Goal: Task Accomplishment & Management: Complete application form

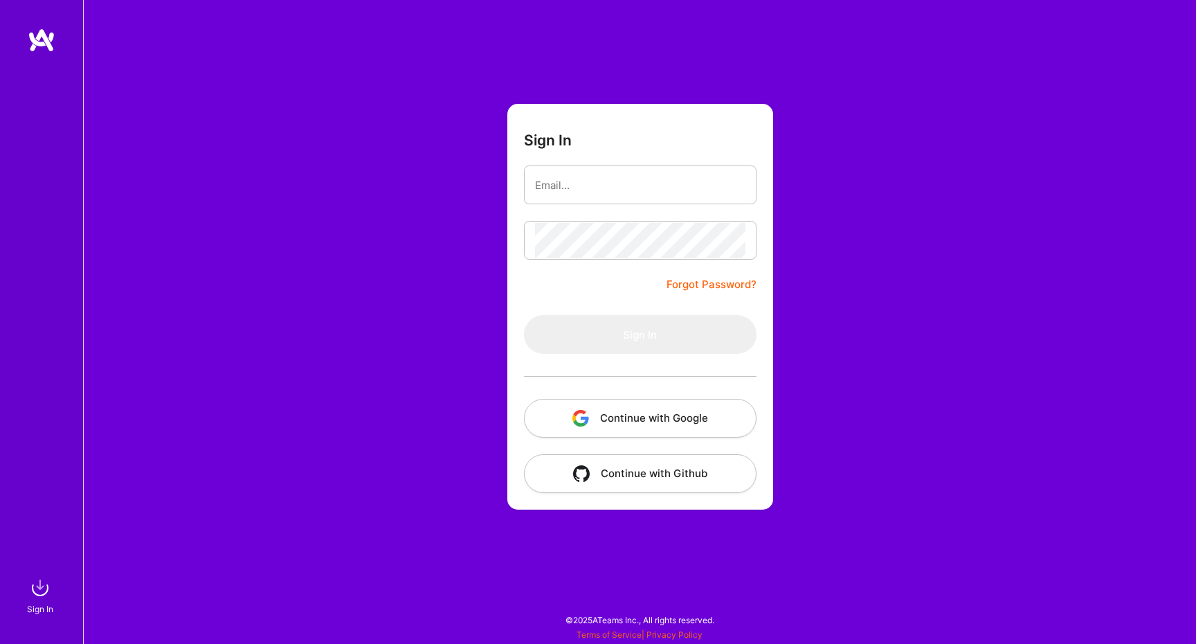
type input "[EMAIL_ADDRESS][DOMAIN_NAME]"
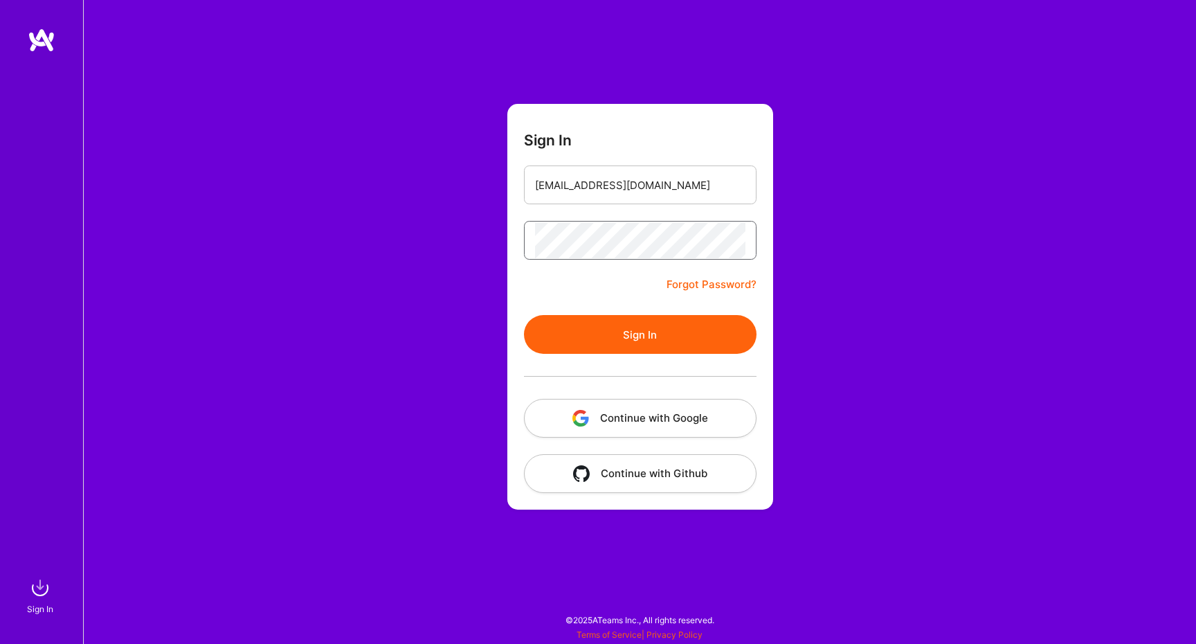
click at [524, 315] on button "Sign In" at bounding box center [640, 334] width 233 height 39
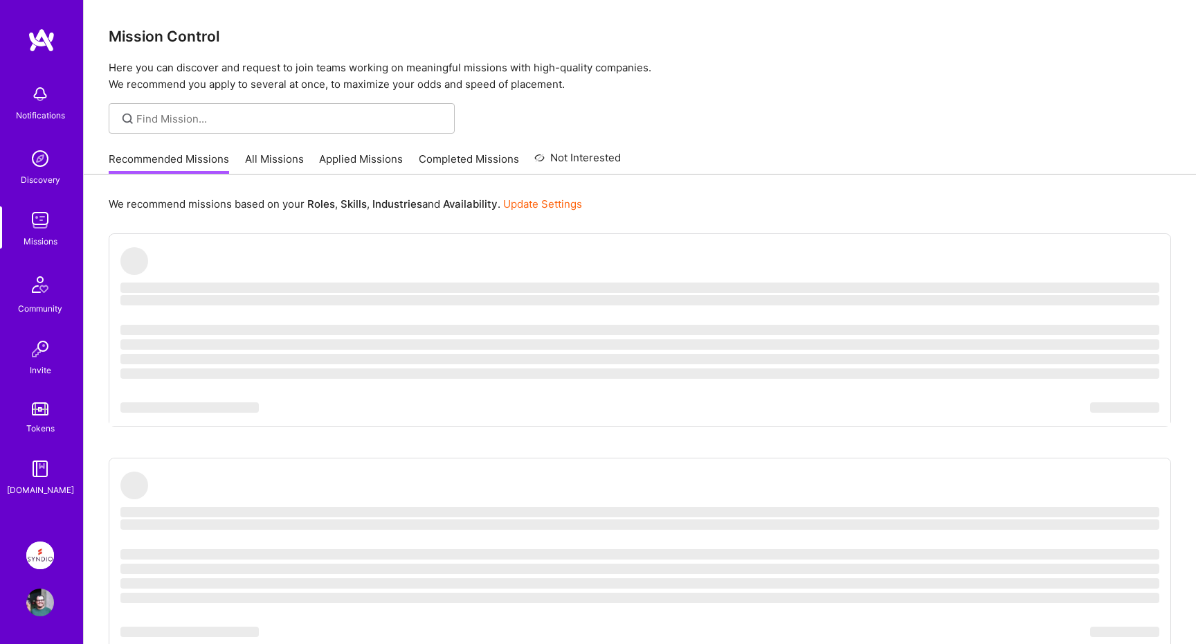
click at [759, 50] on div "Mission Control Here you can discover and request to join teams working on mean…" at bounding box center [640, 46] width 1113 height 93
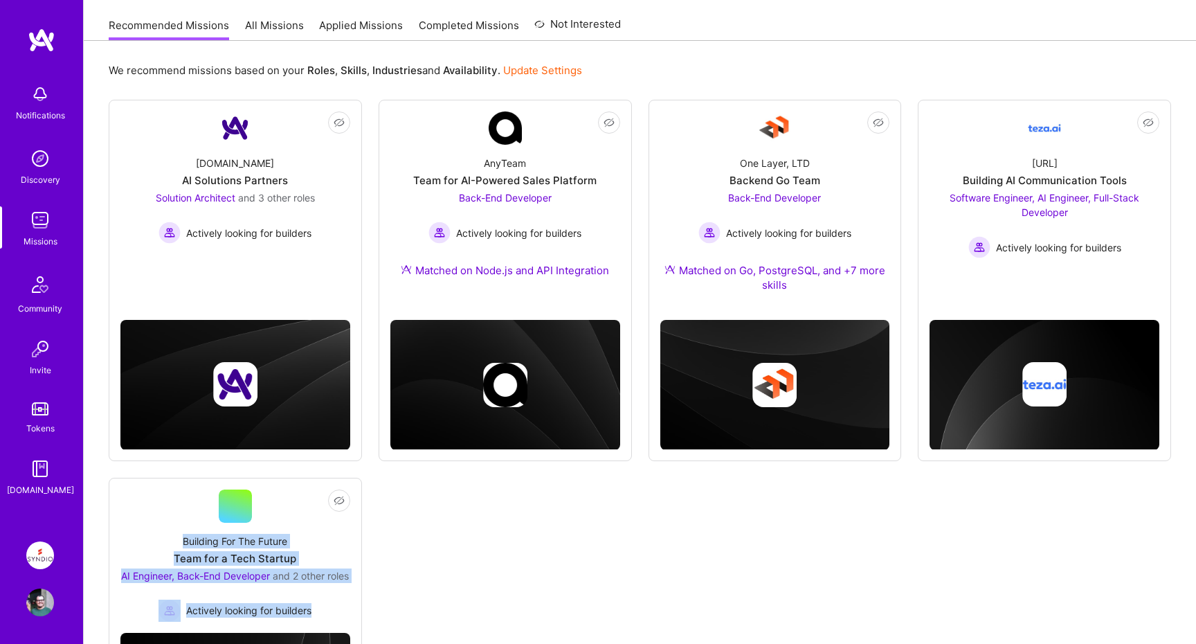
scroll to position [311, 0]
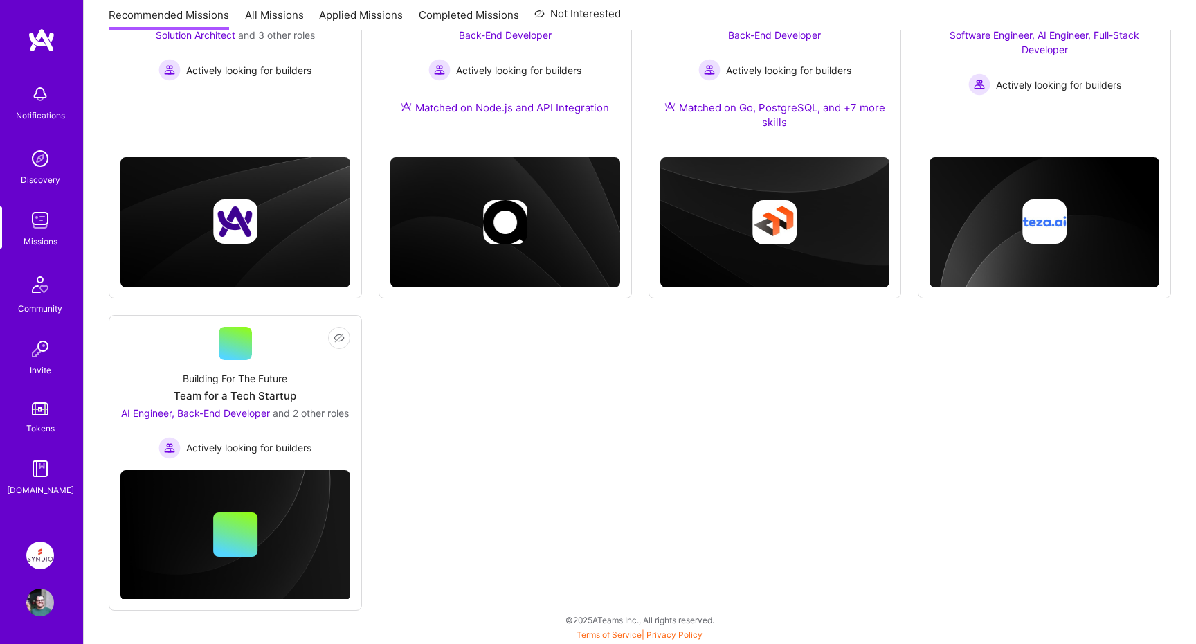
click at [723, 423] on div "Not Interested [DOMAIN_NAME] AI Solutions Partners Solution Architect and 3 oth…" at bounding box center [640, 274] width 1063 height 674
click at [42, 553] on img at bounding box center [40, 555] width 28 height 28
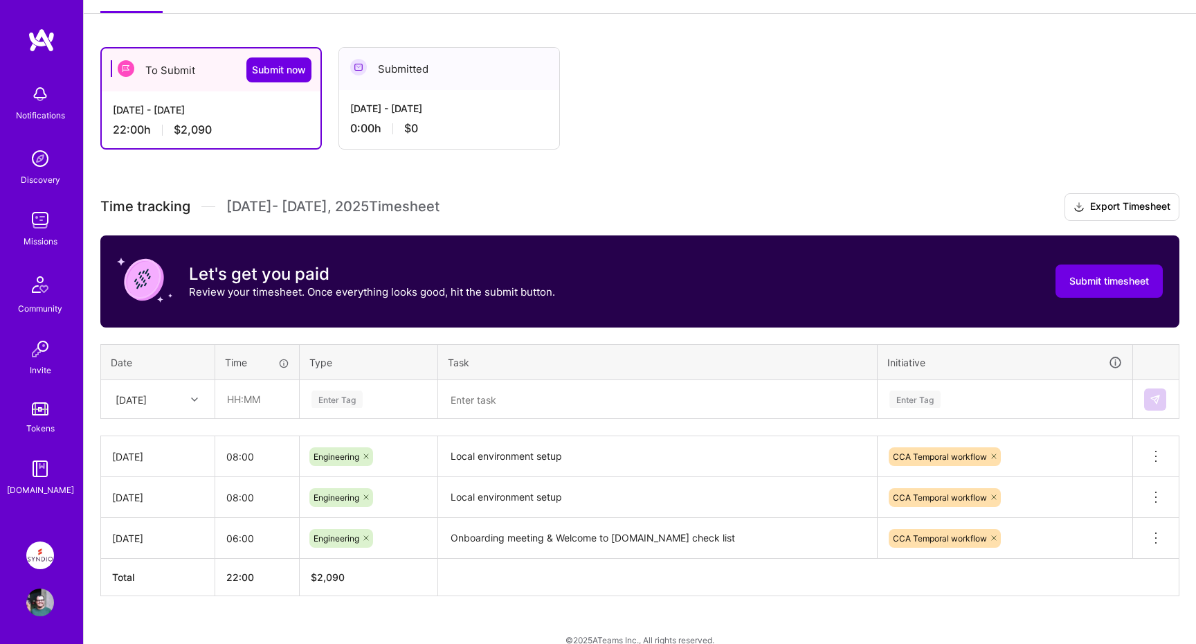
scroll to position [227, 0]
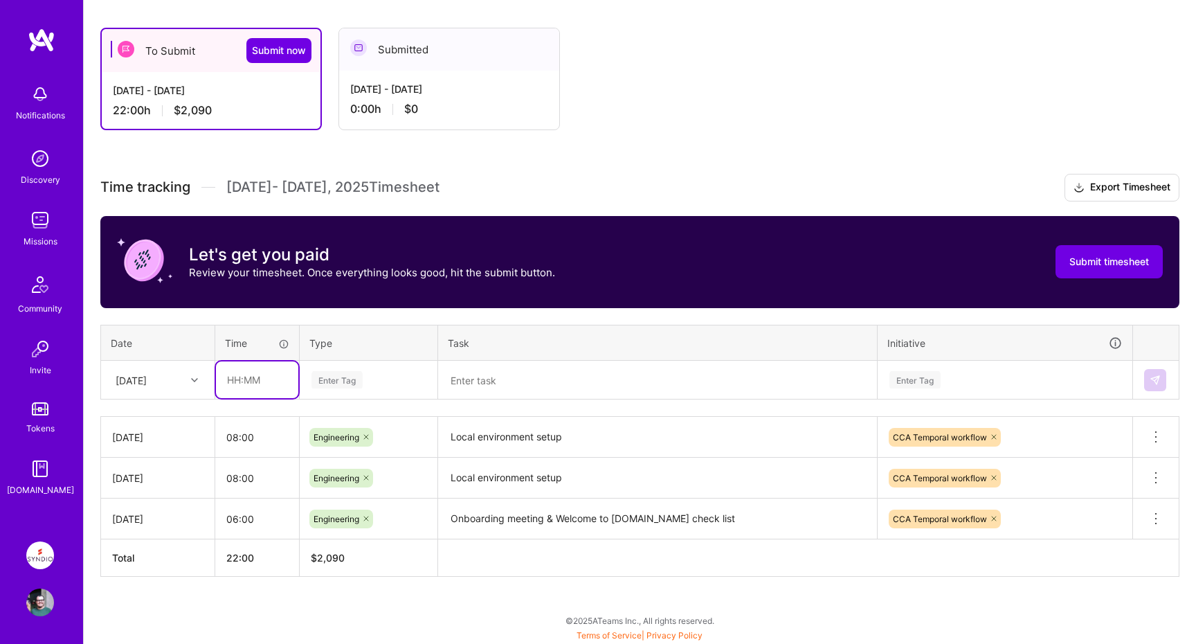
click at [260, 384] on input "text" at bounding box center [257, 379] width 82 height 37
type input "08:00"
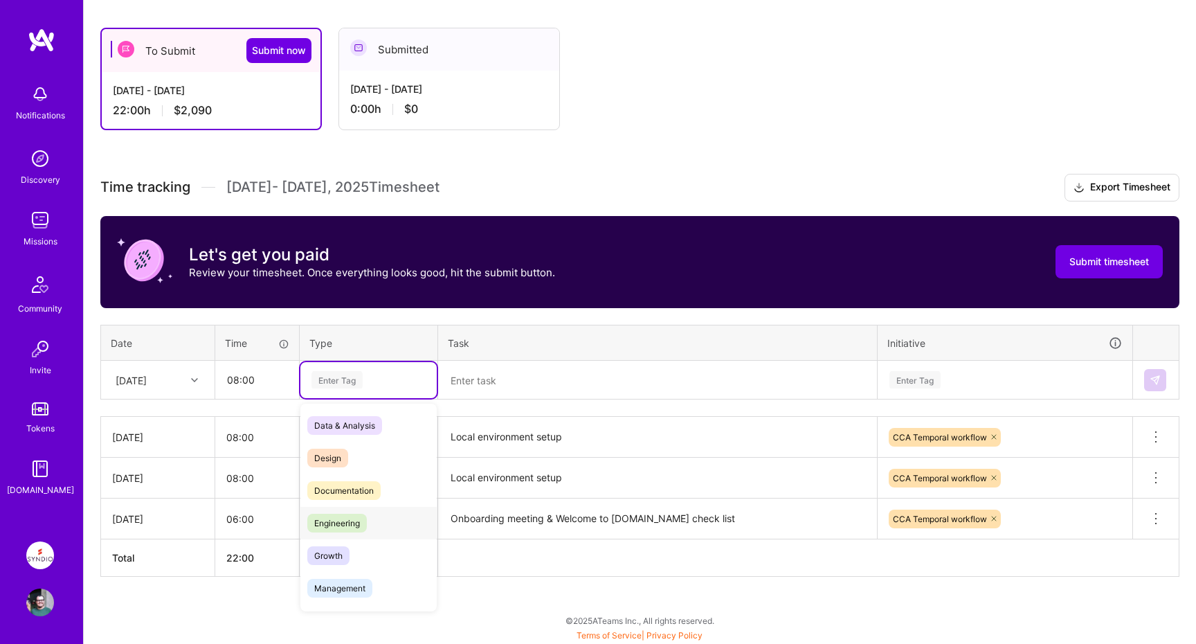
click at [329, 514] on span "Engineering" at bounding box center [337, 523] width 60 height 19
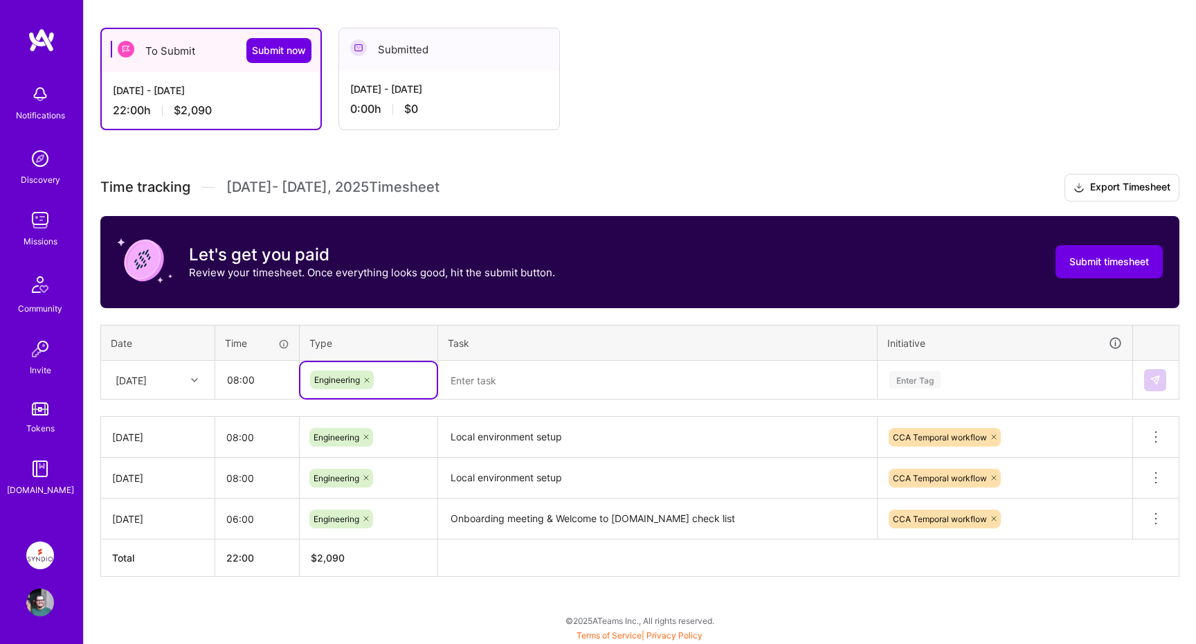
click at [503, 390] on textarea at bounding box center [658, 380] width 436 height 36
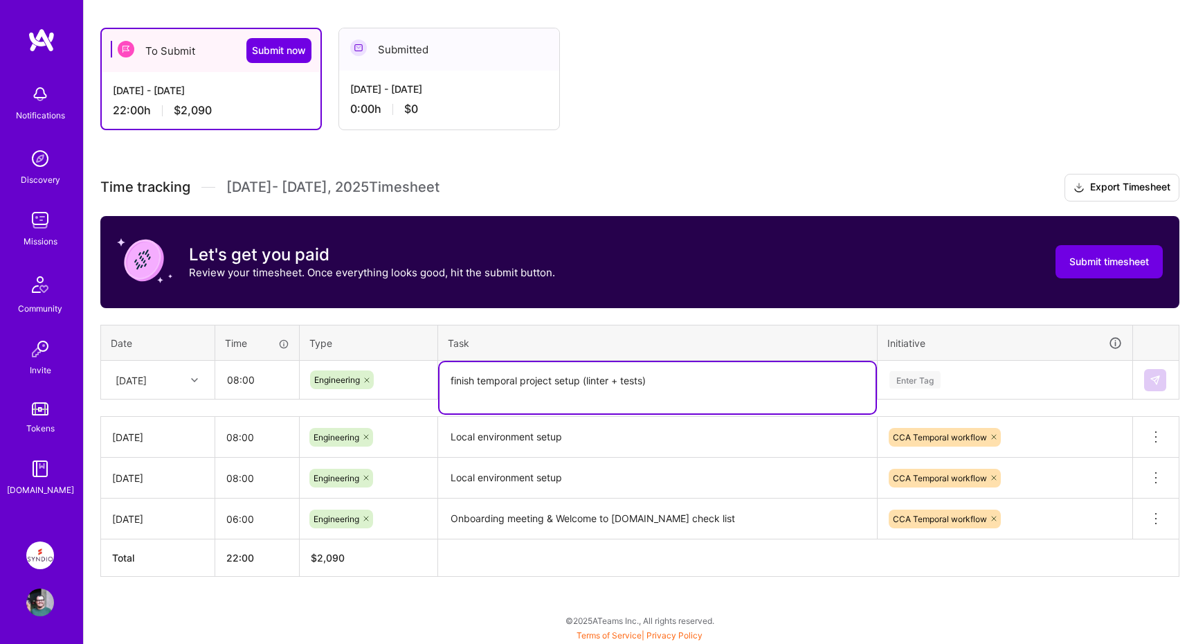
paste textarea "pretty format json"
click at [791, 326] on th "Task" at bounding box center [658, 343] width 440 height 36
click at [451, 379] on textarea "finish temporal project setup (linter + tests) pretty format json golden files" at bounding box center [658, 387] width 436 height 51
type textarea "- finish temporal project setup (linter + tests) - pretty format json golden fi…"
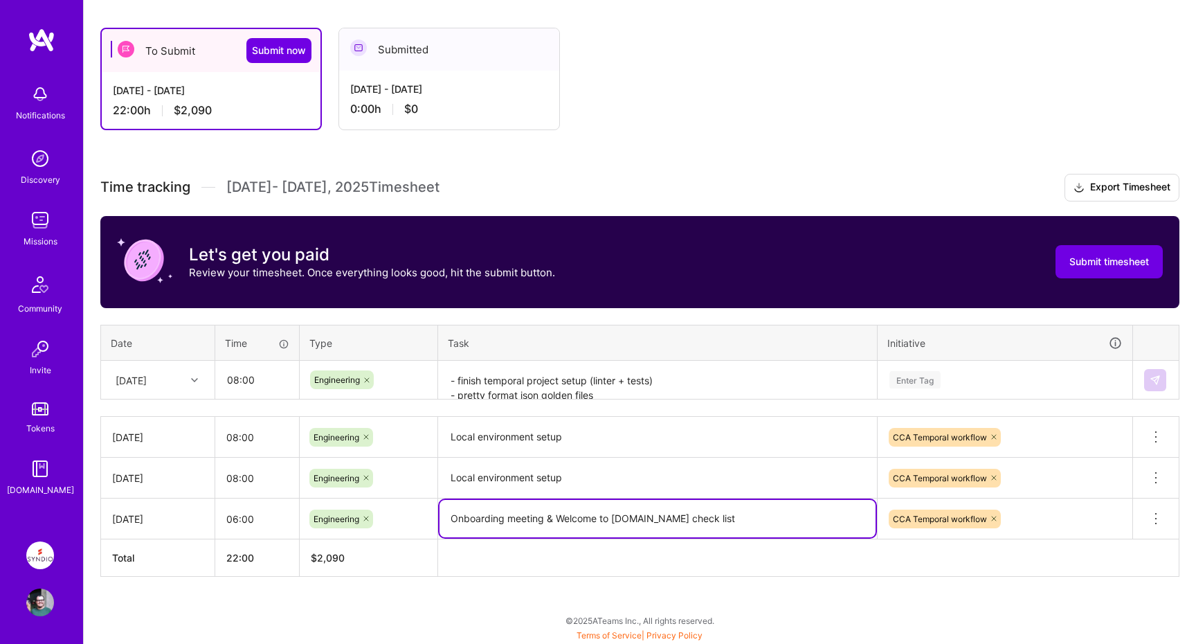
click at [557, 519] on textarea "Onboarding meeting & Welcome to [DOMAIN_NAME] check list" at bounding box center [658, 518] width 436 height 37
click at [640, 558] on th at bounding box center [808, 557] width 741 height 37
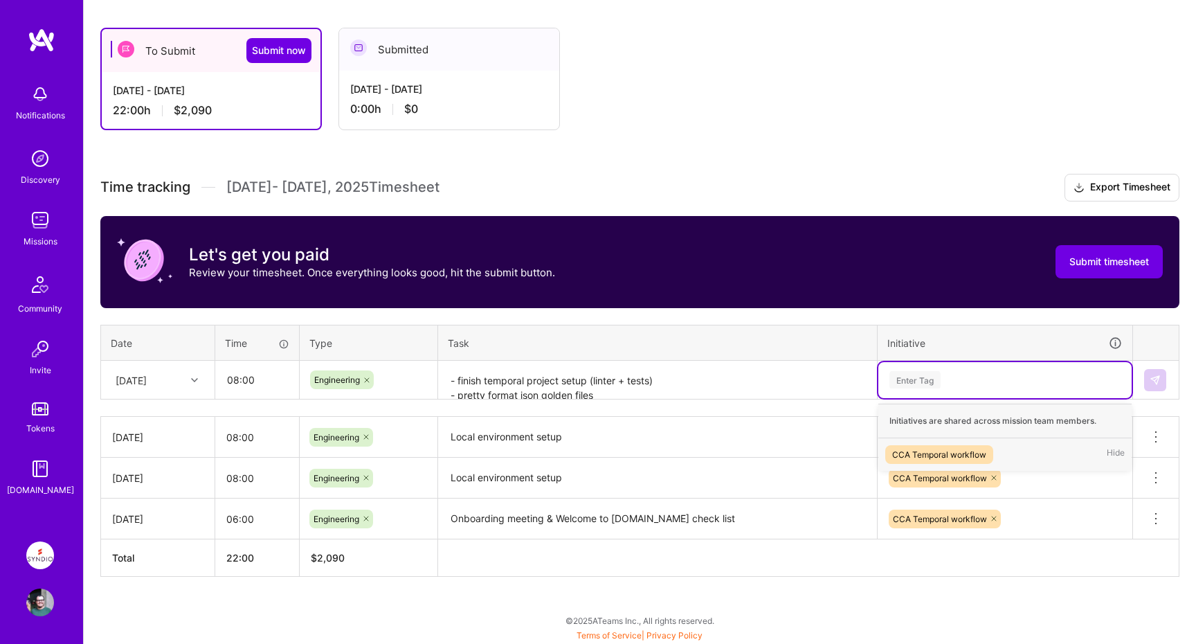
click at [913, 377] on div "Enter Tag" at bounding box center [915, 379] width 51 height 21
click at [933, 449] on div "CCA Temporal workflow" at bounding box center [939, 454] width 94 height 15
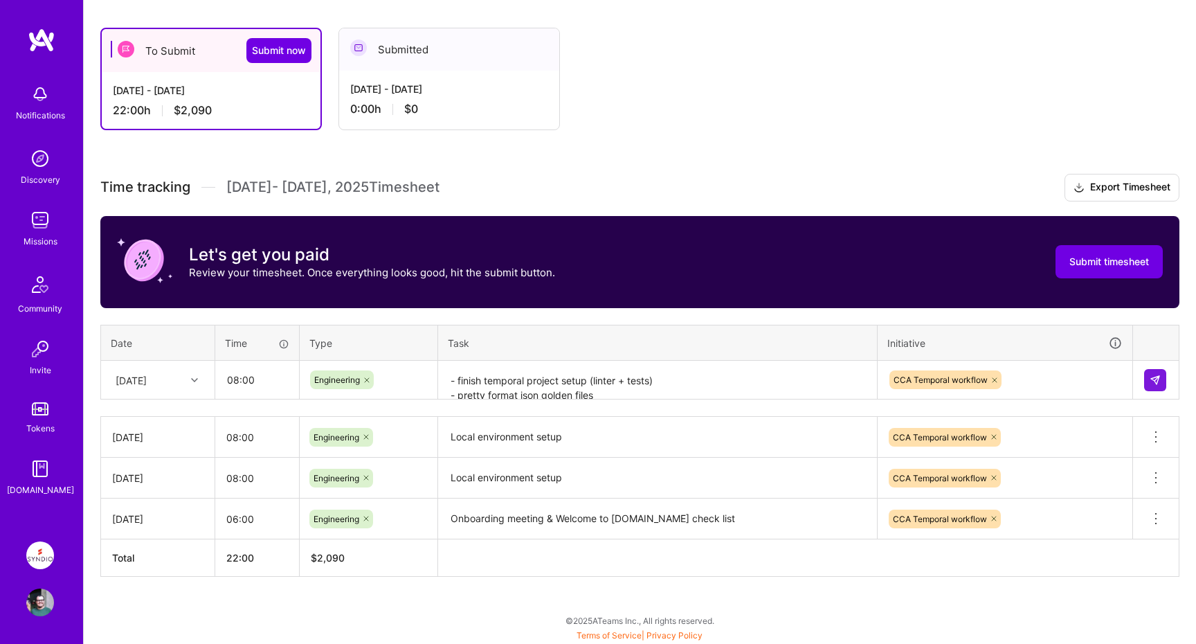
click at [1006, 319] on div "Time tracking [DATE] - [DATE] Timesheet Export Timesheet Let's get you paid Rev…" at bounding box center [639, 375] width 1079 height 403
click at [1159, 381] on img at bounding box center [1155, 380] width 11 height 11
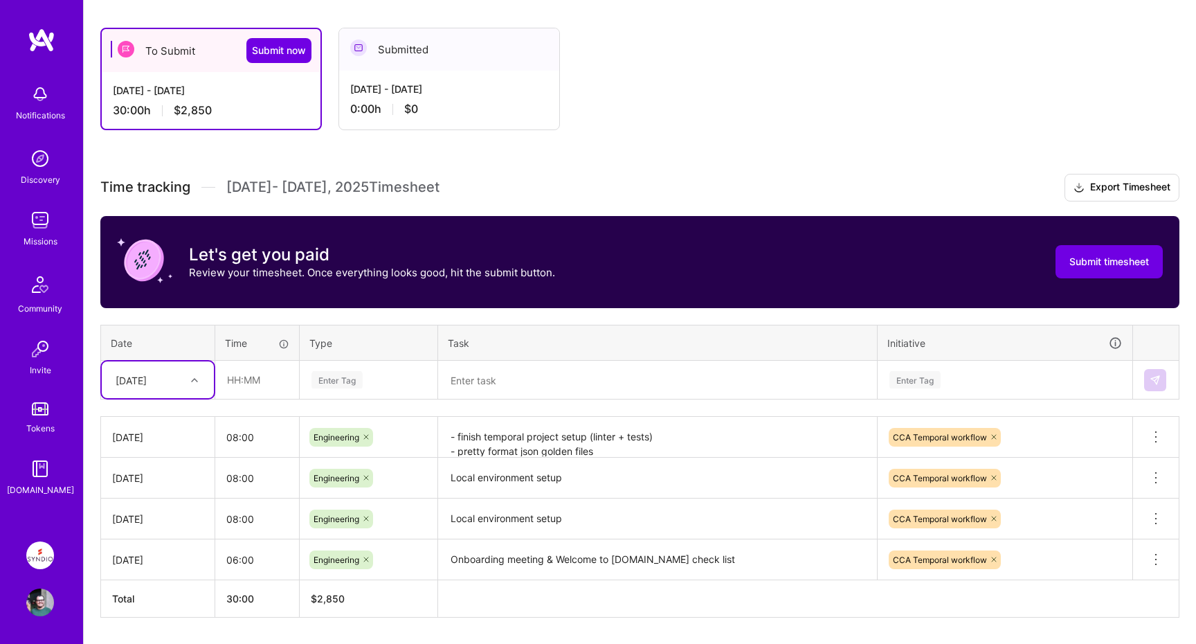
click at [147, 442] on div "[DATE]" at bounding box center [157, 437] width 91 height 15
click at [1155, 432] on icon at bounding box center [1156, 437] width 17 height 17
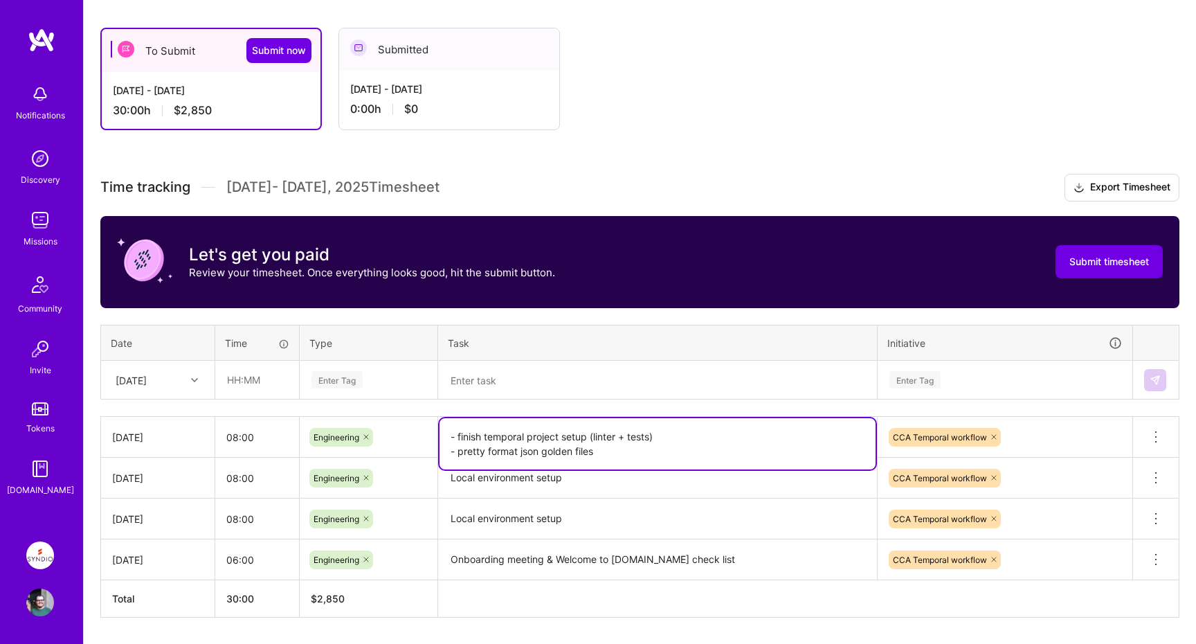
drag, startPoint x: 607, startPoint y: 451, endPoint x: 449, endPoint y: 425, distance: 160.6
click at [449, 425] on textarea "- finish temporal project setup (linter + tests) - pretty format json golden fi…" at bounding box center [658, 443] width 436 height 51
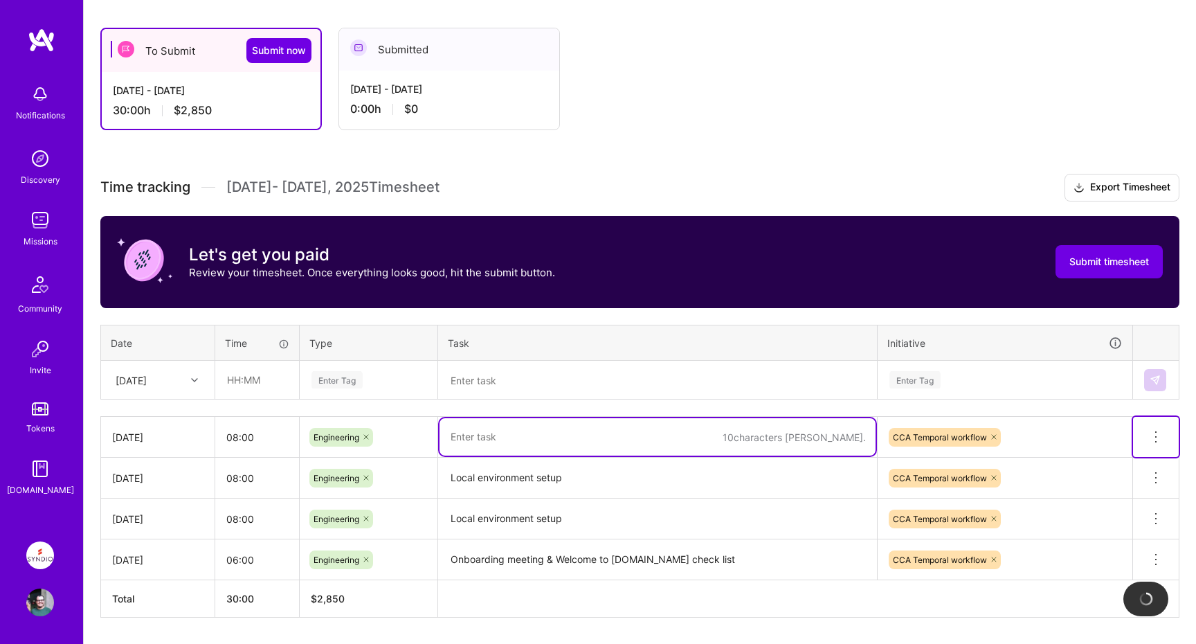
click at [1160, 433] on icon at bounding box center [1156, 437] width 17 height 17
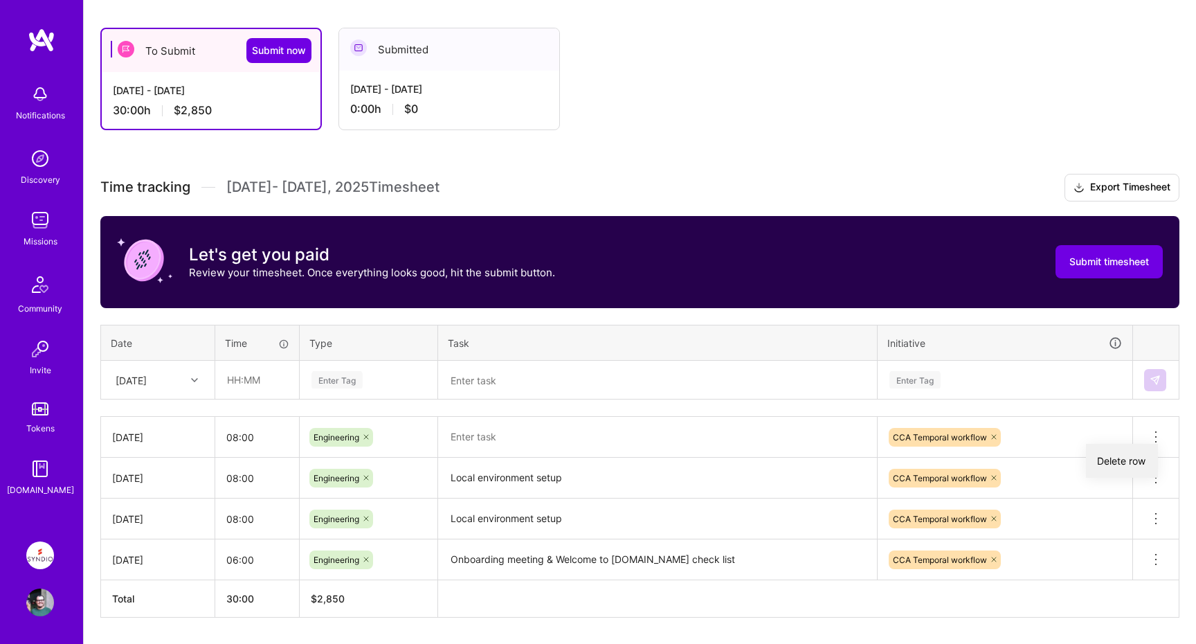
click at [1120, 458] on button "Delete row" at bounding box center [1122, 461] width 72 height 34
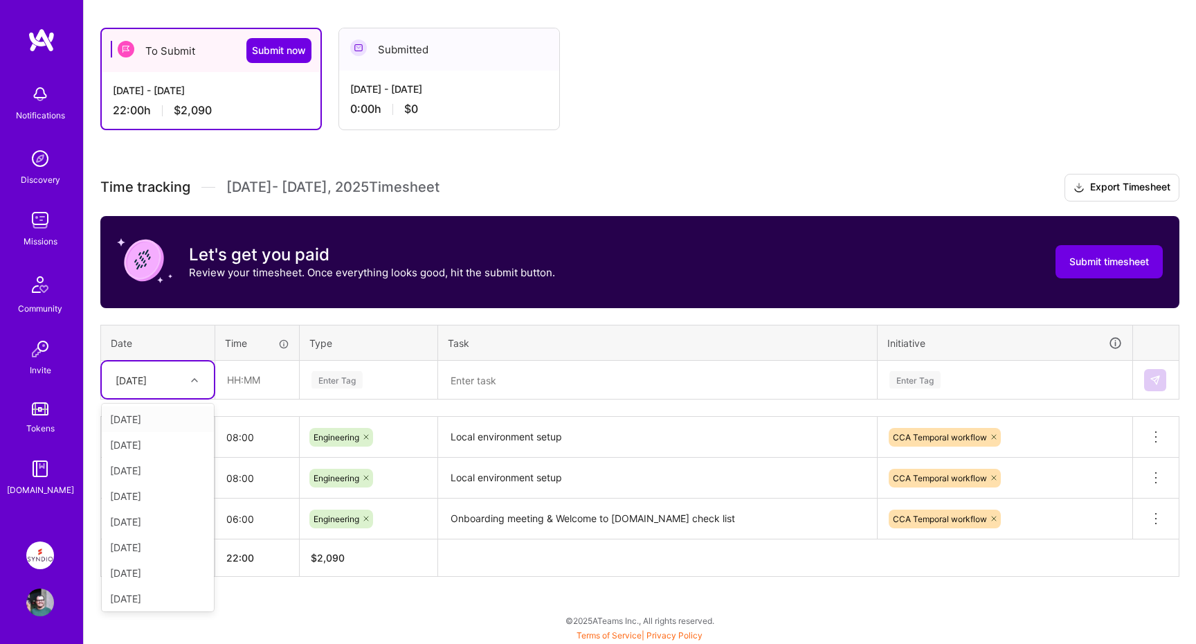
click at [195, 380] on icon at bounding box center [194, 380] width 7 height 7
click at [158, 543] on div "[DATE]" at bounding box center [158, 547] width 112 height 26
click at [263, 384] on input "text" at bounding box center [257, 379] width 82 height 37
type input "08:00"
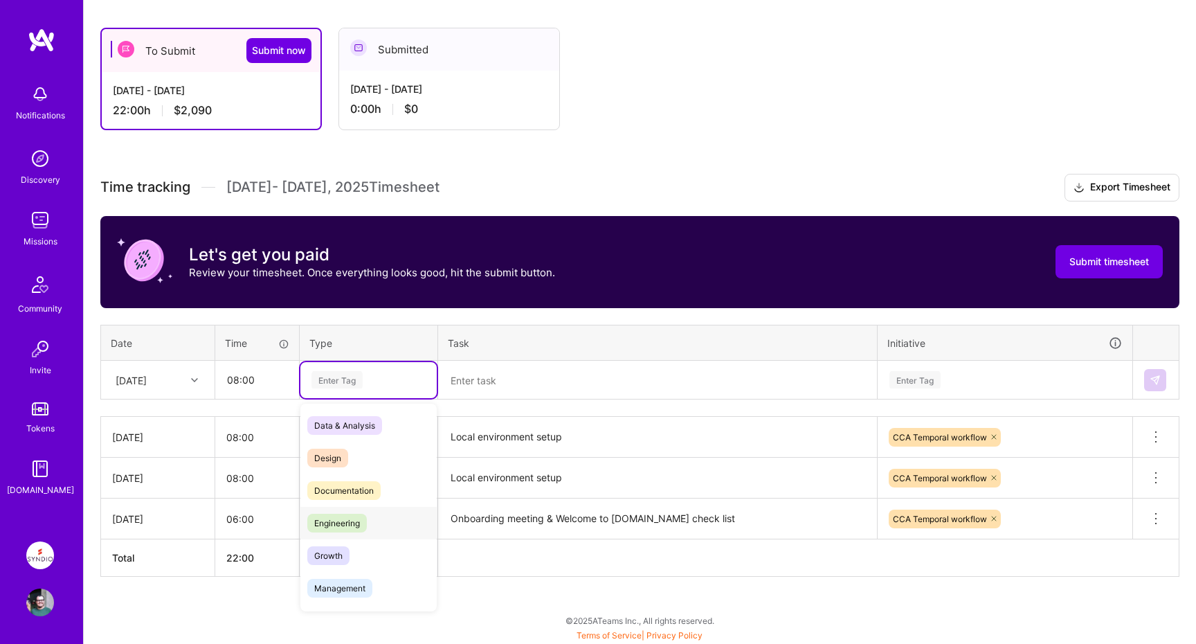
click at [339, 528] on span "Engineering" at bounding box center [337, 523] width 60 height 19
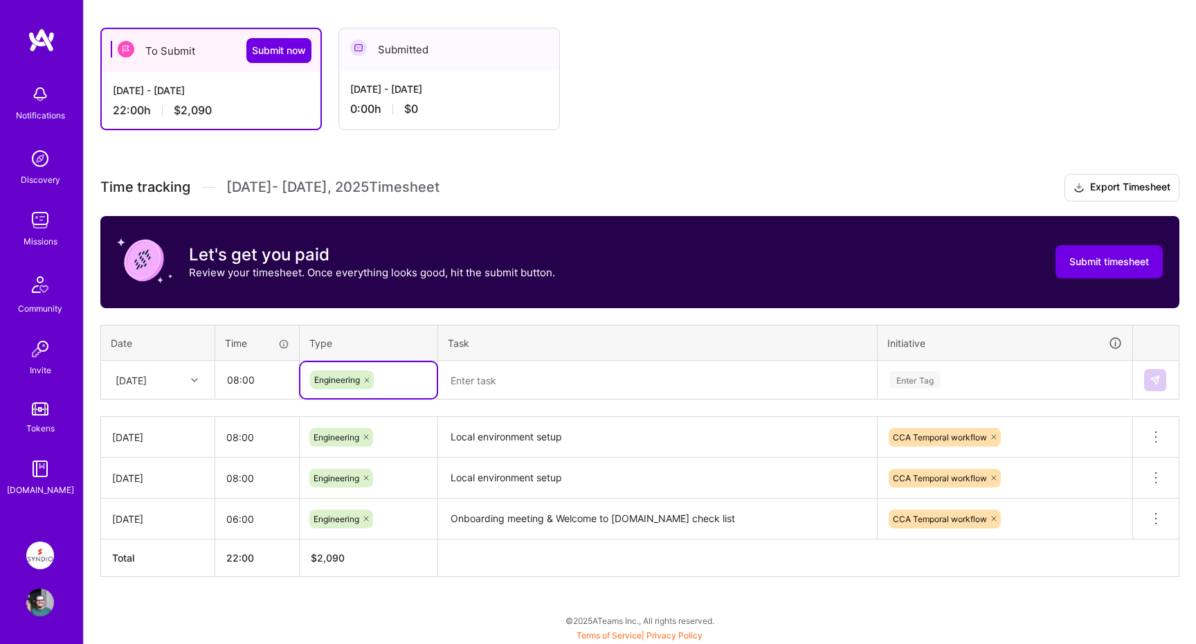
click at [495, 379] on textarea at bounding box center [658, 380] width 436 height 37
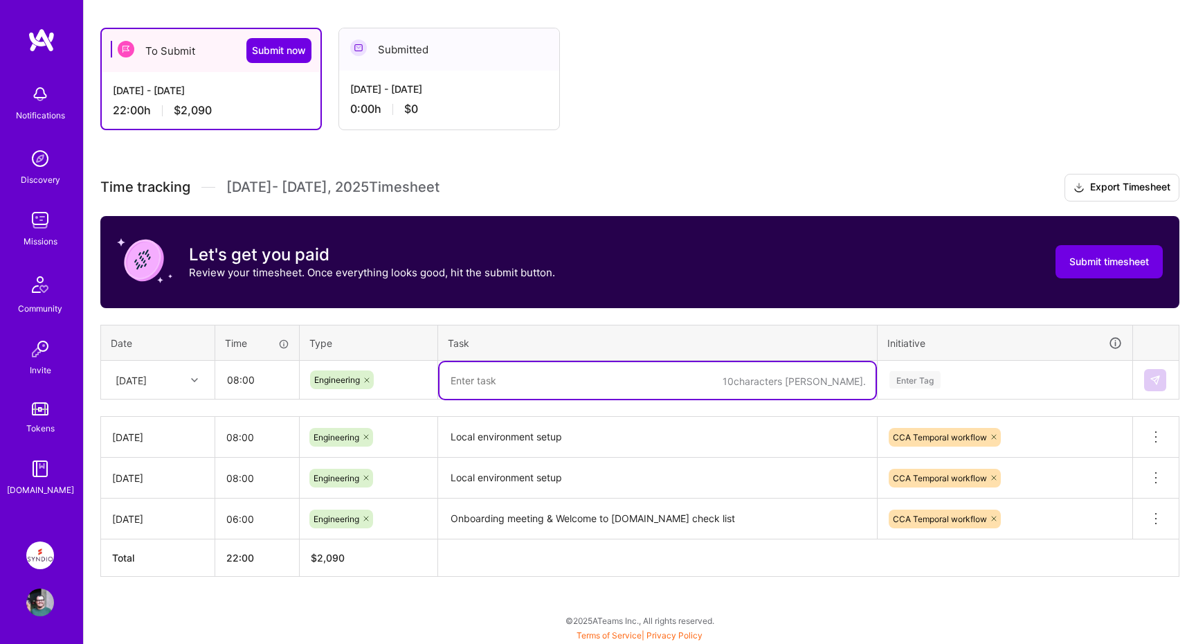
paste textarea "- finish temporal project setup (linter + tests) - pretty format json golden fi…"
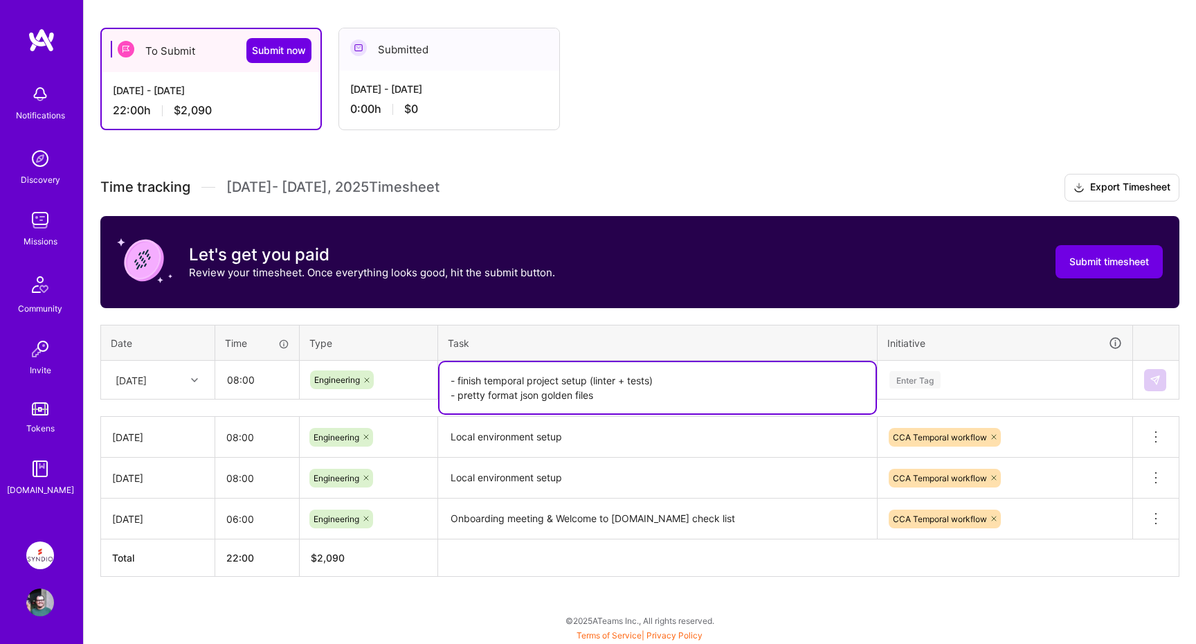
type textarea "- finish temporal project setup (linter + tests) - pretty format json golden fi…"
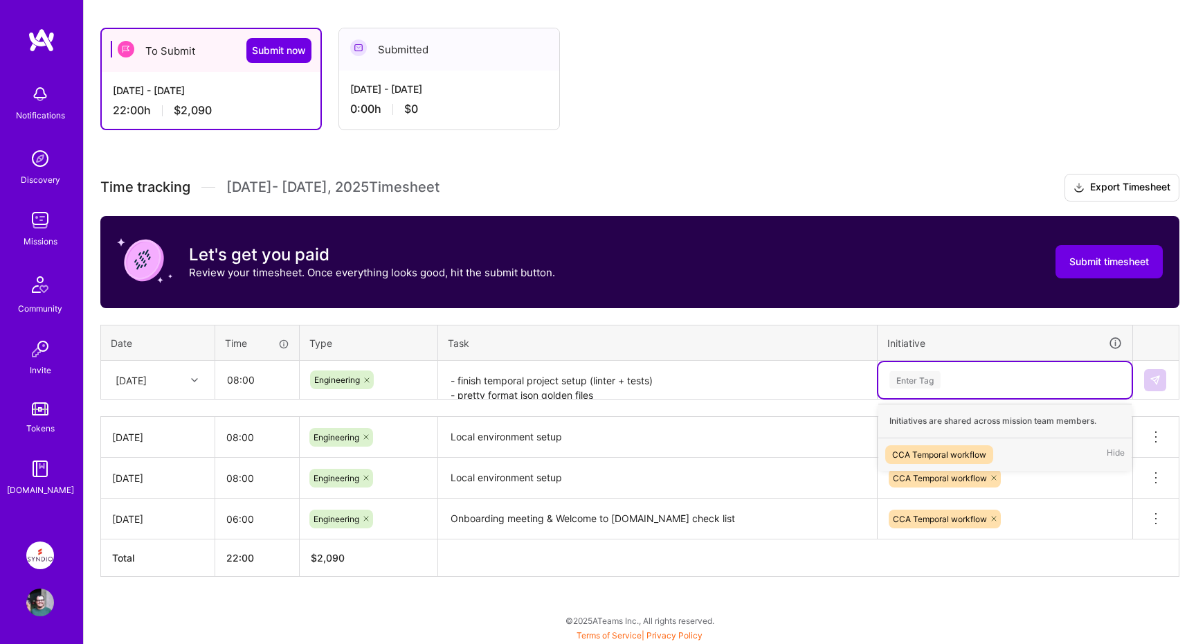
click at [924, 377] on div "Enter Tag" at bounding box center [915, 379] width 51 height 21
click at [937, 450] on div "CCA Temporal workflow" at bounding box center [939, 454] width 94 height 15
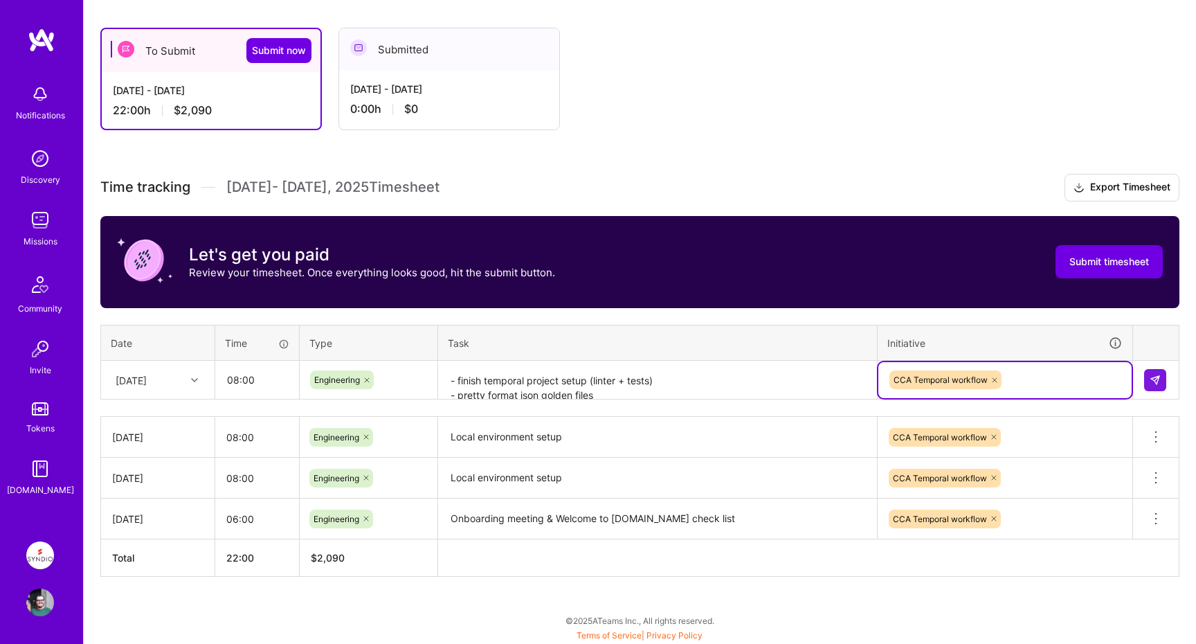
click at [1027, 339] on div "Initiative" at bounding box center [1005, 343] width 235 height 16
click at [1153, 379] on img at bounding box center [1155, 380] width 11 height 11
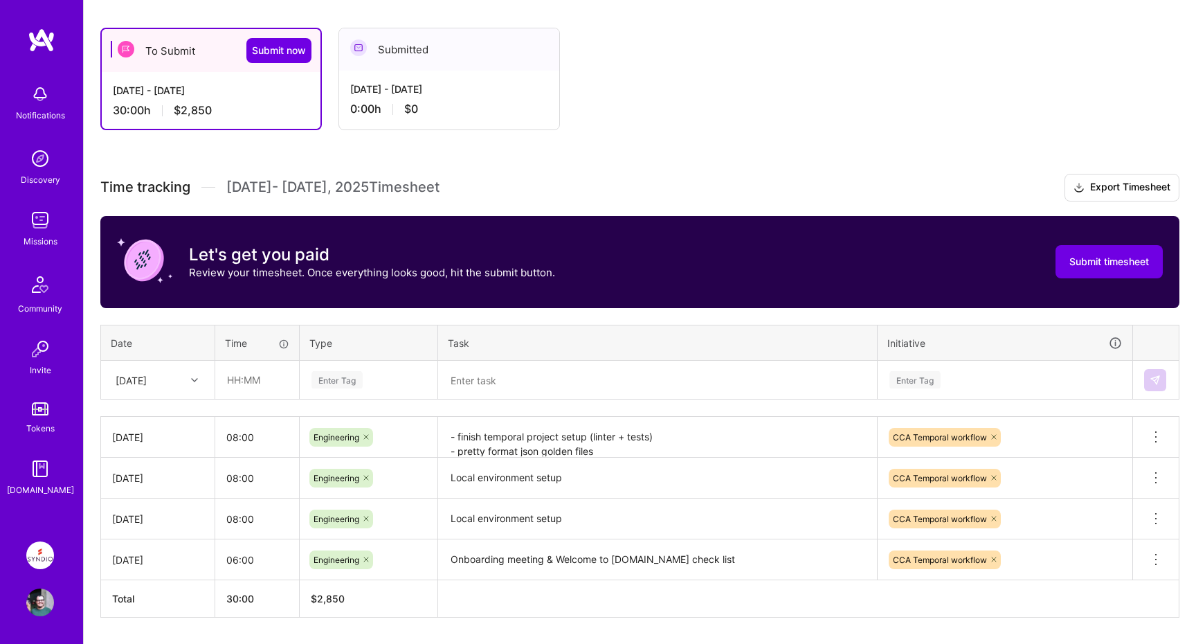
click at [154, 438] on div "[DATE]" at bounding box center [157, 437] width 91 height 15
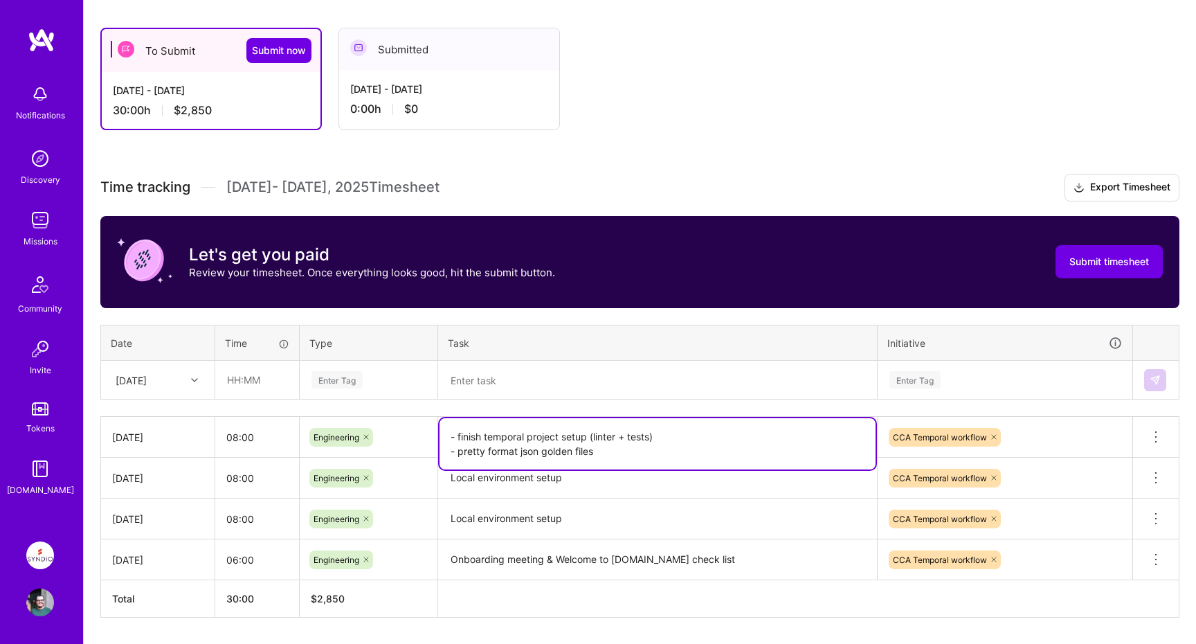
drag, startPoint x: 445, startPoint y: 435, endPoint x: 667, endPoint y: 453, distance: 223.0
click at [668, 453] on textarea "- finish temporal project setup (linter + tests) - pretty format json golden fi…" at bounding box center [658, 443] width 436 height 51
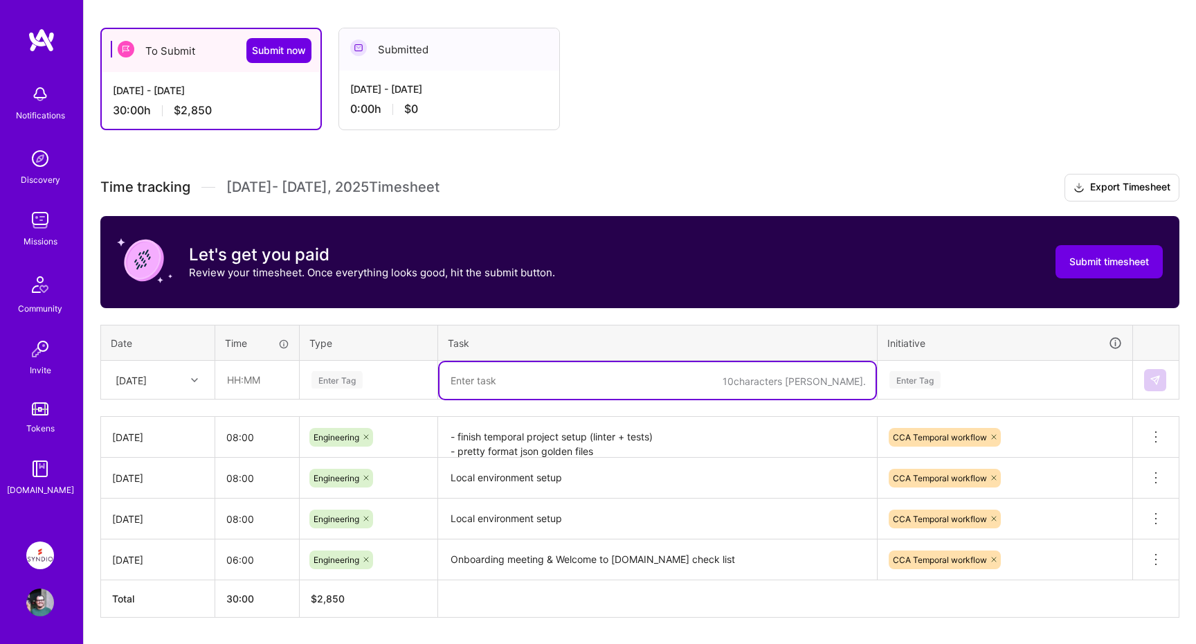
click at [642, 386] on textarea at bounding box center [658, 380] width 436 height 37
paste textarea "- finish temporal project setup (linter + tests) - pretty format json golden fi…"
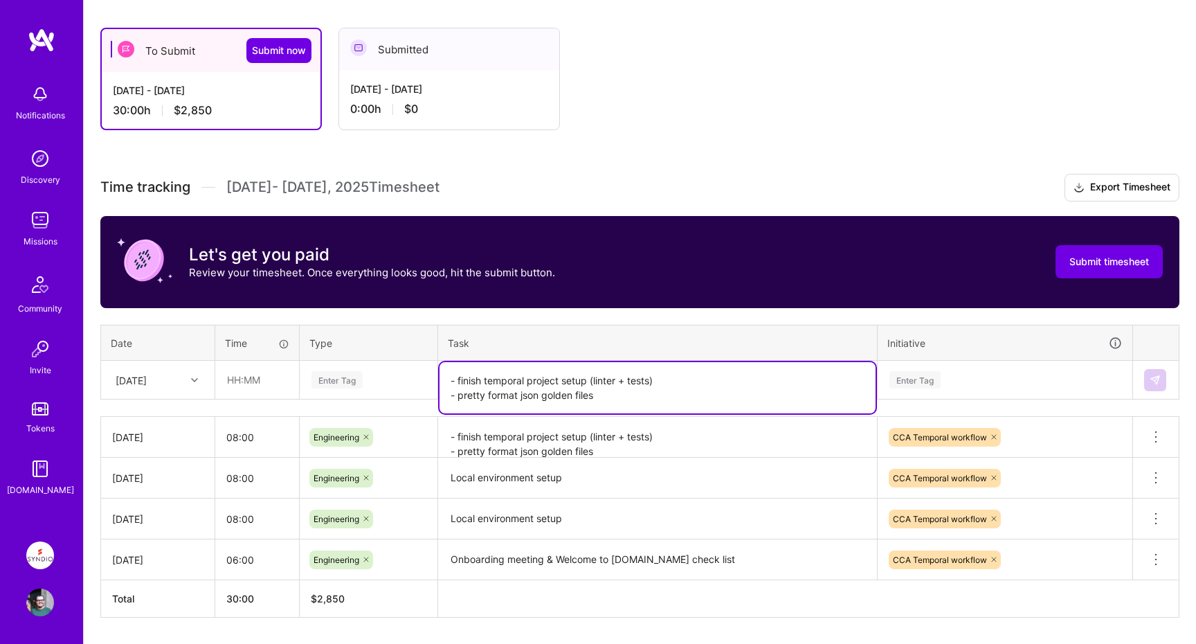
type textarea "- finish temporal project setup (linter + tests) - pretty format json golden fi…"
click at [934, 376] on div "Enter Tag" at bounding box center [915, 379] width 51 height 21
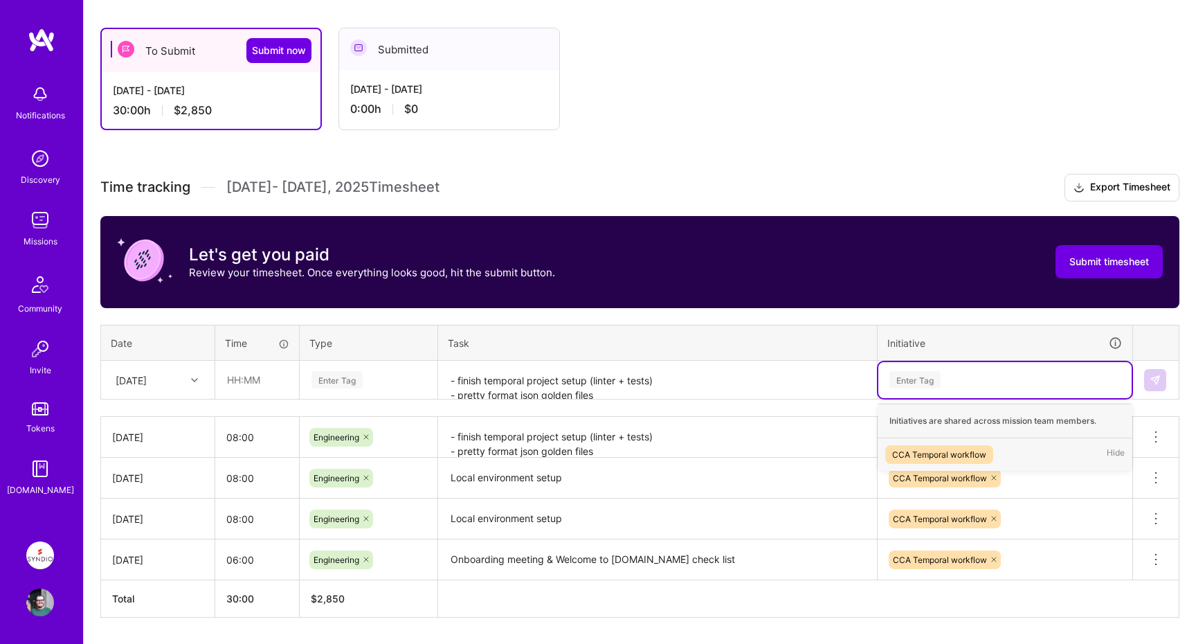
click at [932, 453] on div "CCA Temporal workflow" at bounding box center [939, 454] width 94 height 15
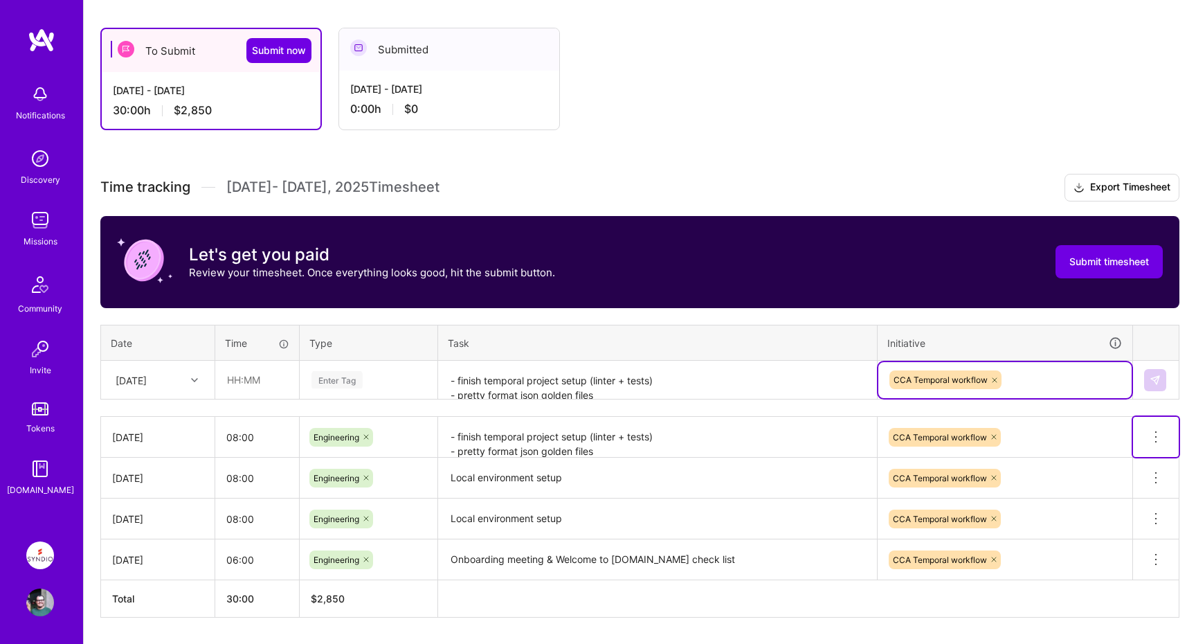
click at [1152, 436] on icon at bounding box center [1156, 437] width 17 height 17
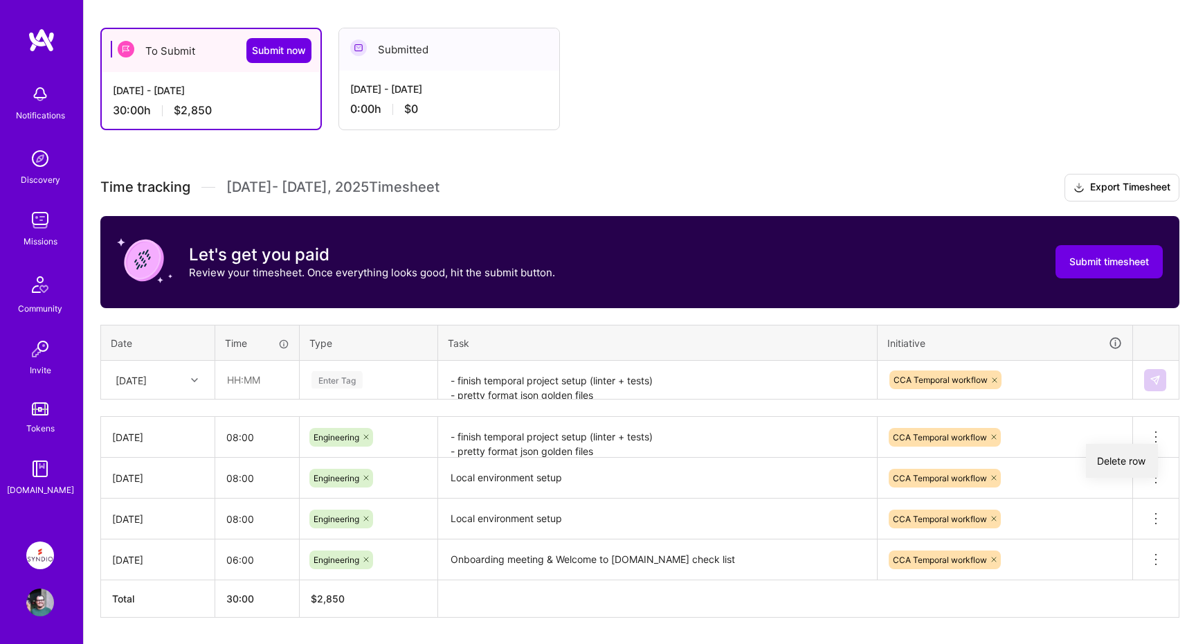
click at [1128, 460] on button "Delete row" at bounding box center [1122, 461] width 72 height 34
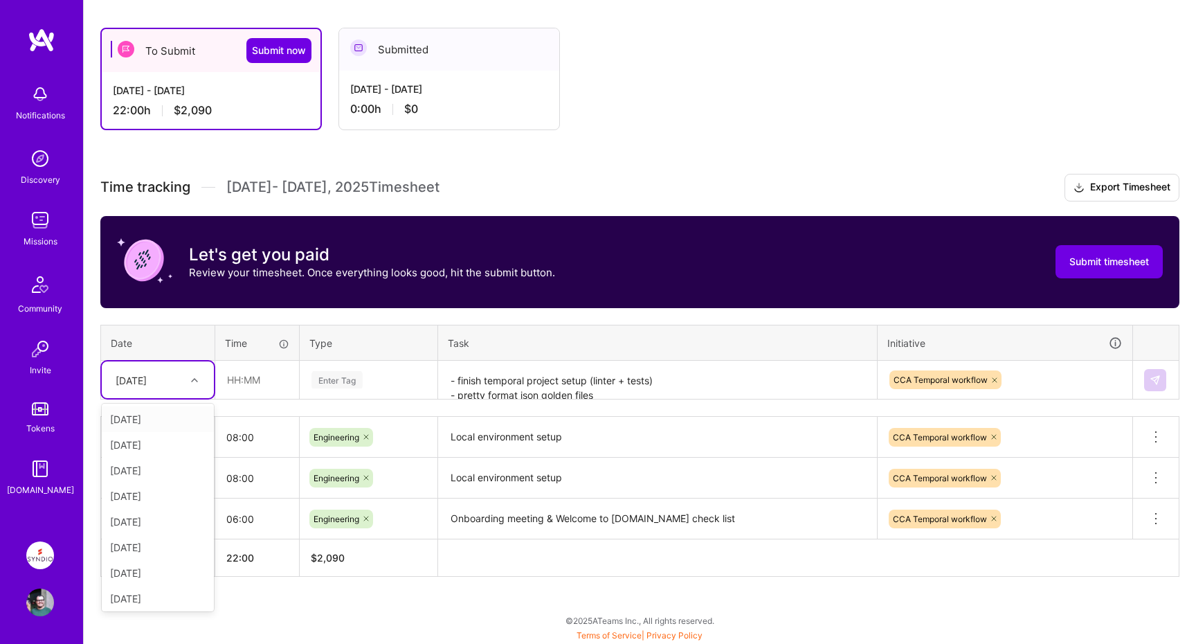
click at [190, 386] on div at bounding box center [196, 380] width 21 height 18
click at [155, 600] on div "[DATE]" at bounding box center [158, 599] width 112 height 26
click at [199, 379] on div at bounding box center [196, 380] width 21 height 18
click at [150, 596] on div "[DATE]" at bounding box center [158, 599] width 112 height 26
click at [258, 371] on input "text" at bounding box center [257, 379] width 82 height 37
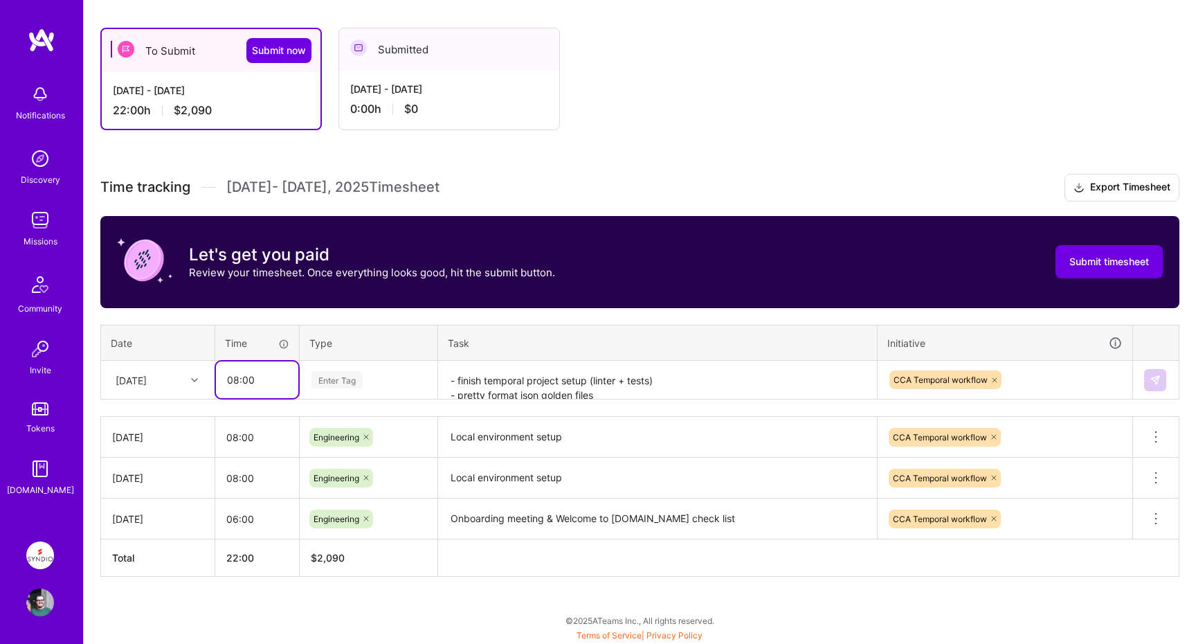
type input "08:00"
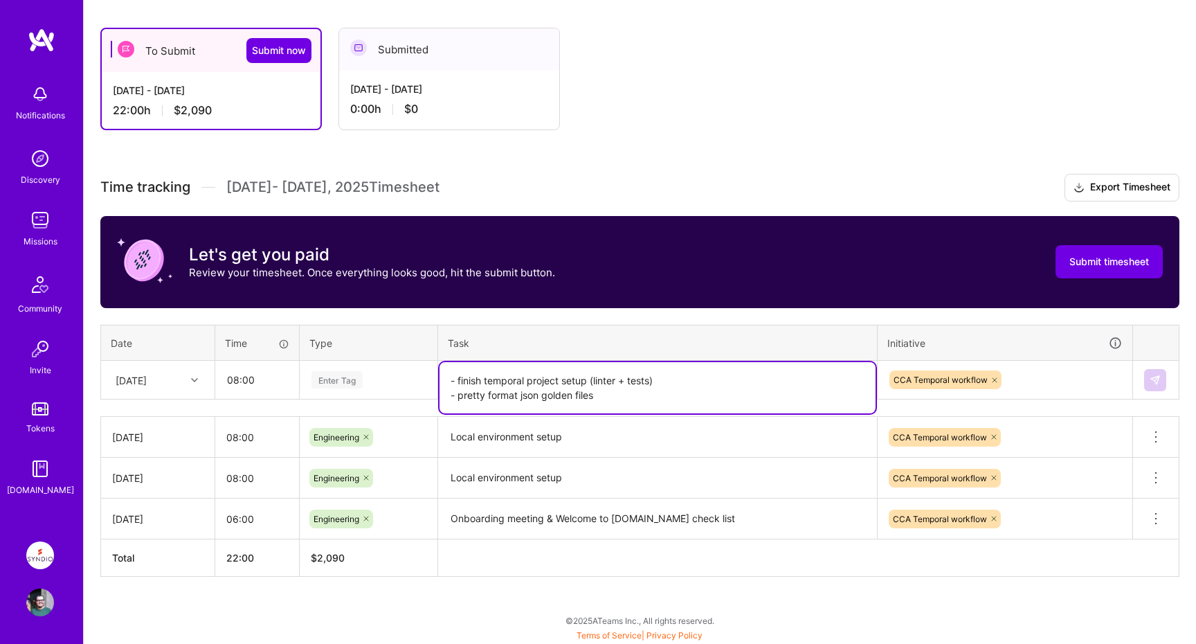
click at [757, 370] on textarea "- finish temporal project setup (linter + tests) - pretty format json golden fi…" at bounding box center [658, 387] width 436 height 51
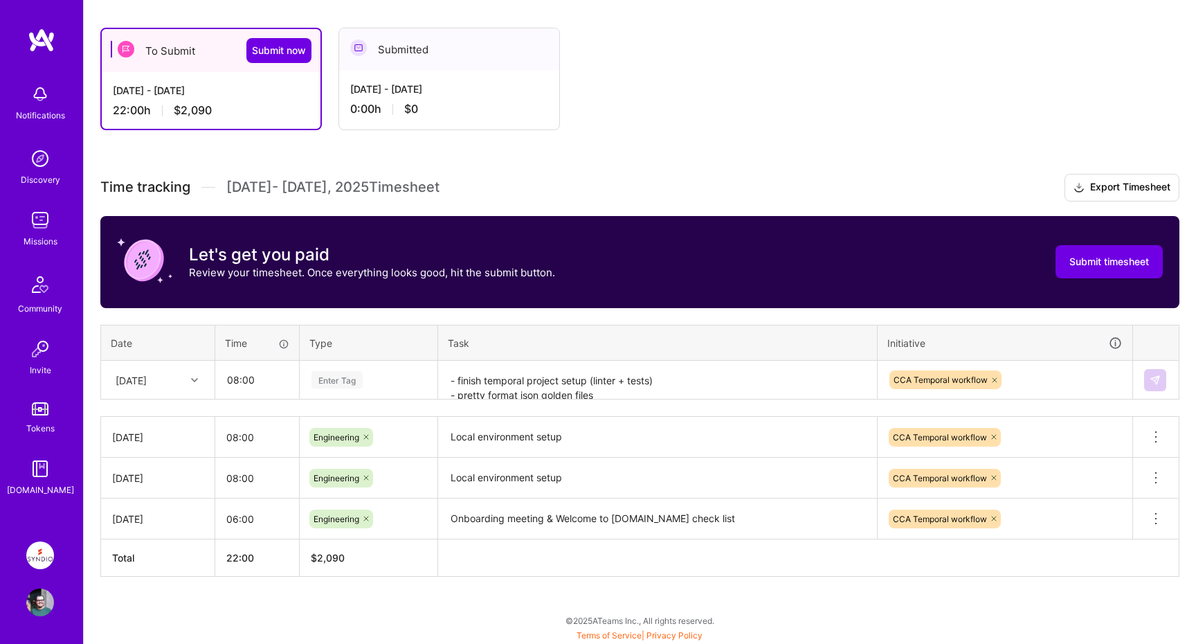
click at [1188, 377] on div "To Submit Submit now [DATE] - [DATE] 22:00 h $2,090 Submitted [DATE] - [DATE] 0…" at bounding box center [640, 327] width 1113 height 633
click at [325, 366] on div "Enter Tag" at bounding box center [368, 380] width 136 height 36
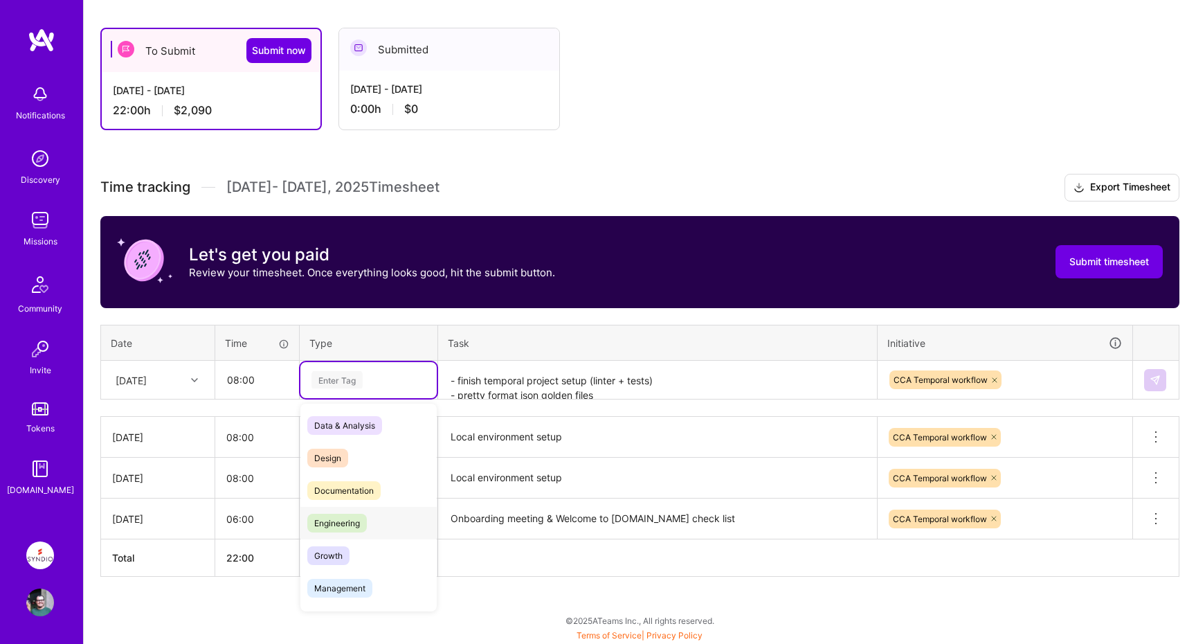
click at [339, 523] on span "Engineering" at bounding box center [337, 523] width 60 height 19
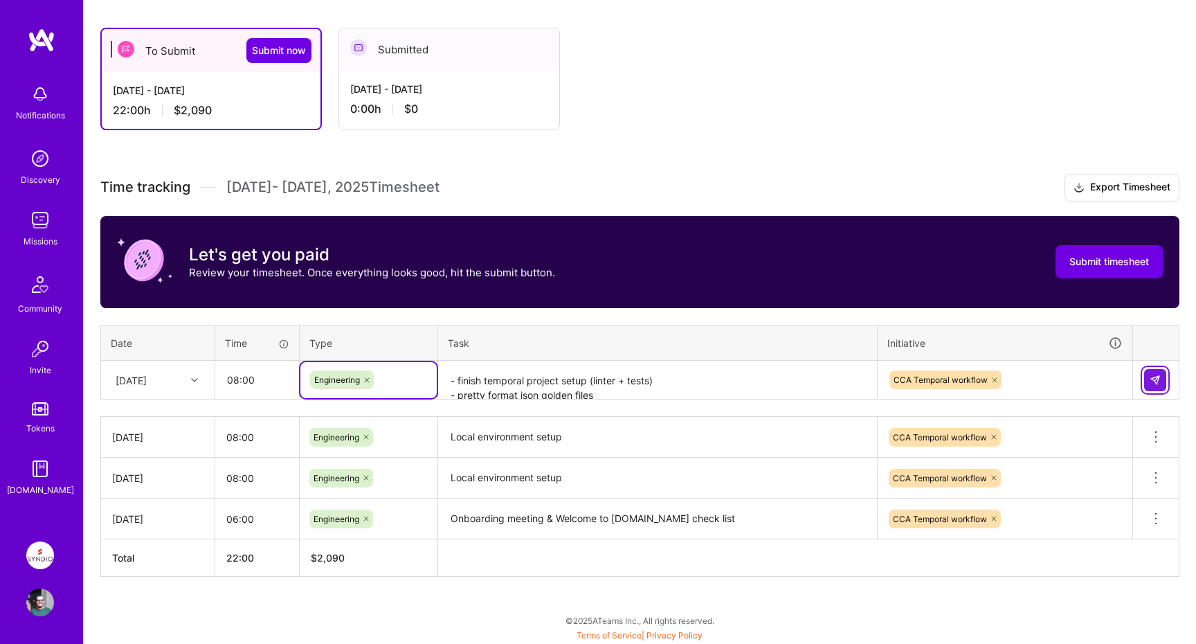
click at [1153, 379] on img at bounding box center [1155, 380] width 11 height 11
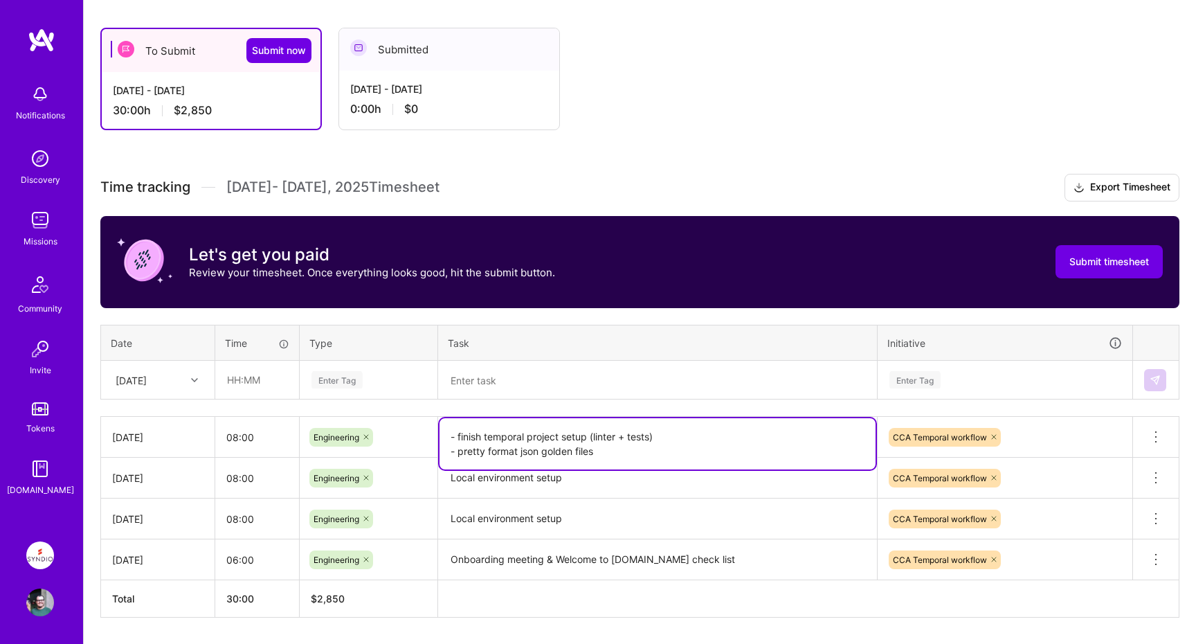
click at [504, 436] on textarea "- finish temporal project setup (linter + tests) - pretty format json golden fi…" at bounding box center [658, 443] width 436 height 51
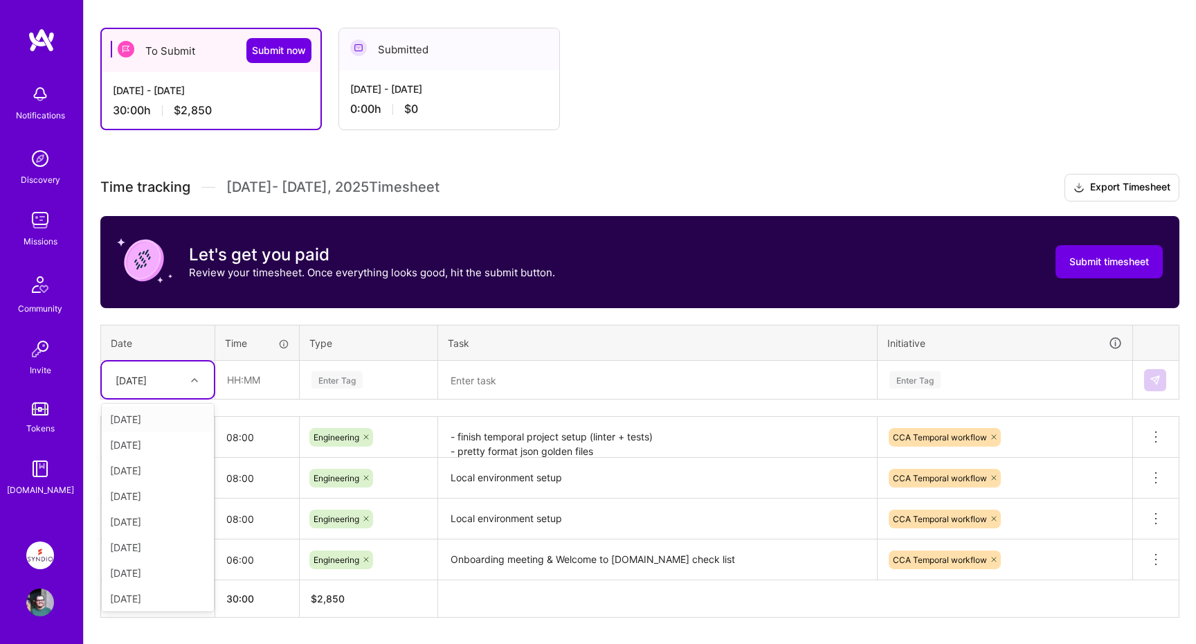
click at [186, 379] on div at bounding box center [196, 380] width 21 height 18
click at [157, 602] on div "[DATE]" at bounding box center [158, 599] width 112 height 26
click at [260, 369] on input "text" at bounding box center [257, 379] width 82 height 37
type input "08:00"
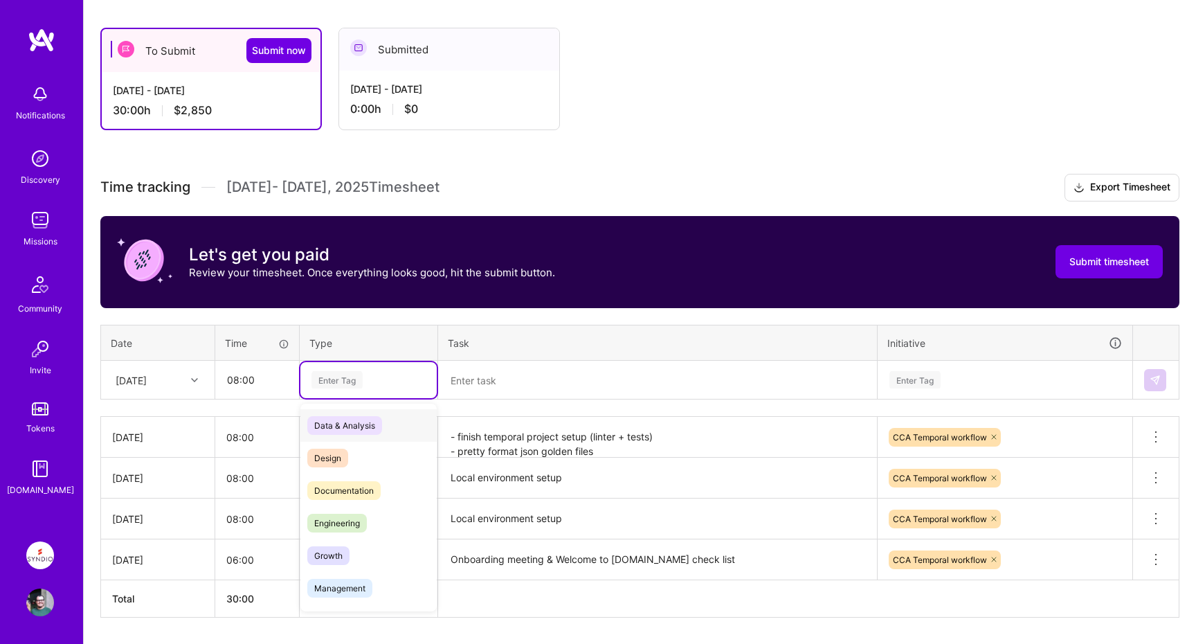
click at [340, 379] on div "Enter Tag" at bounding box center [337, 379] width 51 height 21
click at [348, 518] on span "Engineering" at bounding box center [337, 523] width 60 height 19
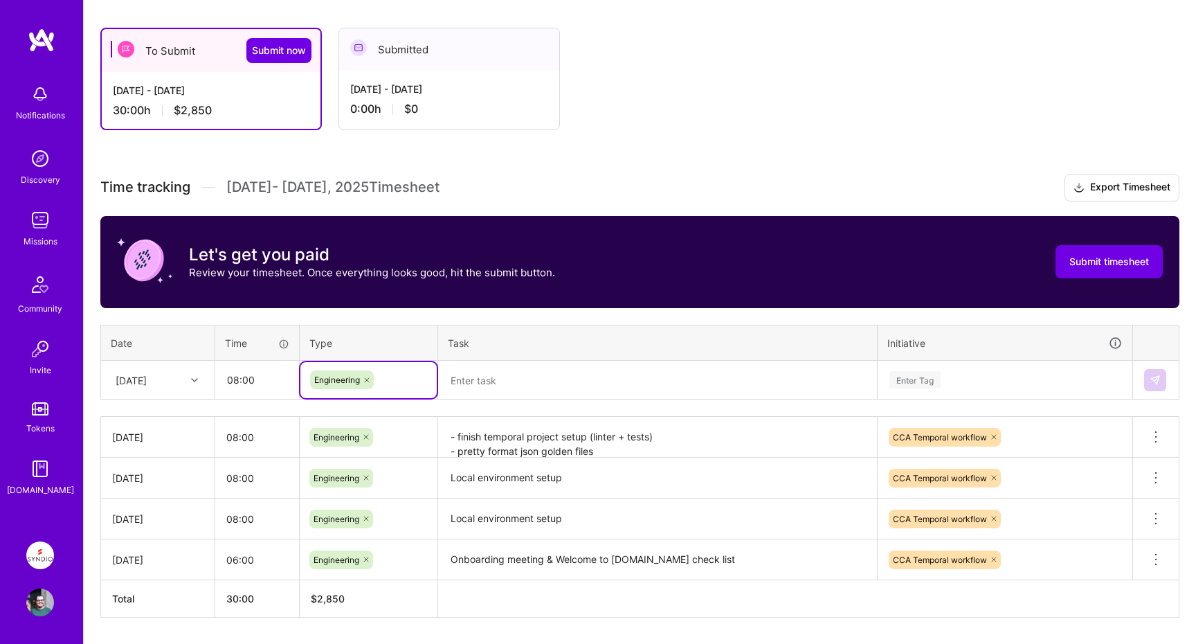
click at [522, 390] on textarea at bounding box center [658, 380] width 436 height 37
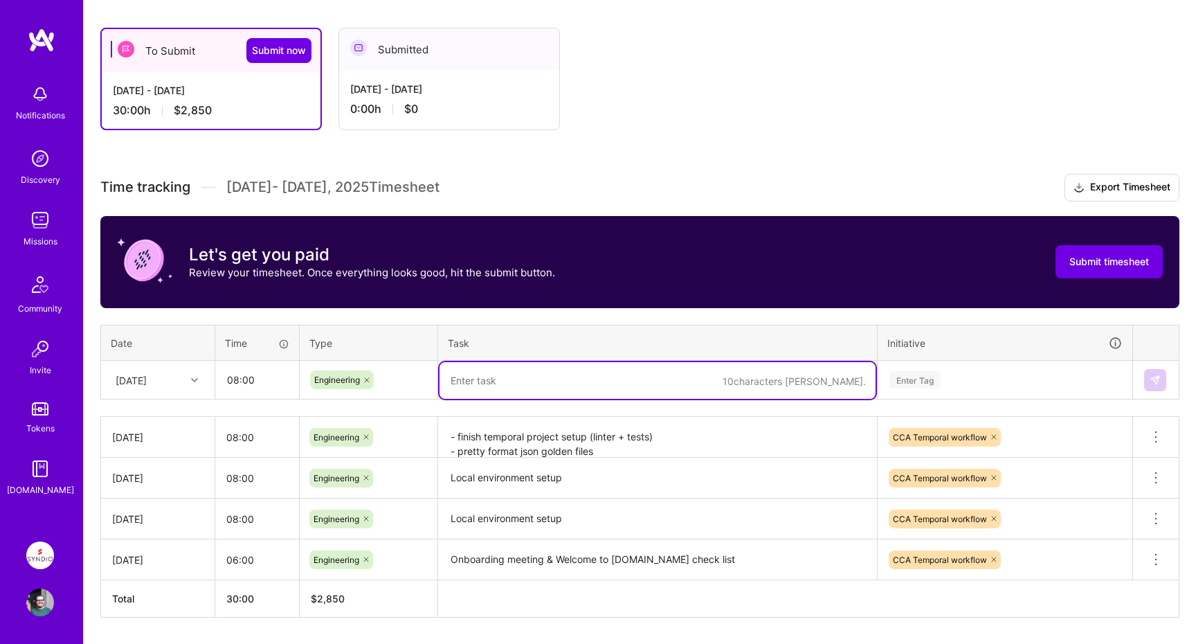
click at [455, 448] on textarea "- finish temporal project setup (linter + tests) - pretty format json golden fi…" at bounding box center [658, 437] width 436 height 39
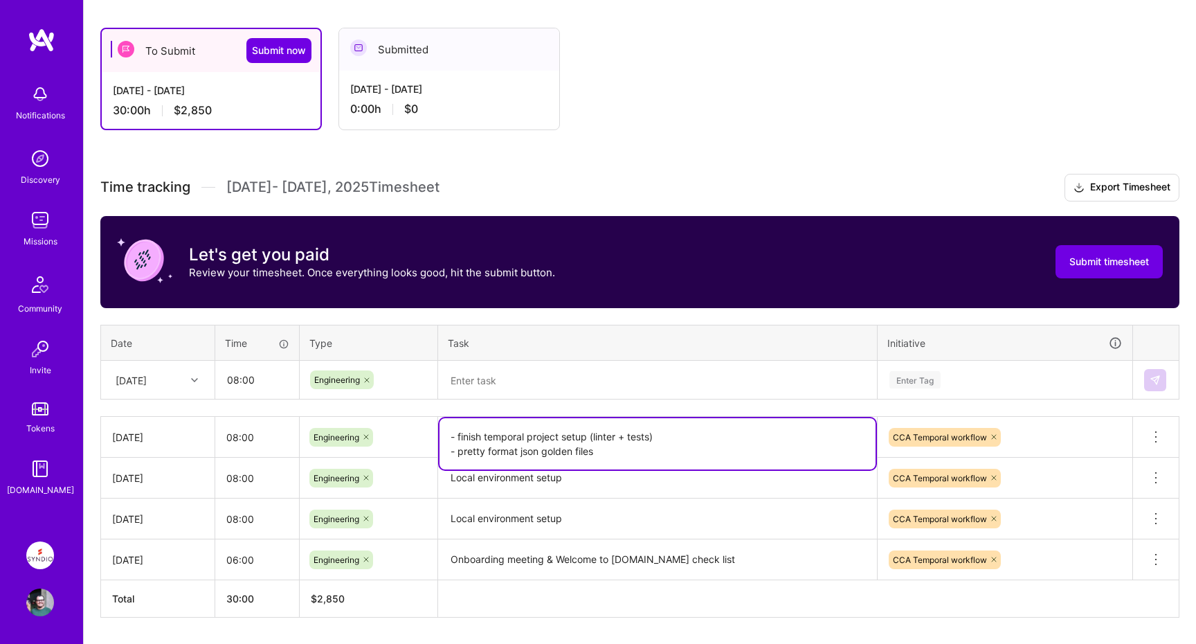
drag, startPoint x: 449, startPoint y: 448, endPoint x: 656, endPoint y: 456, distance: 207.9
click at [657, 456] on textarea "- finish temporal project setup (linter + tests) - pretty format json golden fi…" at bounding box center [658, 443] width 436 height 51
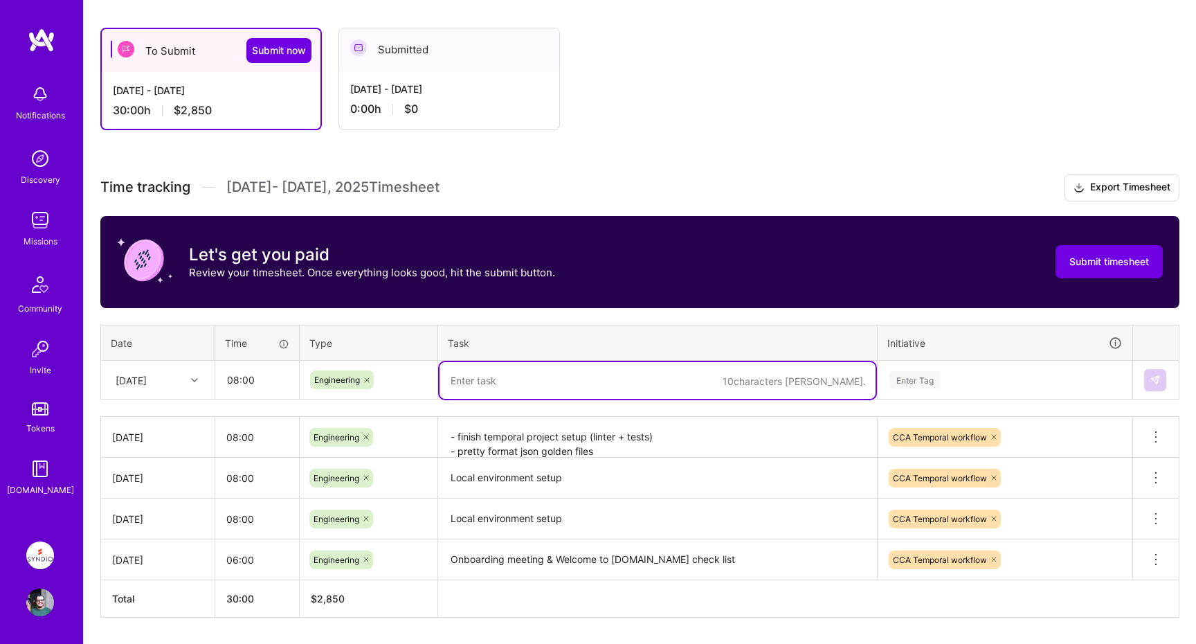
click at [564, 386] on textarea at bounding box center [658, 380] width 436 height 37
paste textarea "- pretty format json golden files"
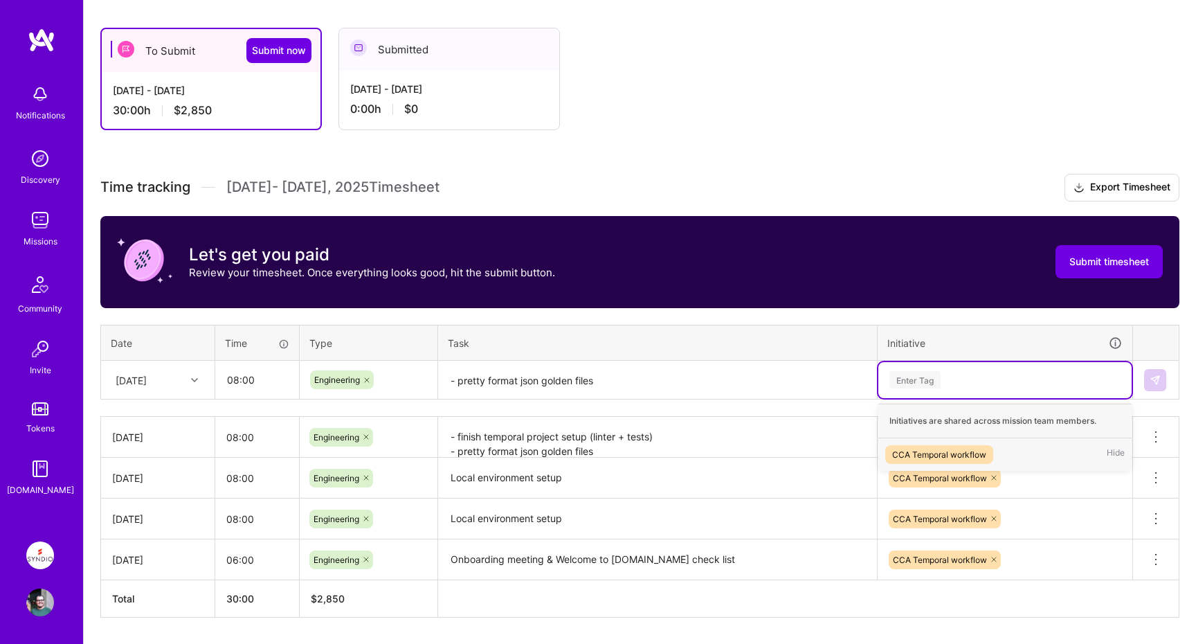
click at [917, 382] on div "Enter Tag" at bounding box center [915, 379] width 51 height 21
click at [928, 450] on div "CCA Temporal workflow" at bounding box center [939, 454] width 94 height 15
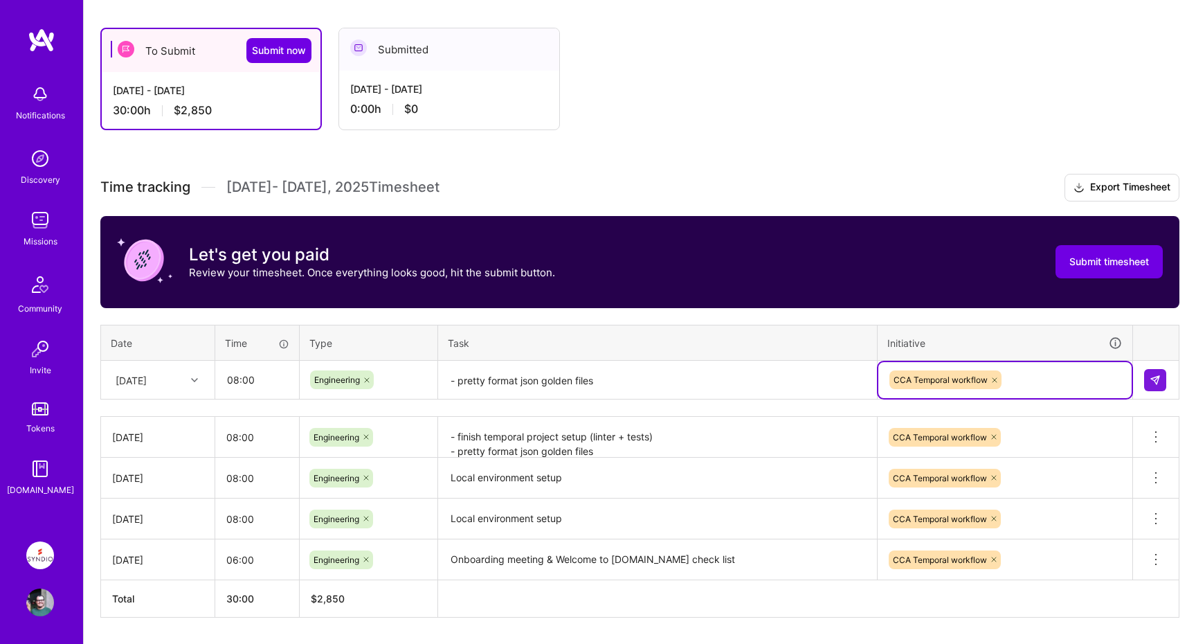
click at [708, 384] on textarea "- pretty format json golden files" at bounding box center [658, 380] width 436 height 37
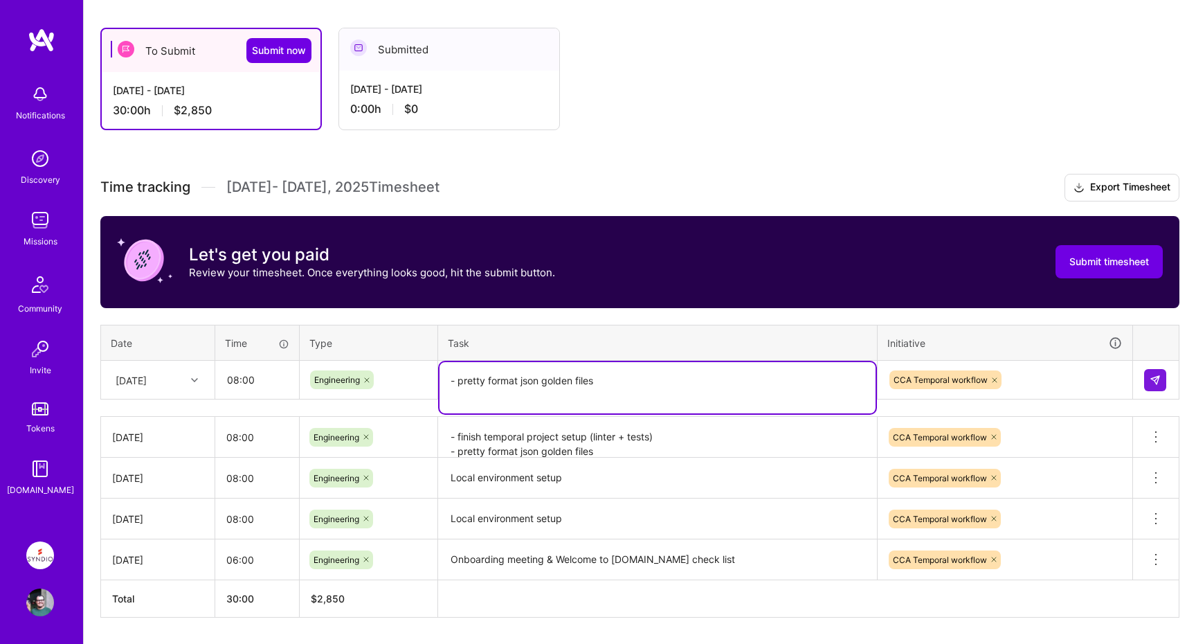
click at [605, 379] on textarea "- pretty format json golden files" at bounding box center [658, 387] width 436 height 51
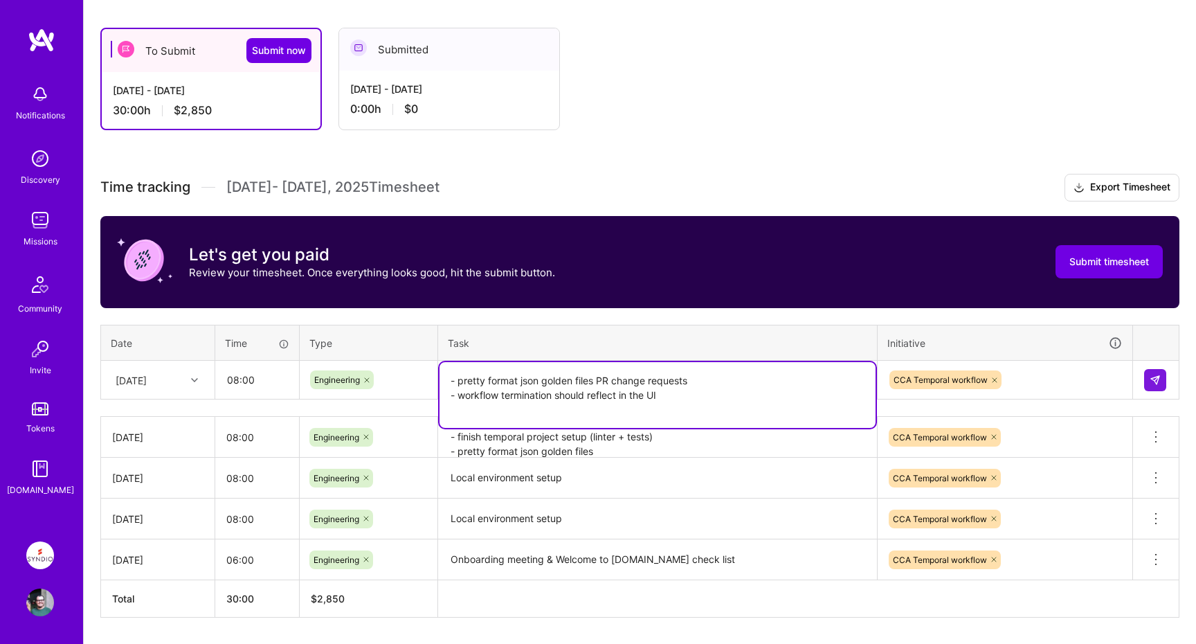
type textarea "- pretty format json golden files PR change requests - workflow termination sho…"
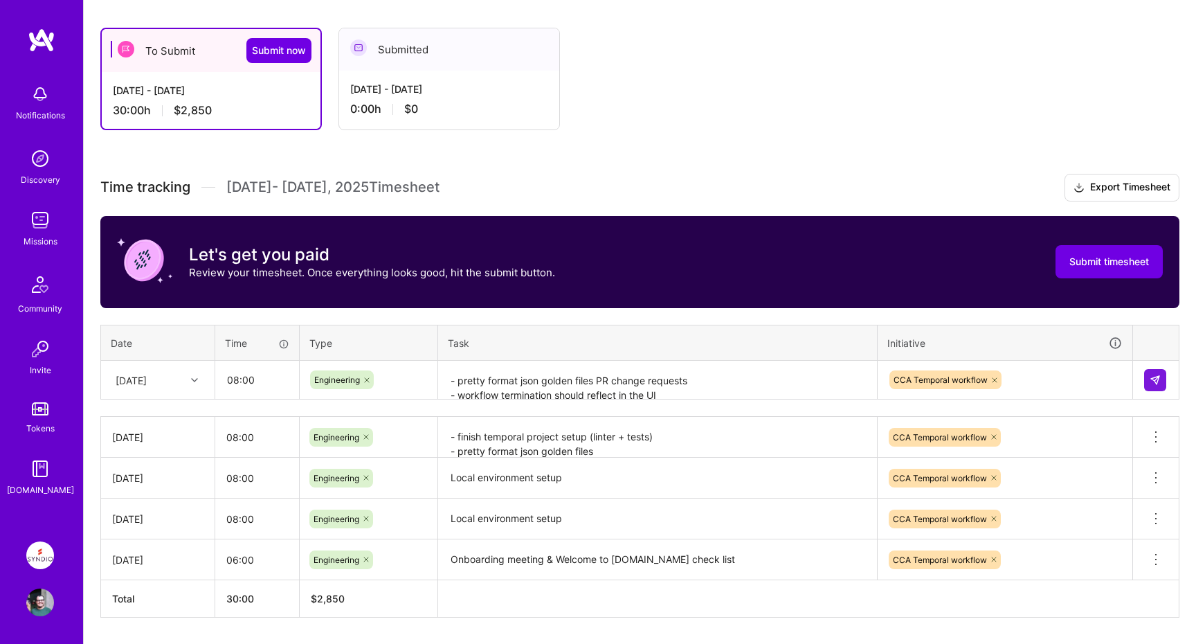
click at [742, 341] on th "Task" at bounding box center [658, 343] width 440 height 36
click at [1153, 384] on img at bounding box center [1155, 380] width 11 height 11
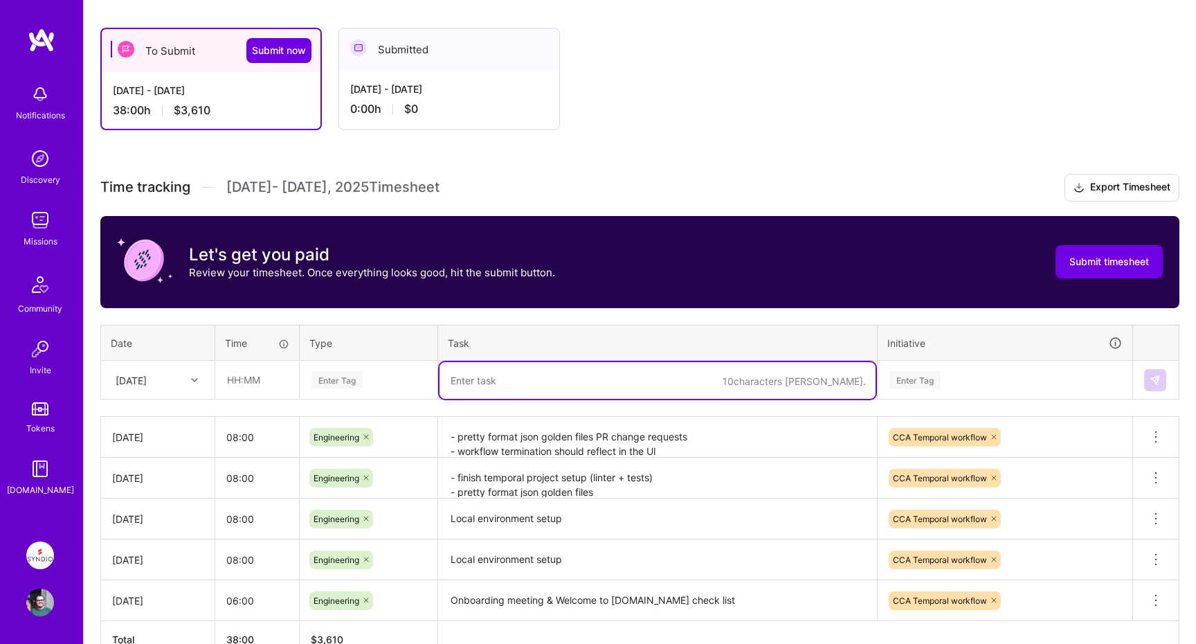
click at [520, 375] on textarea at bounding box center [658, 380] width 436 height 37
click at [251, 370] on input "text" at bounding box center [257, 379] width 82 height 37
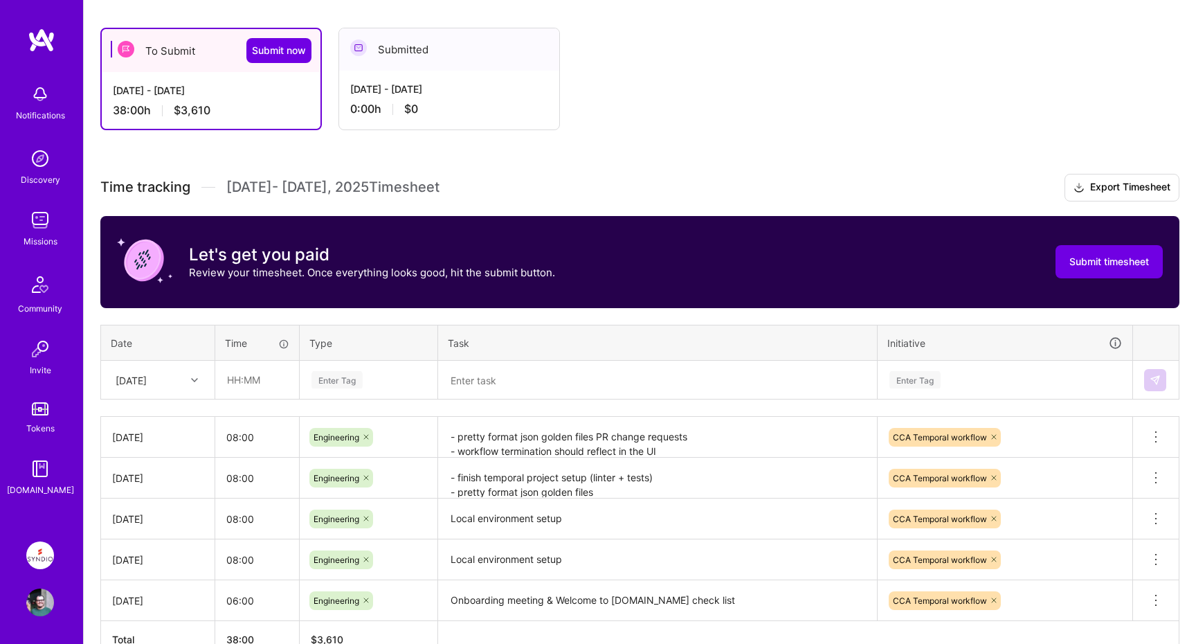
click at [175, 379] on div "[DATE]" at bounding box center [147, 379] width 77 height 23
click at [161, 550] on div "[DATE]" at bounding box center [158, 551] width 112 height 26
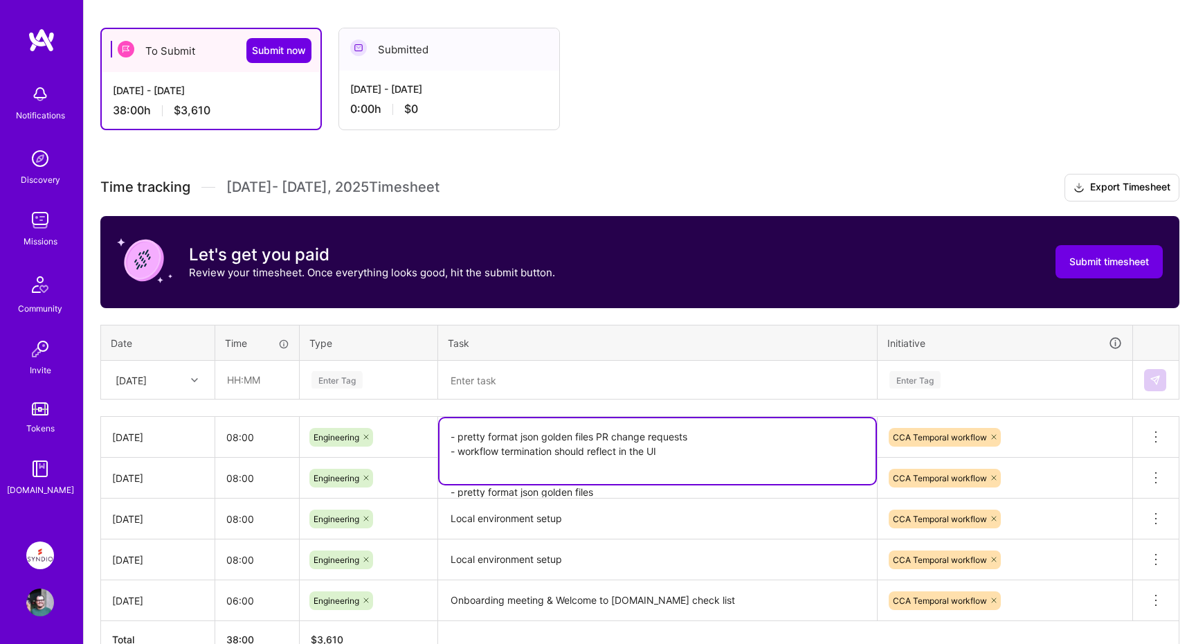
drag, startPoint x: 449, startPoint y: 437, endPoint x: 739, endPoint y: 436, distance: 290.1
click at [739, 436] on textarea "- pretty format json golden files PR change requests - workflow termination sho…" at bounding box center [658, 451] width 436 height 66
drag, startPoint x: 721, startPoint y: 449, endPoint x: 422, endPoint y: 435, distance: 300.1
click at [422, 435] on tr "[DATE] 08:00 Engineering - pretty format json golden files PR change requests -…" at bounding box center [640, 437] width 1079 height 41
click at [501, 382] on textarea at bounding box center [658, 380] width 436 height 37
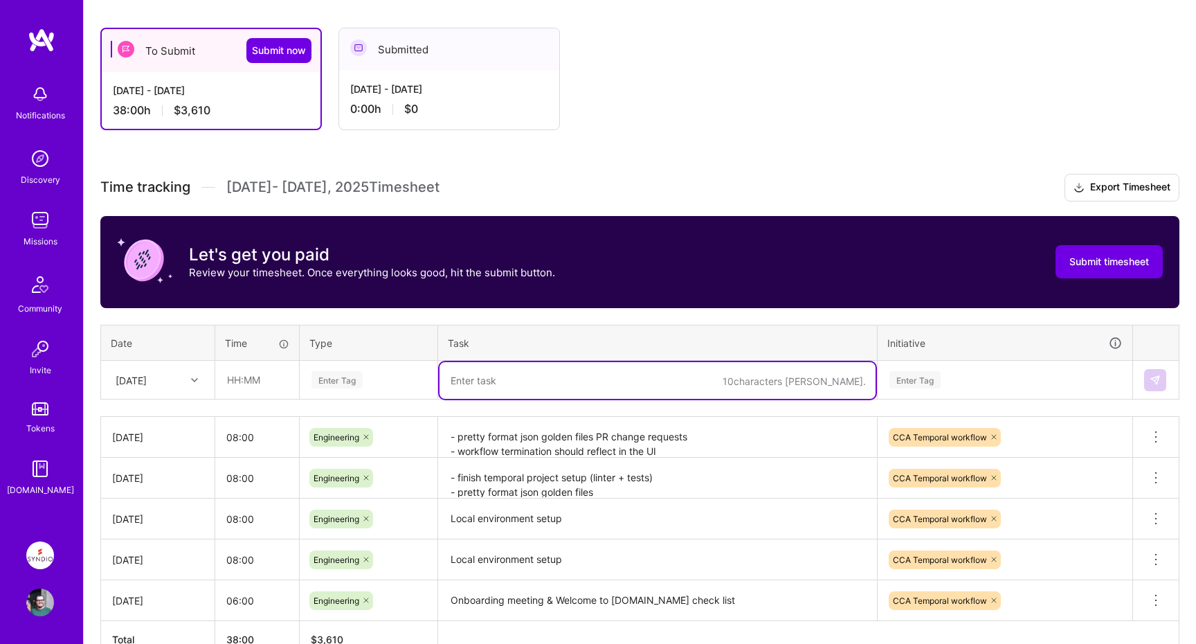
paste textarea "- pretty format json golden files PR change requests - workflow termination sho…"
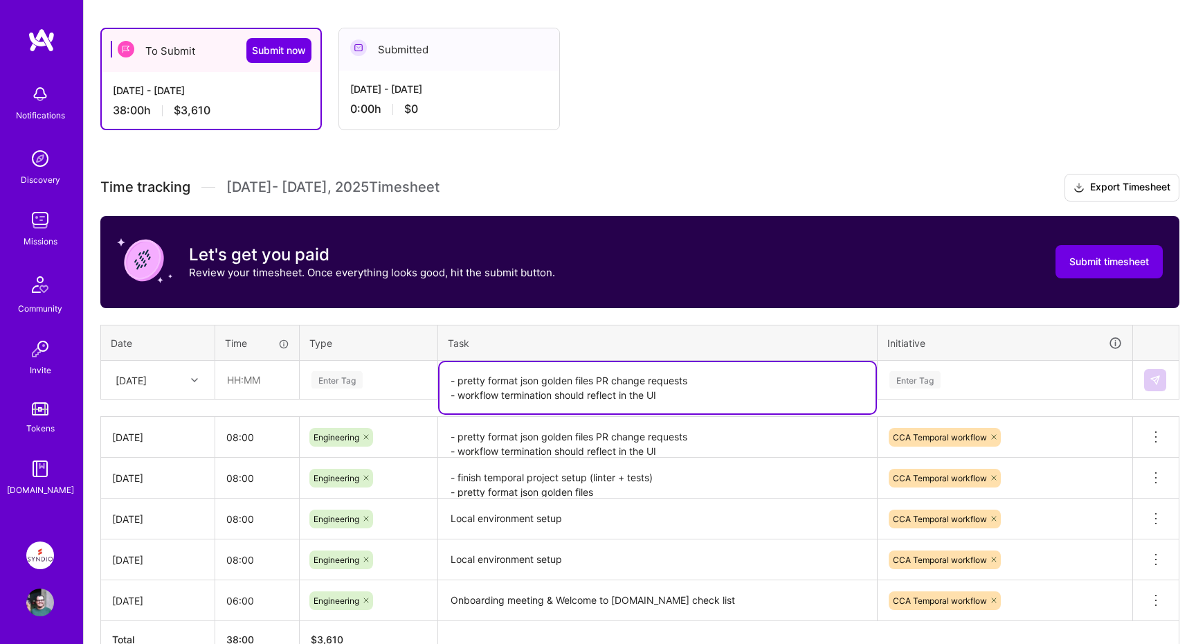
type textarea "- pretty format json golden files PR change requests - workflow termination sho…"
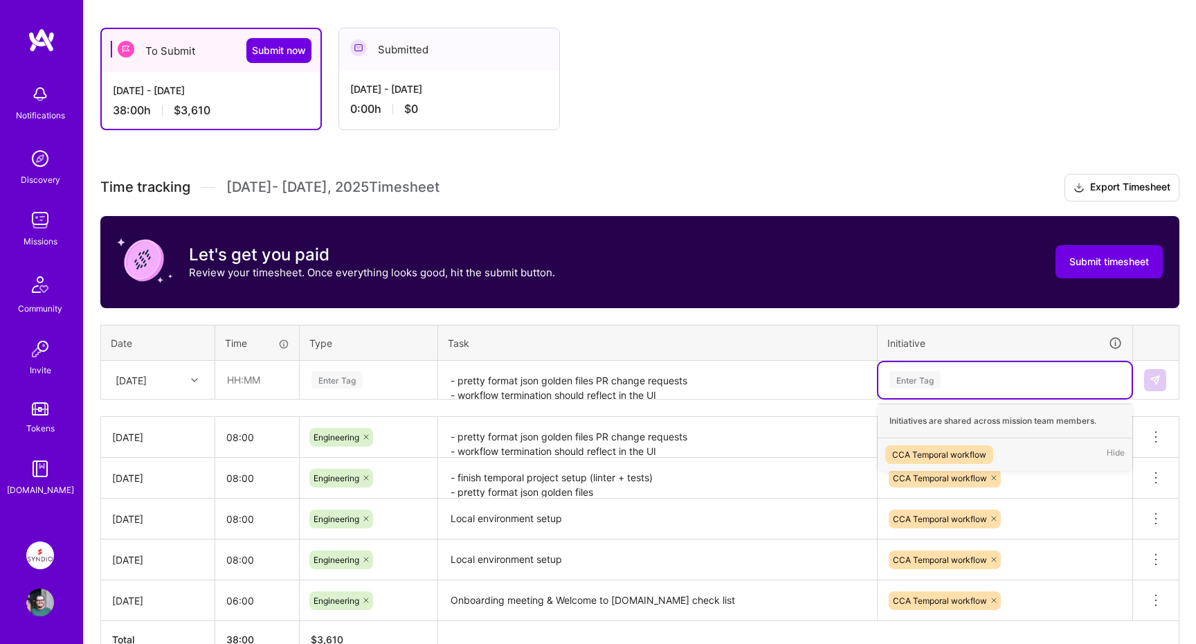
click at [937, 379] on div "Enter Tag" at bounding box center [915, 379] width 51 height 21
click at [926, 380] on div "Enter Tag" at bounding box center [915, 379] width 51 height 21
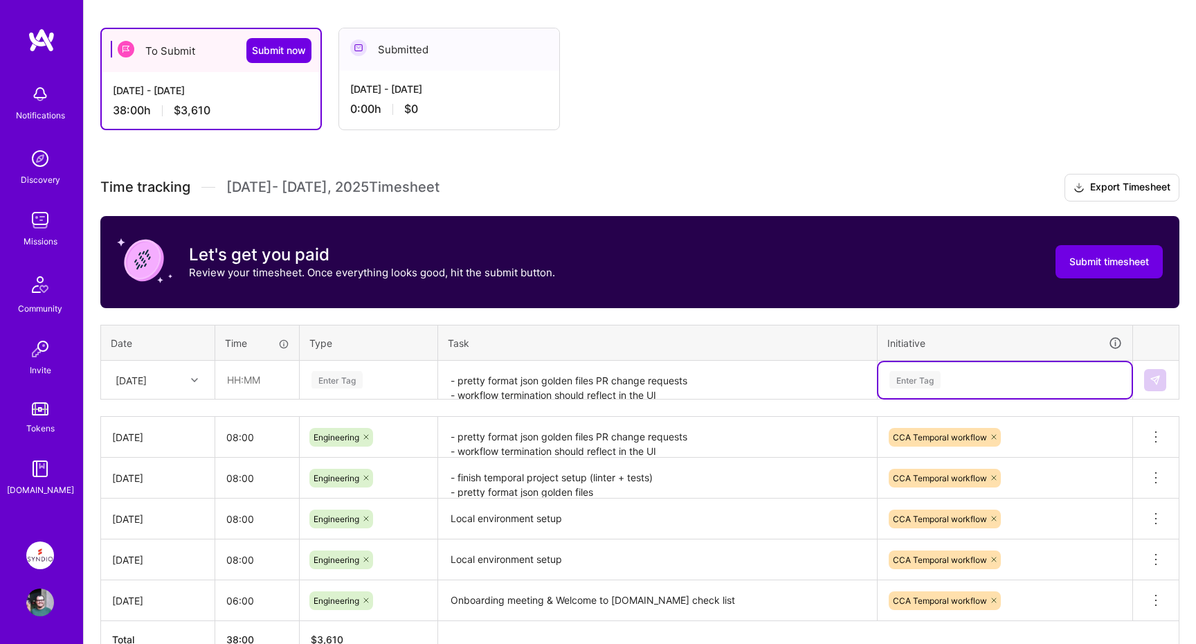
click at [926, 380] on div "Enter Tag" at bounding box center [915, 379] width 51 height 21
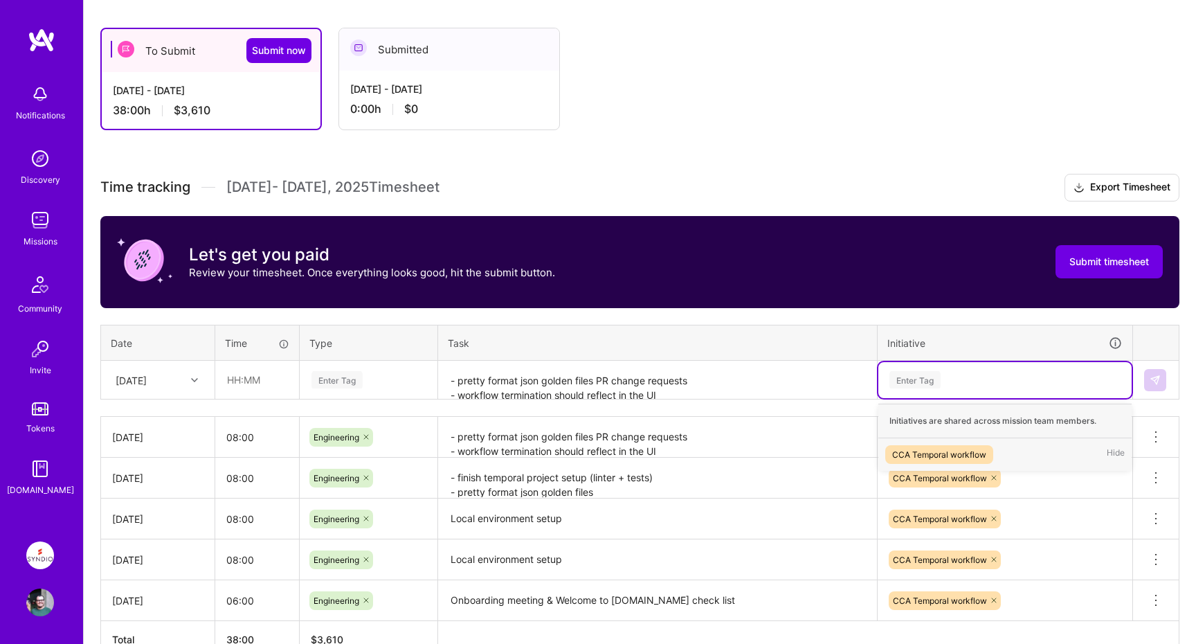
click at [925, 458] on div "CCA Temporal workflow" at bounding box center [939, 454] width 94 height 15
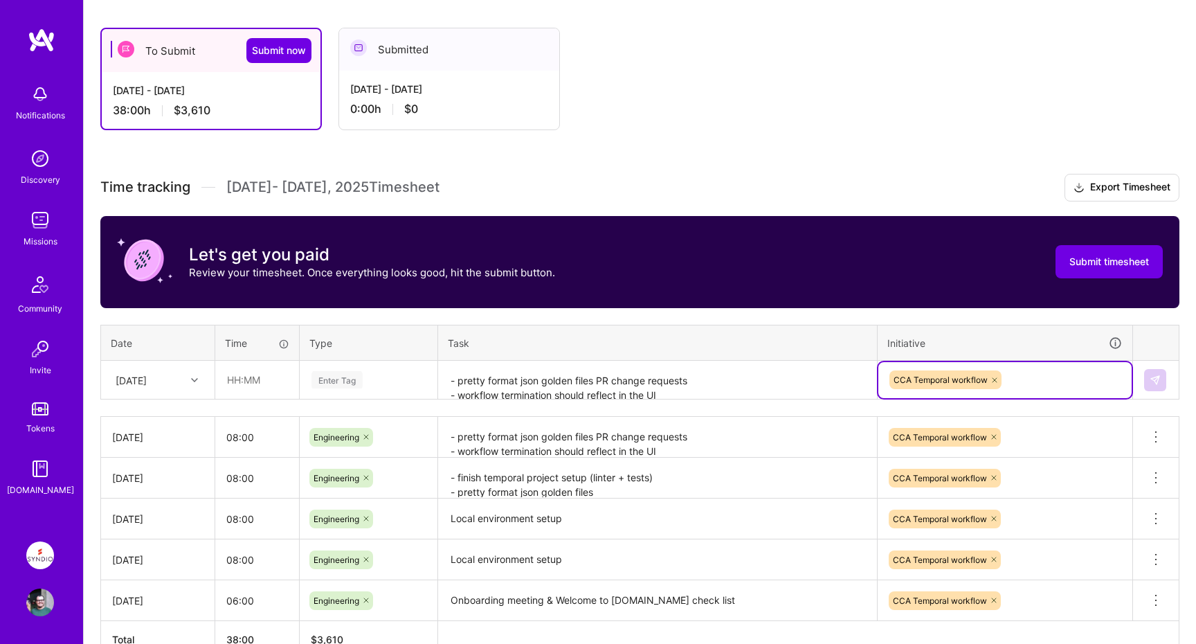
click at [339, 386] on div "Enter Tag" at bounding box center [337, 379] width 51 height 21
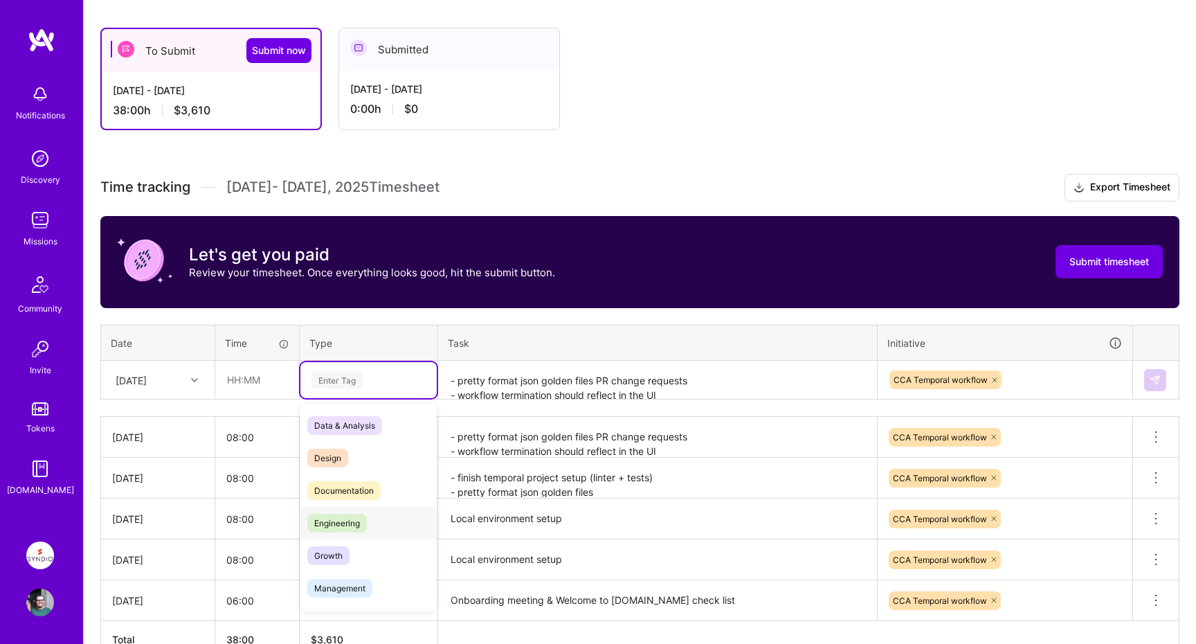
click at [341, 516] on span "Engineering" at bounding box center [337, 523] width 60 height 19
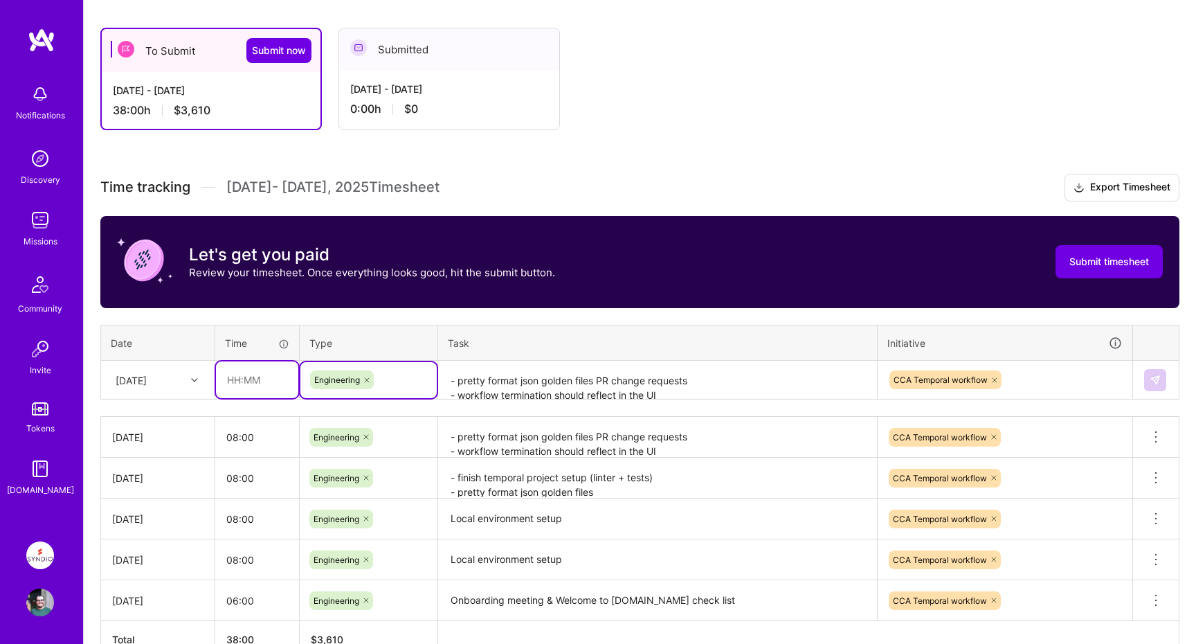
click at [255, 386] on input "text" at bounding box center [257, 379] width 82 height 37
type input "08:00"
click at [1155, 381] on img at bounding box center [1155, 380] width 11 height 11
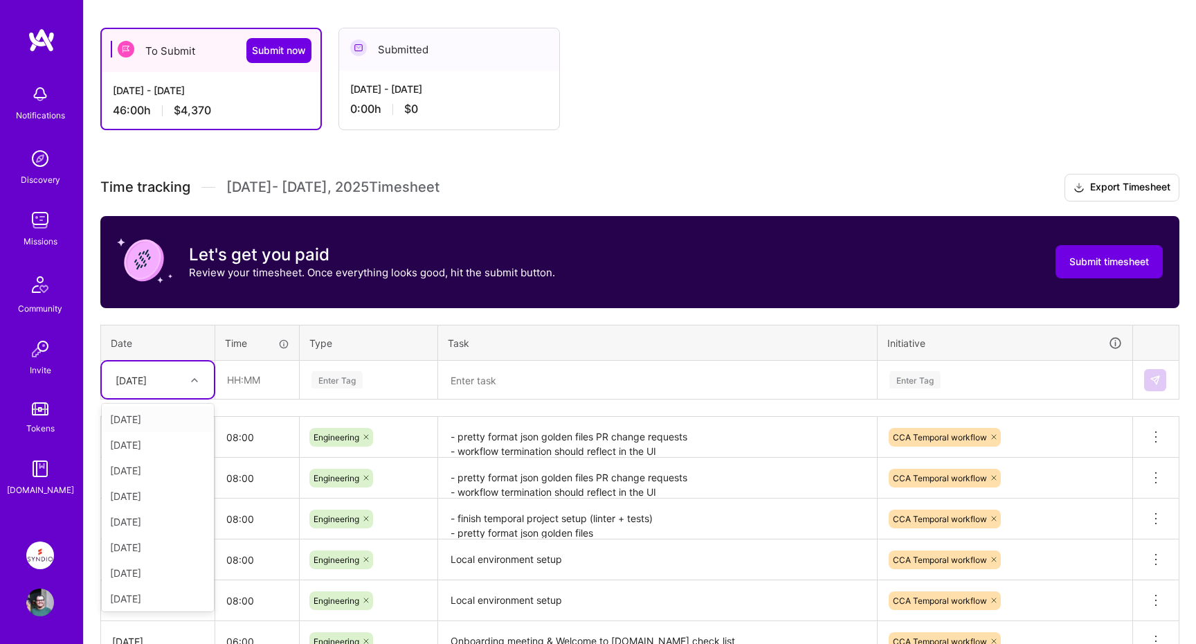
click at [191, 381] on icon at bounding box center [194, 380] width 7 height 7
click at [138, 566] on div "[DATE]" at bounding box center [158, 565] width 112 height 26
click at [265, 381] on input "text" at bounding box center [257, 379] width 82 height 37
type input "08:00"
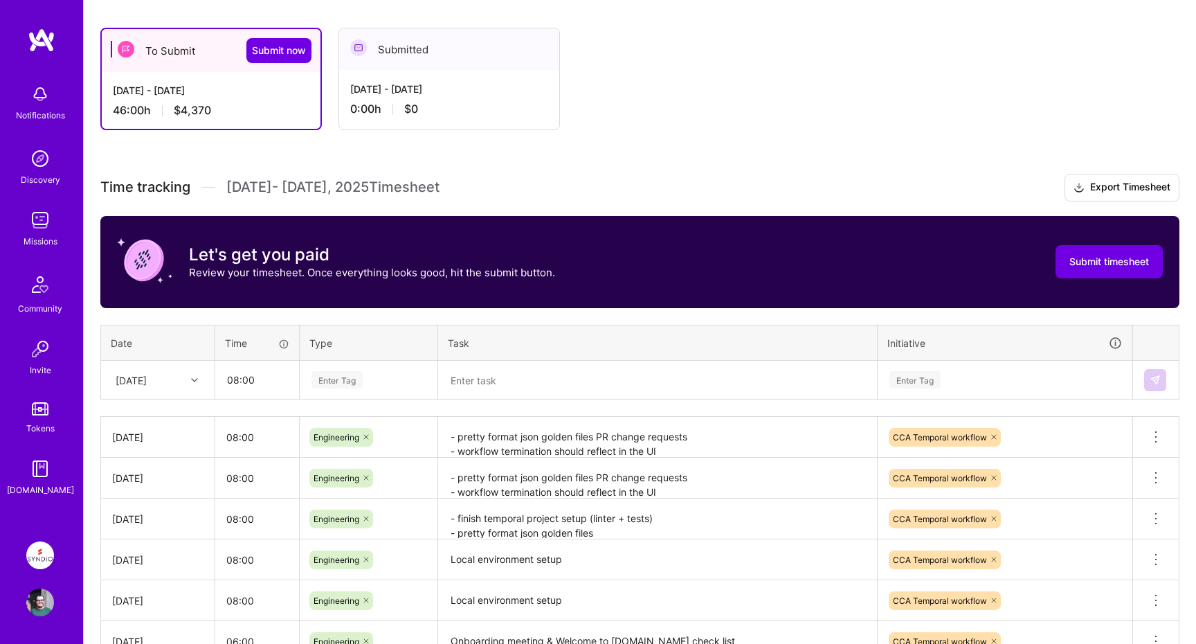
click at [343, 379] on div "Enter Tag" at bounding box center [337, 379] width 51 height 21
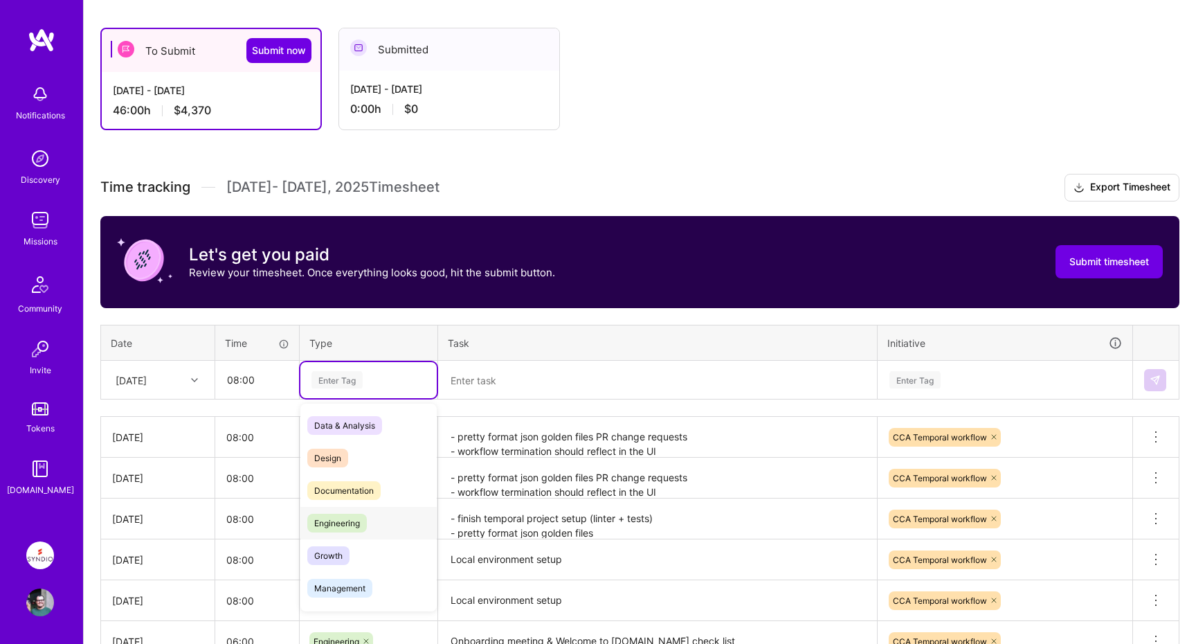
click at [334, 521] on span "Engineering" at bounding box center [337, 523] width 60 height 19
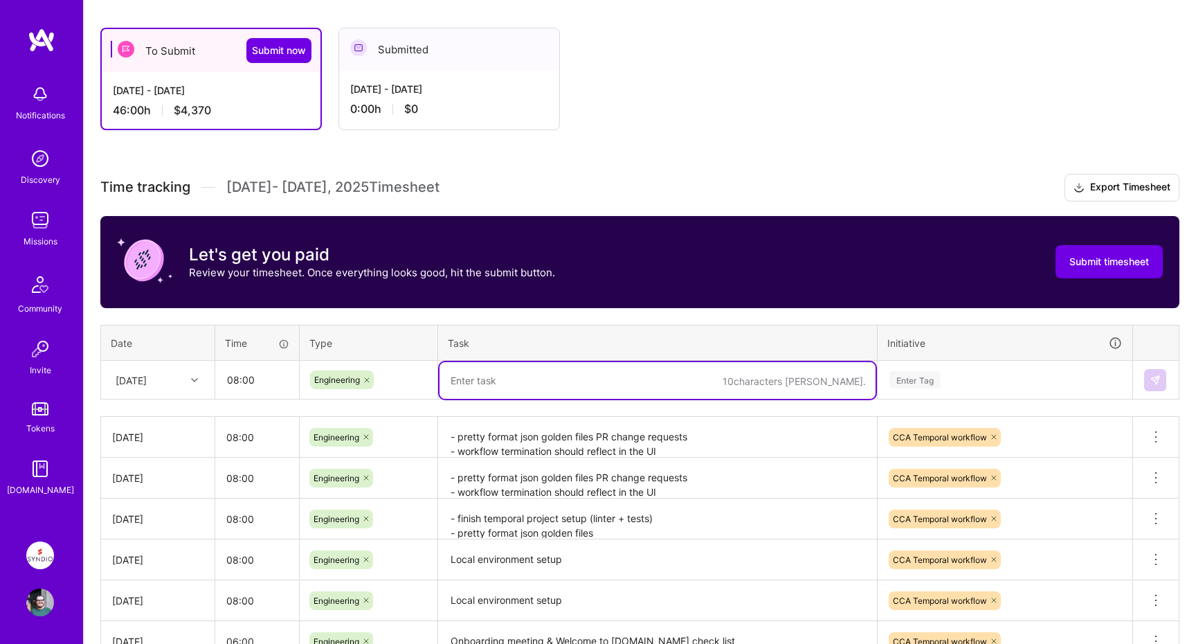
click at [514, 379] on textarea at bounding box center [658, 380] width 436 height 37
type textarea "/"
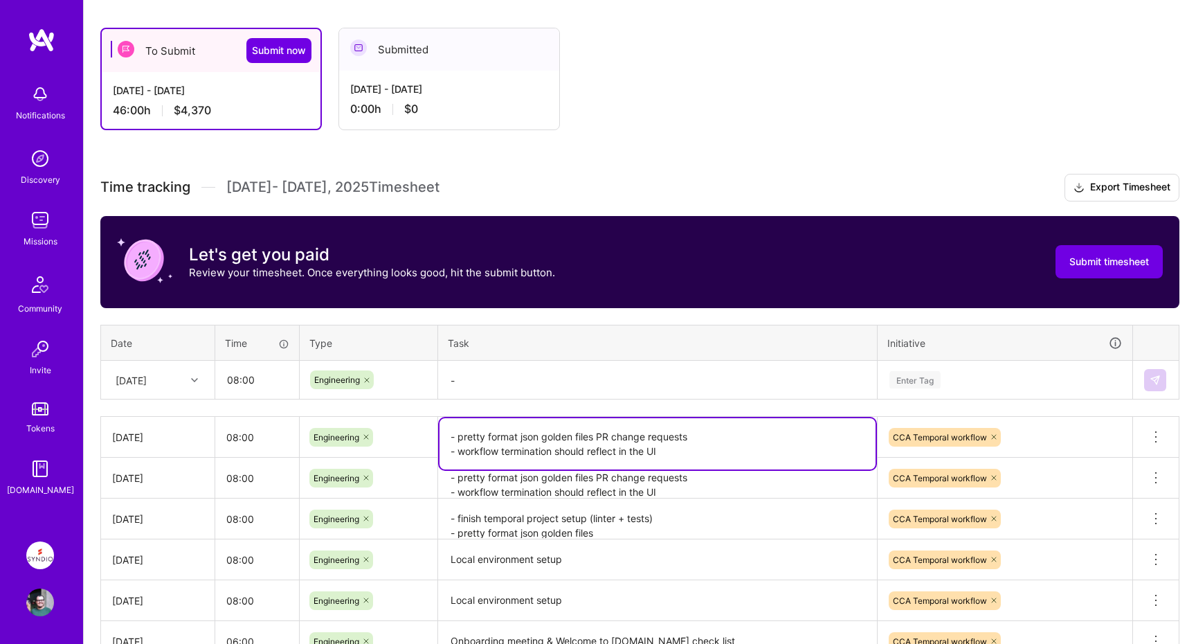
drag, startPoint x: 447, startPoint y: 448, endPoint x: 667, endPoint y: 447, distance: 220.9
click at [668, 447] on textarea "- pretty format json golden files PR change requests - workflow termination sho…" at bounding box center [658, 443] width 436 height 51
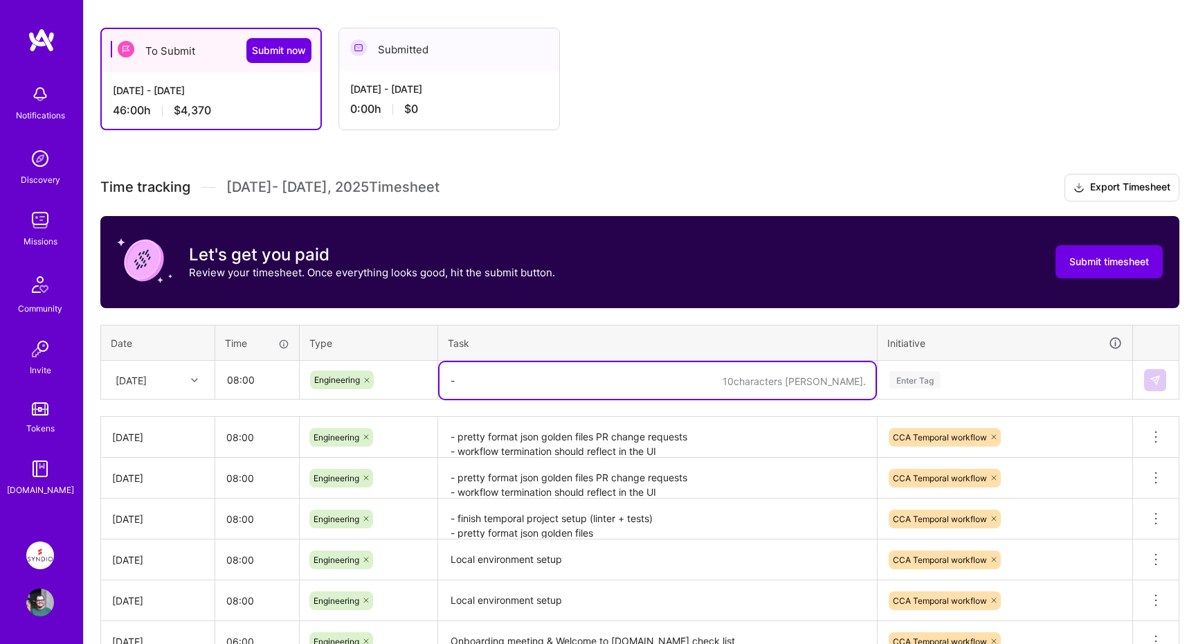
click at [520, 386] on textarea "-" at bounding box center [658, 380] width 436 height 37
paste textarea "workflow termination should reflect in the UI"
type textarea "- workflow termination should reflect in the UI"
click at [909, 373] on div "Enter Tag" at bounding box center [915, 379] width 51 height 21
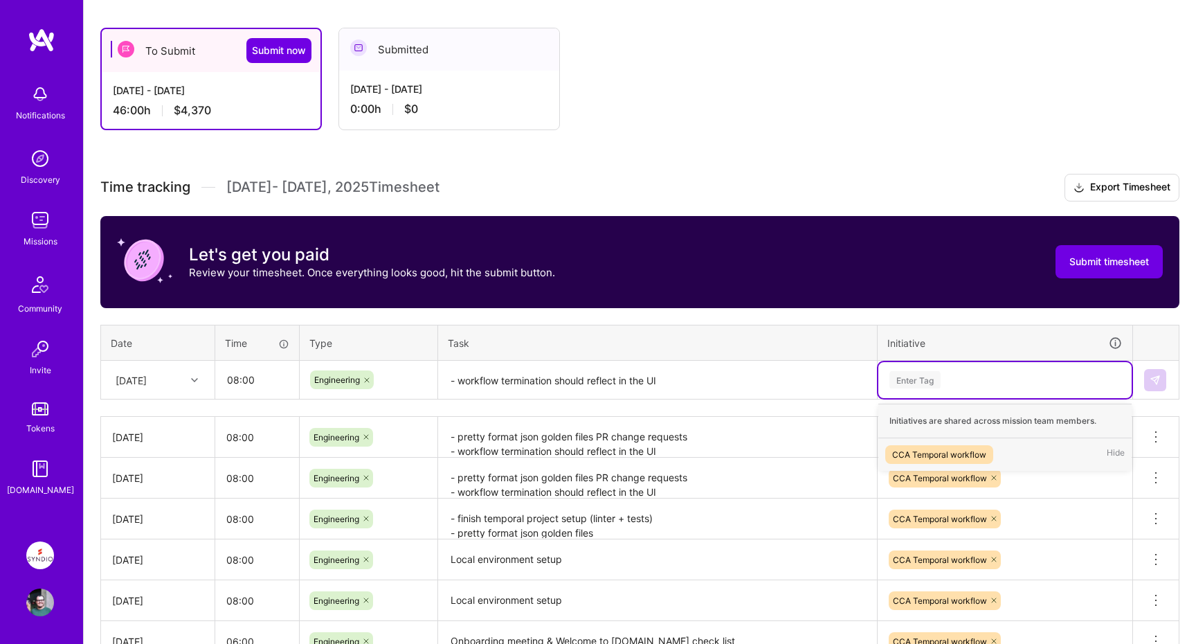
click at [917, 451] on div "CCA Temporal workflow" at bounding box center [939, 454] width 94 height 15
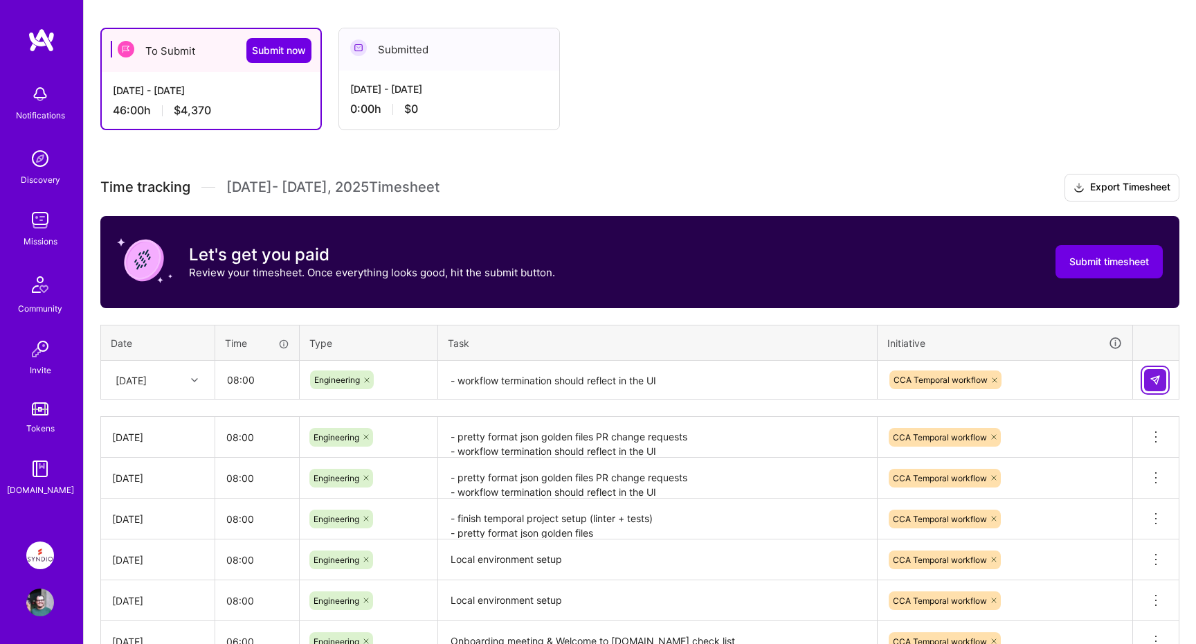
click at [1155, 381] on img at bounding box center [1155, 380] width 11 height 11
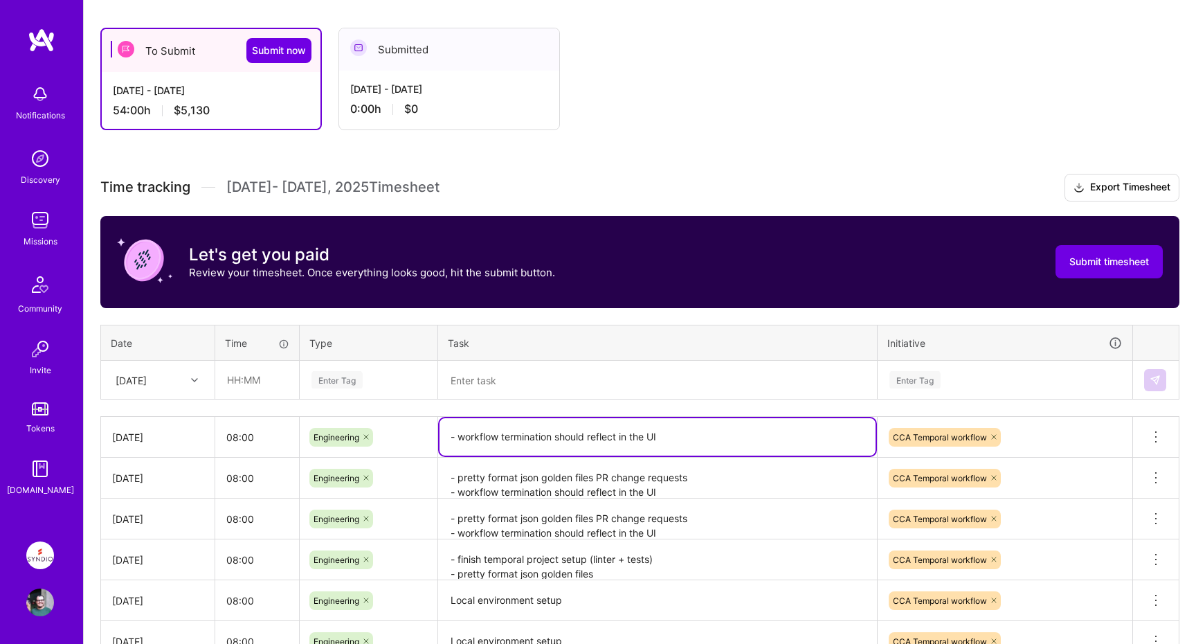
drag, startPoint x: 451, startPoint y: 434, endPoint x: 572, endPoint y: 428, distance: 121.3
click at [585, 428] on textarea "- workflow termination should reflect in the UI" at bounding box center [658, 436] width 436 height 37
drag, startPoint x: 687, startPoint y: 435, endPoint x: 438, endPoint y: 437, distance: 249.2
click at [438, 437] on td "- workflow termination should reflect in the UI" at bounding box center [658, 437] width 440 height 41
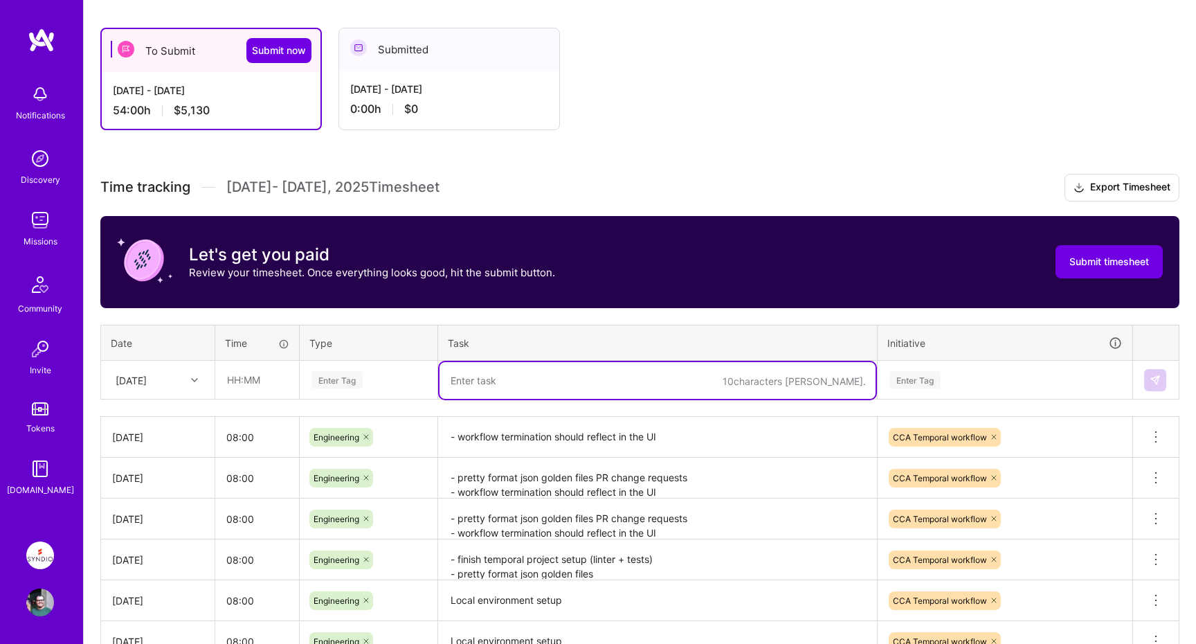
click at [487, 381] on textarea at bounding box center [658, 380] width 436 height 37
paste textarea "- workflow termination should reflect in the UI"
type textarea "- workflow termination should reflect in the UI"
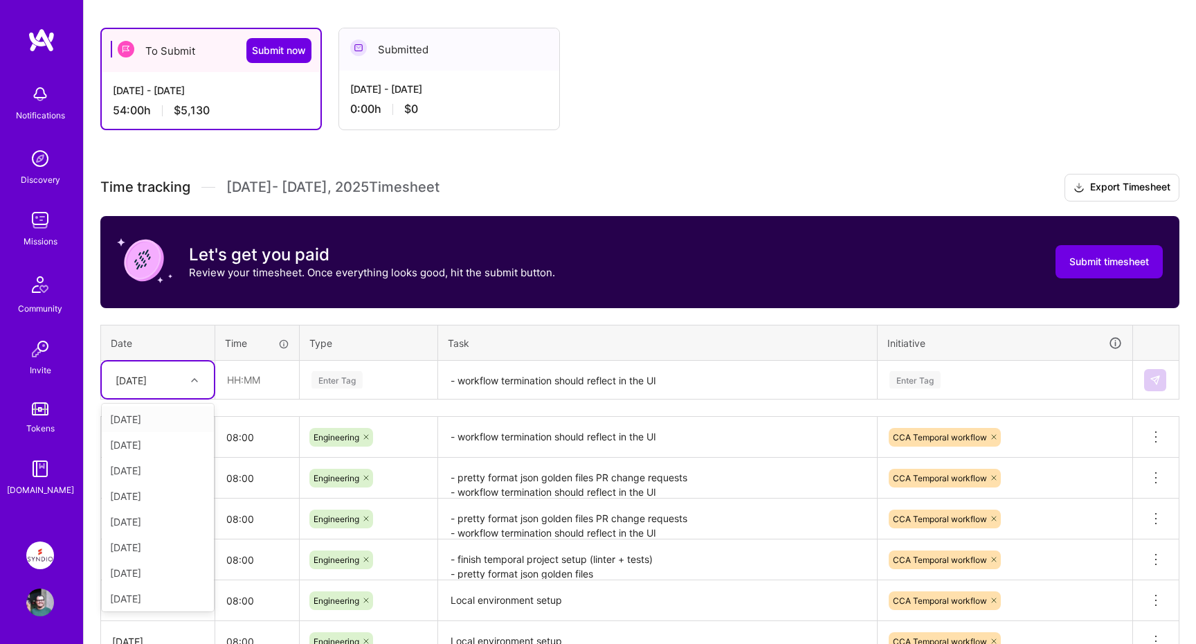
click at [191, 377] on icon at bounding box center [194, 380] width 7 height 7
click at [169, 561] on div "[DATE]" at bounding box center [158, 563] width 112 height 26
click at [270, 389] on input "text" at bounding box center [257, 379] width 82 height 37
type input "08:00"
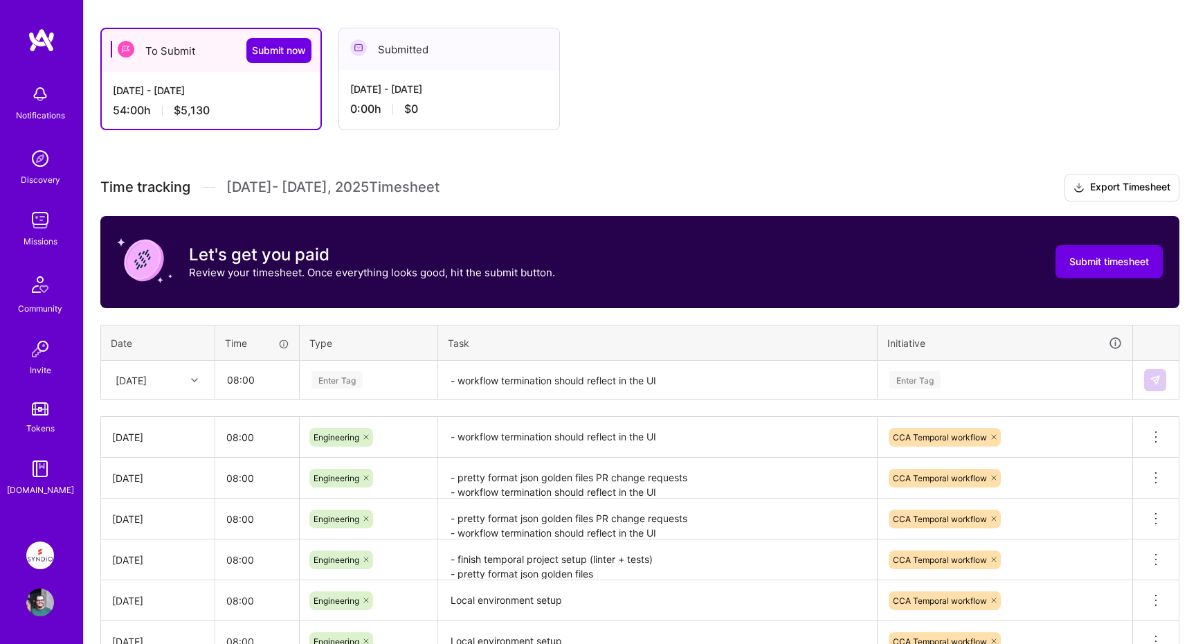
click at [343, 362] on div "Enter Tag" at bounding box center [368, 380] width 136 height 36
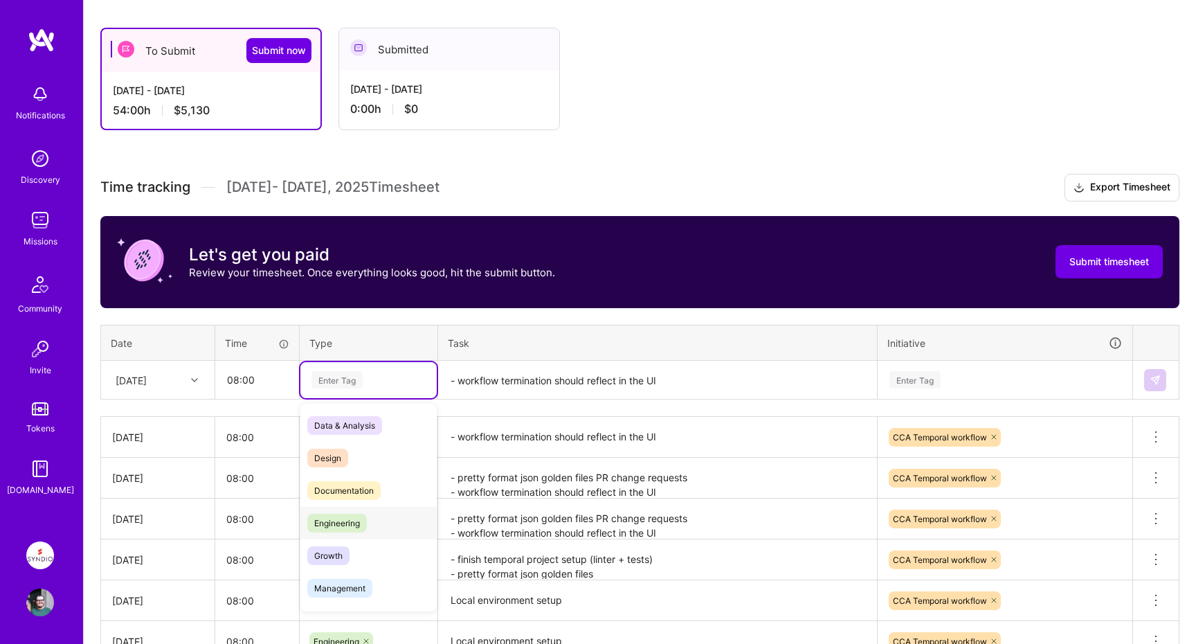
click at [341, 523] on span "Engineering" at bounding box center [337, 523] width 60 height 19
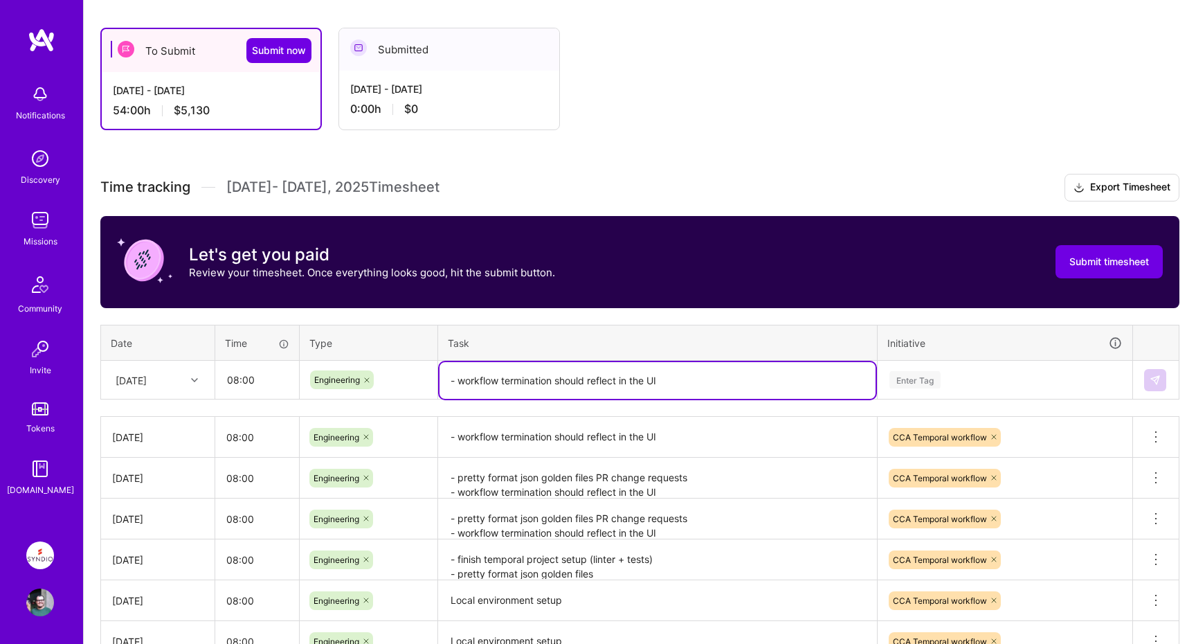
click at [744, 384] on textarea "- workflow termination should reflect in the UI" at bounding box center [658, 380] width 436 height 37
click at [924, 381] on div "Enter Tag" at bounding box center [915, 379] width 51 height 21
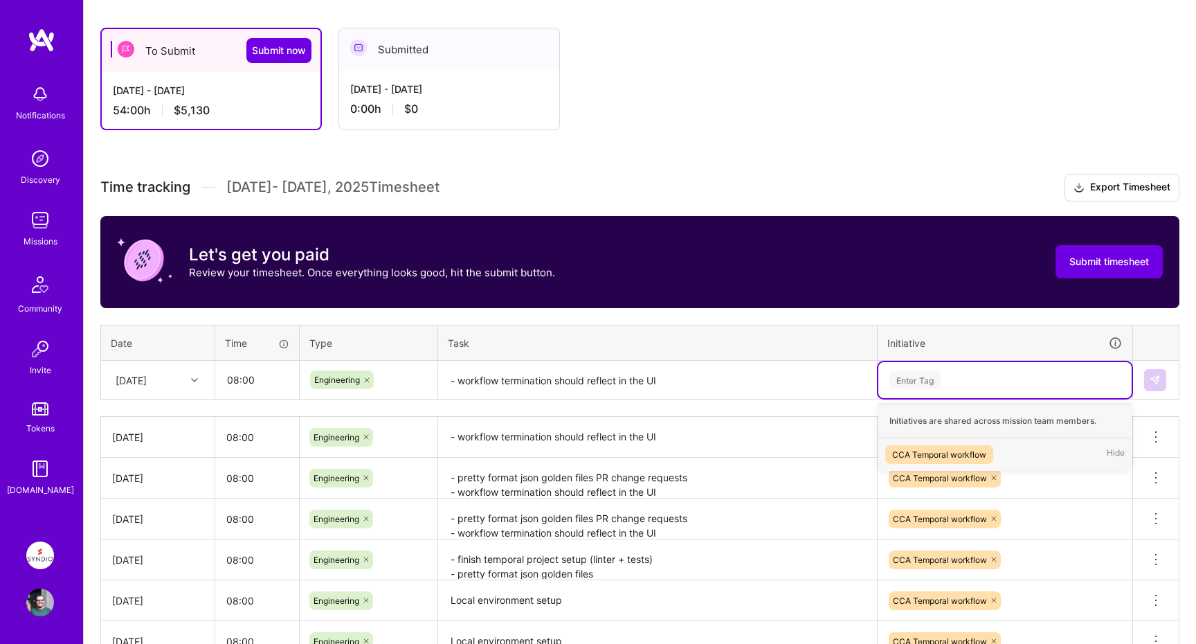
click at [919, 453] on div "CCA Temporal workflow" at bounding box center [939, 454] width 94 height 15
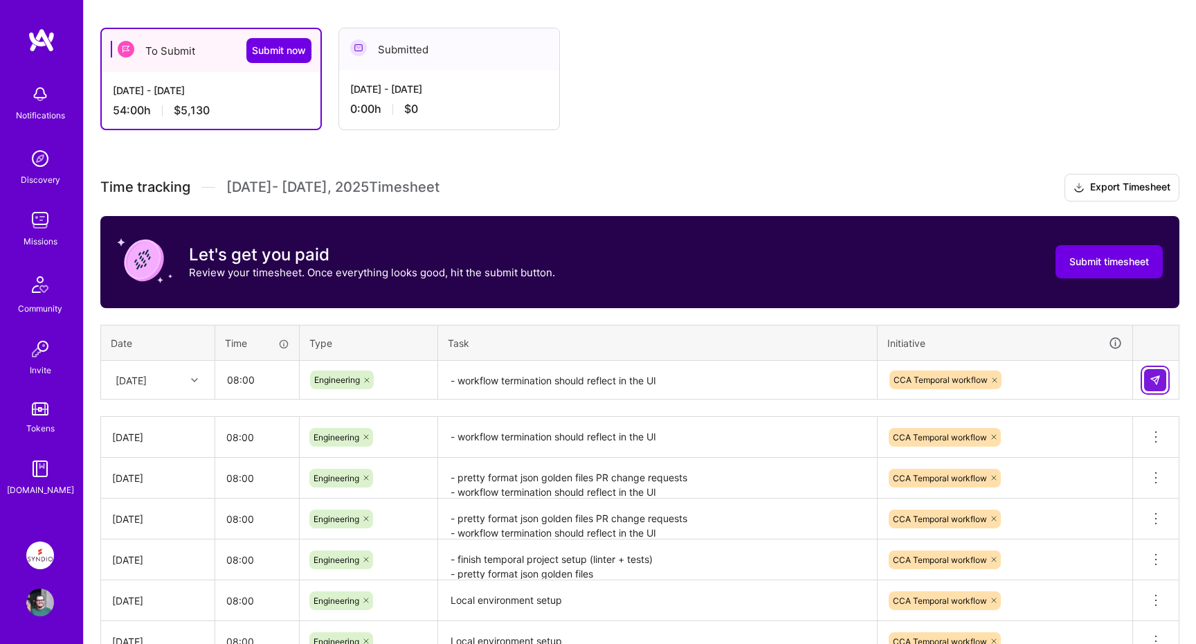
click at [1155, 384] on img at bounding box center [1155, 380] width 11 height 11
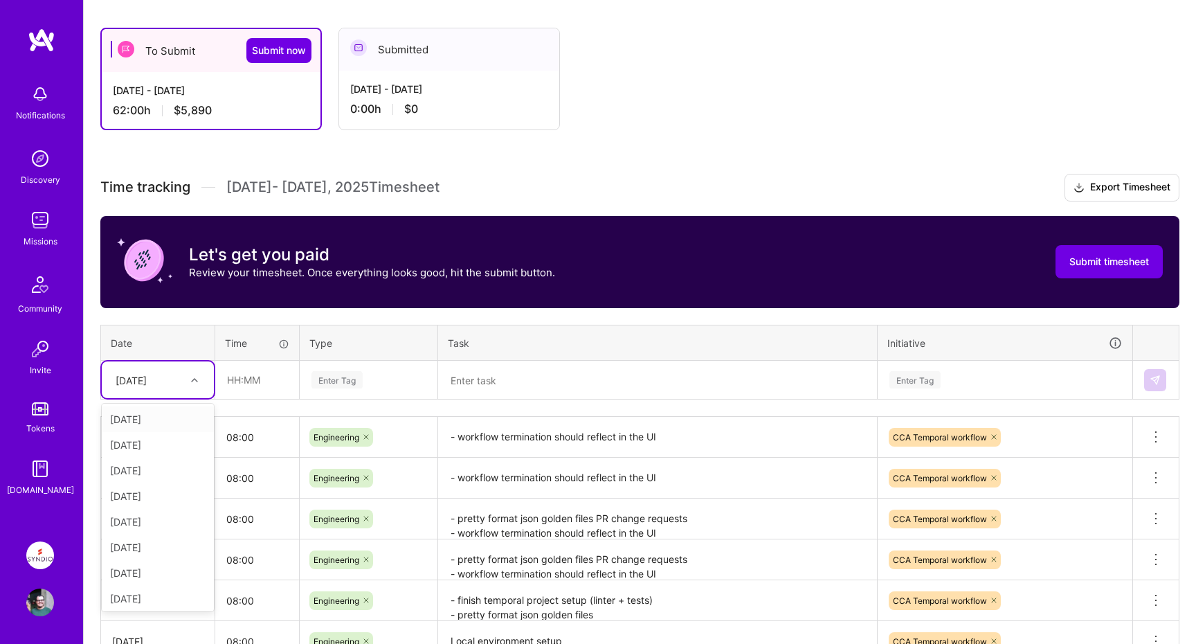
click at [197, 382] on icon at bounding box center [194, 380] width 7 height 7
click at [141, 593] on div "[DATE]" at bounding box center [158, 596] width 112 height 26
click at [258, 385] on input "text" at bounding box center [257, 379] width 82 height 37
type input "08:00"
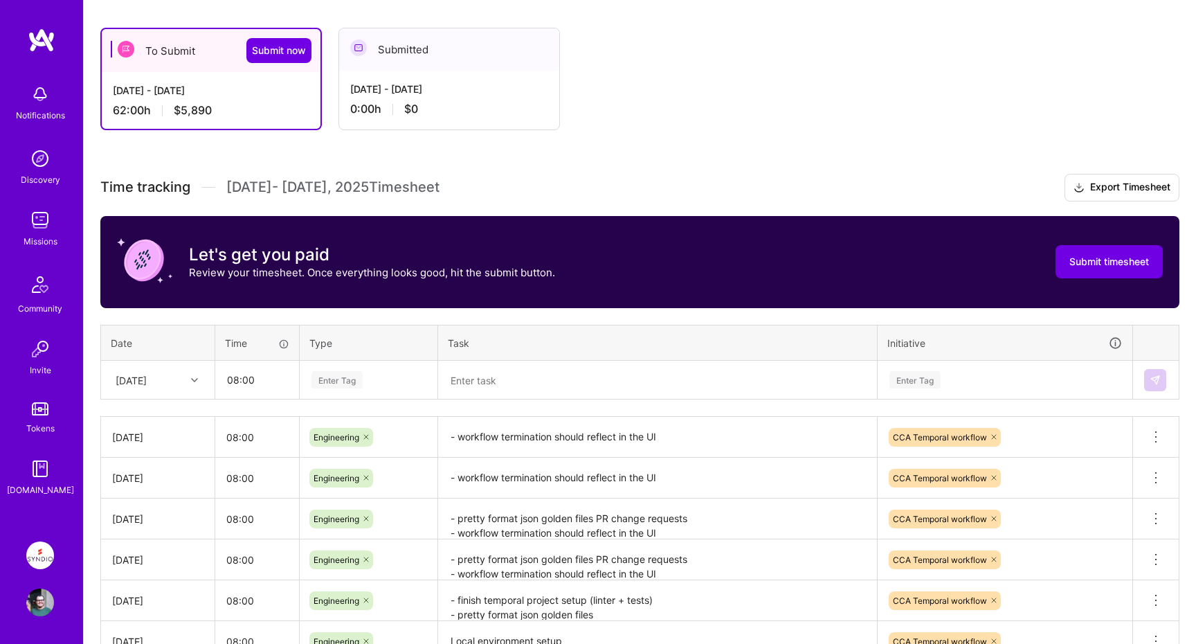
click at [339, 377] on div "Enter Tag" at bounding box center [337, 379] width 51 height 21
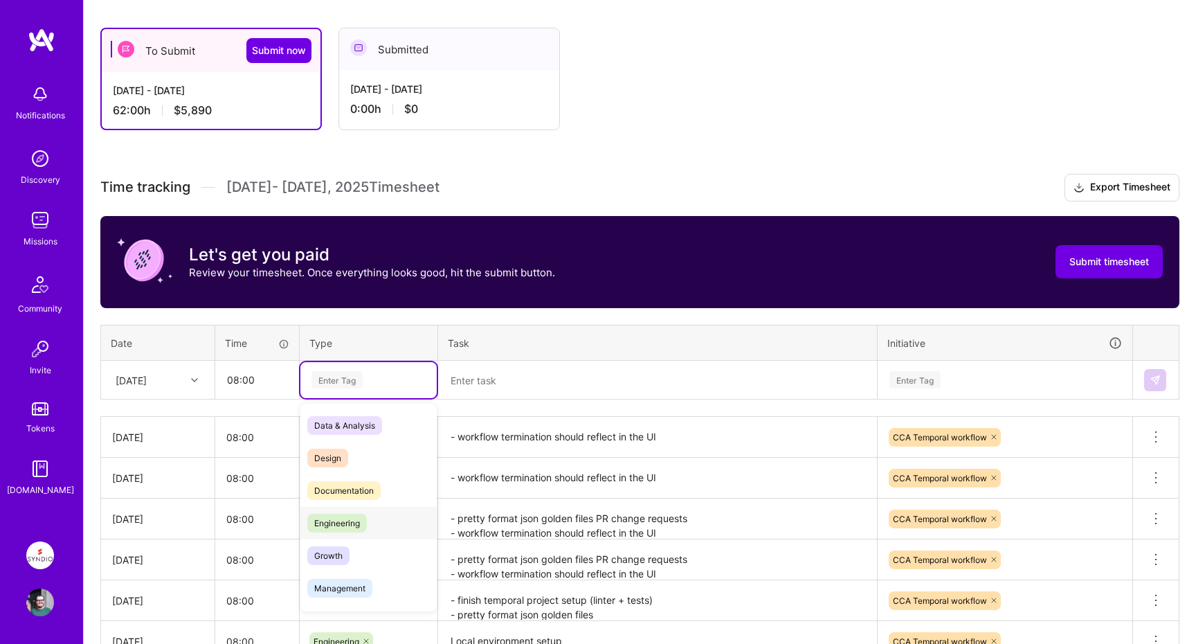
click at [349, 528] on span "Engineering" at bounding box center [337, 523] width 60 height 19
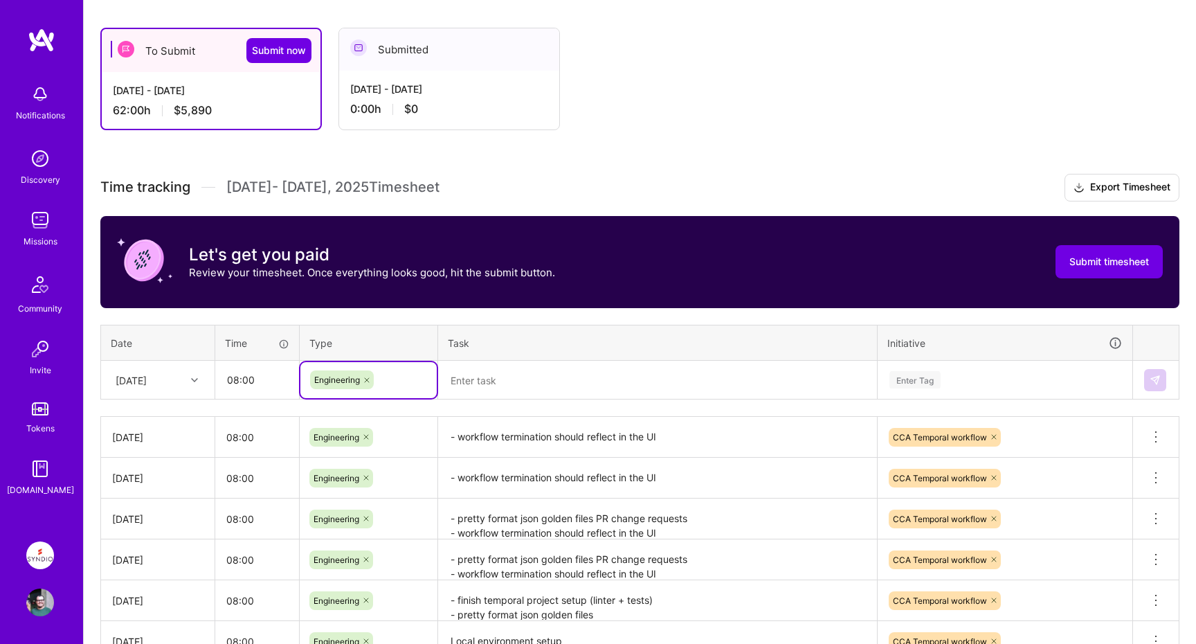
click at [468, 384] on textarea at bounding box center [658, 380] width 436 height 37
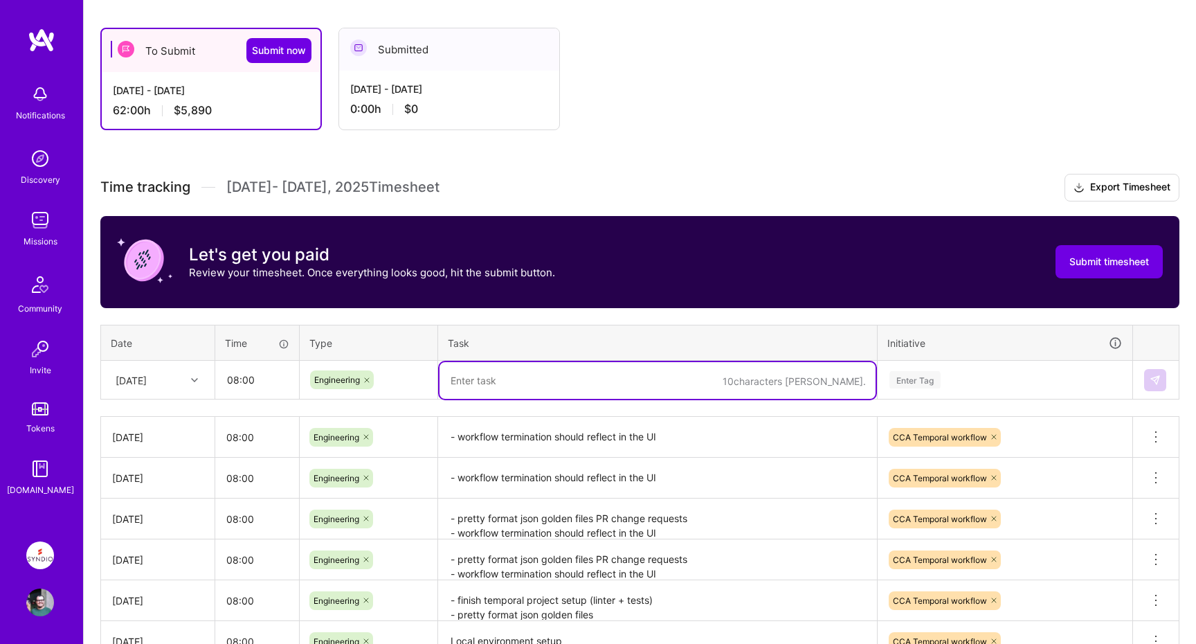
click at [693, 429] on textarea "- workflow termination should reflect in the UI" at bounding box center [658, 437] width 436 height 38
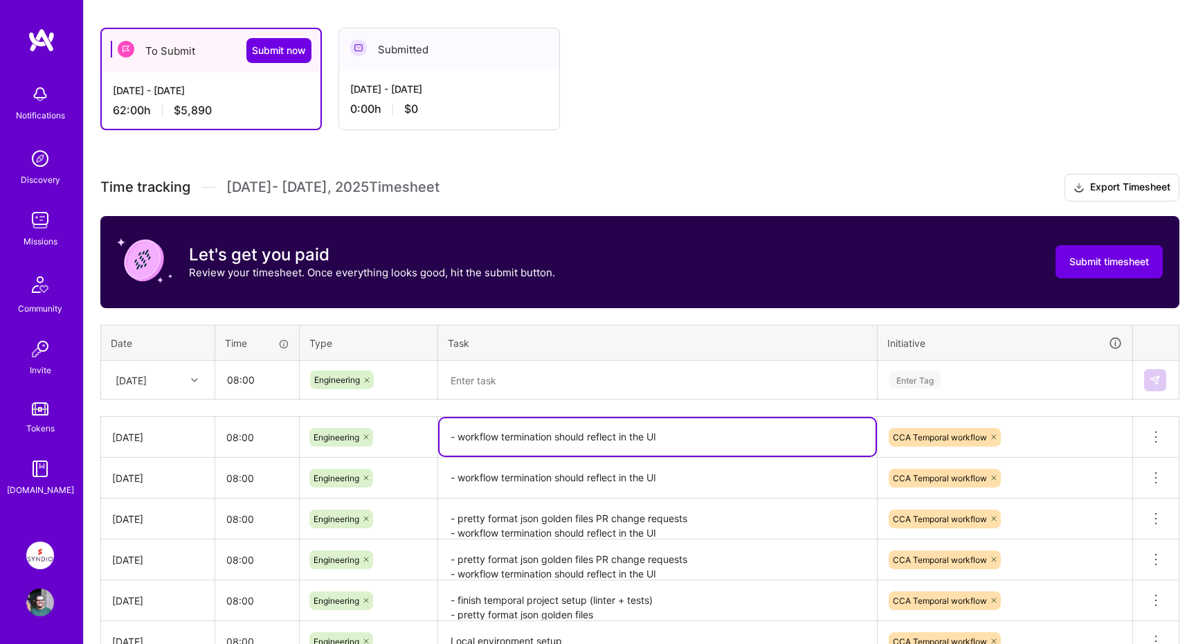
click at [611, 377] on textarea at bounding box center [658, 380] width 436 height 37
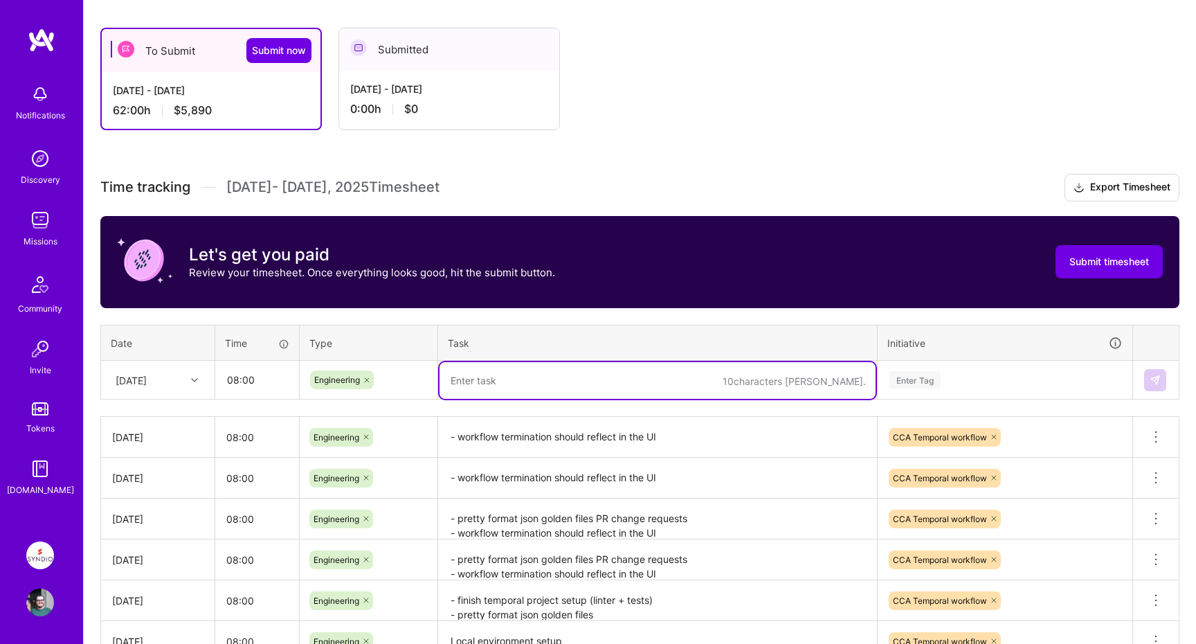
paste textarea "- workflow termination should reflect in the UI"
type textarea "- workflow termination should reflect in the UI"
click at [928, 381] on div "Enter Tag" at bounding box center [915, 379] width 51 height 21
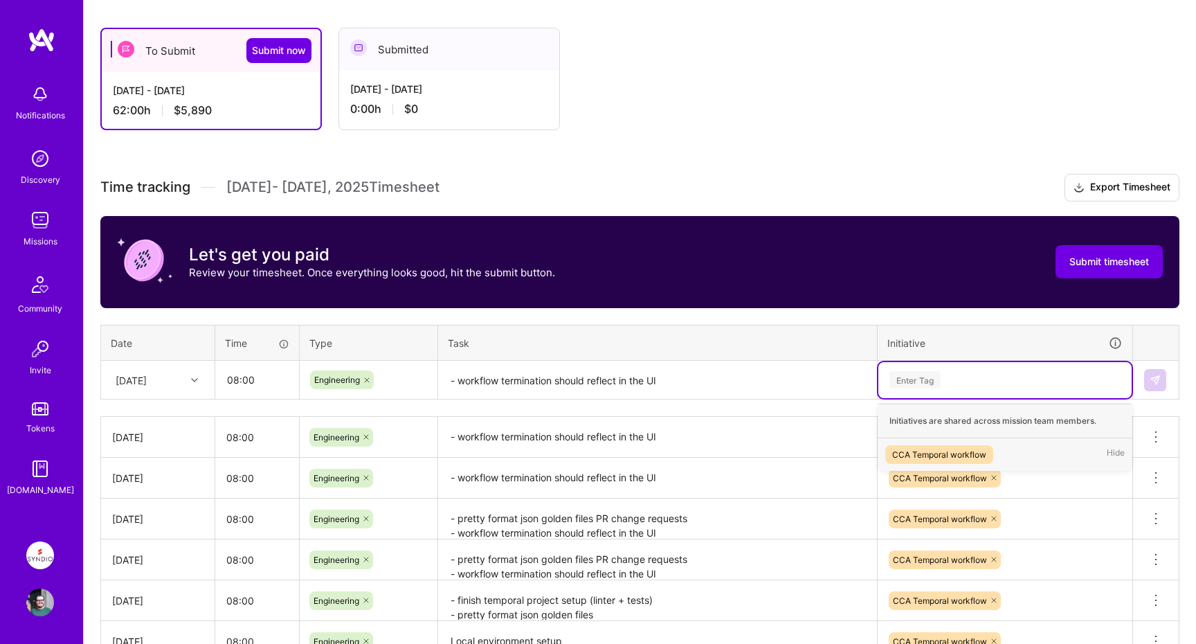
click at [939, 447] on div "CCA Temporal workflow" at bounding box center [939, 454] width 94 height 15
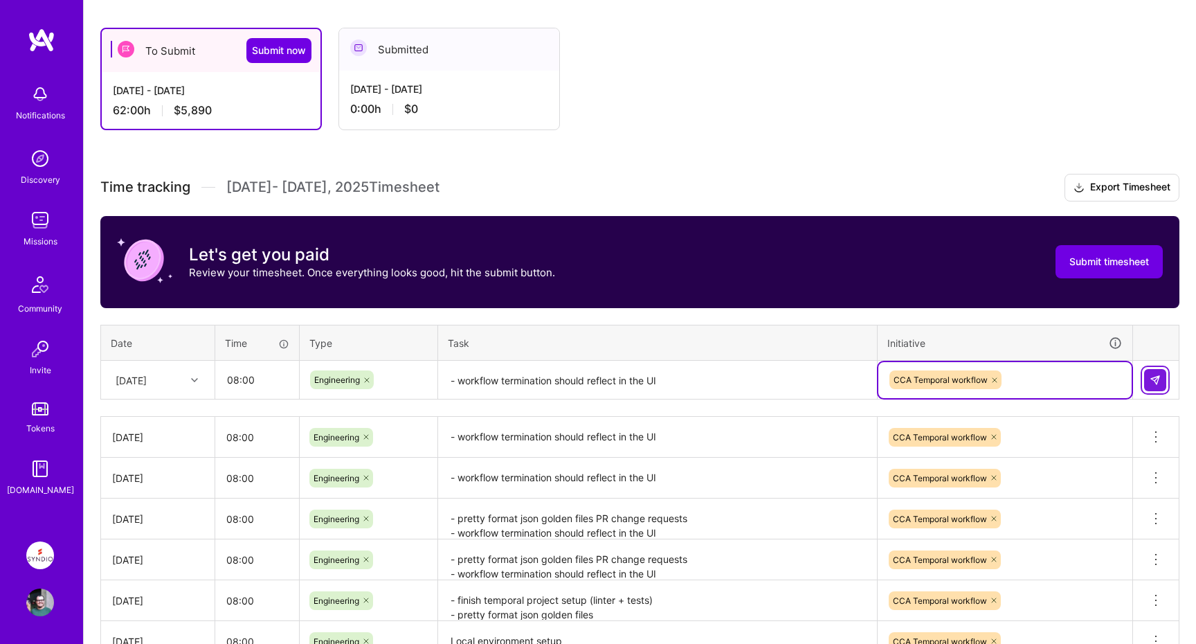
click at [1152, 377] on img at bounding box center [1155, 380] width 11 height 11
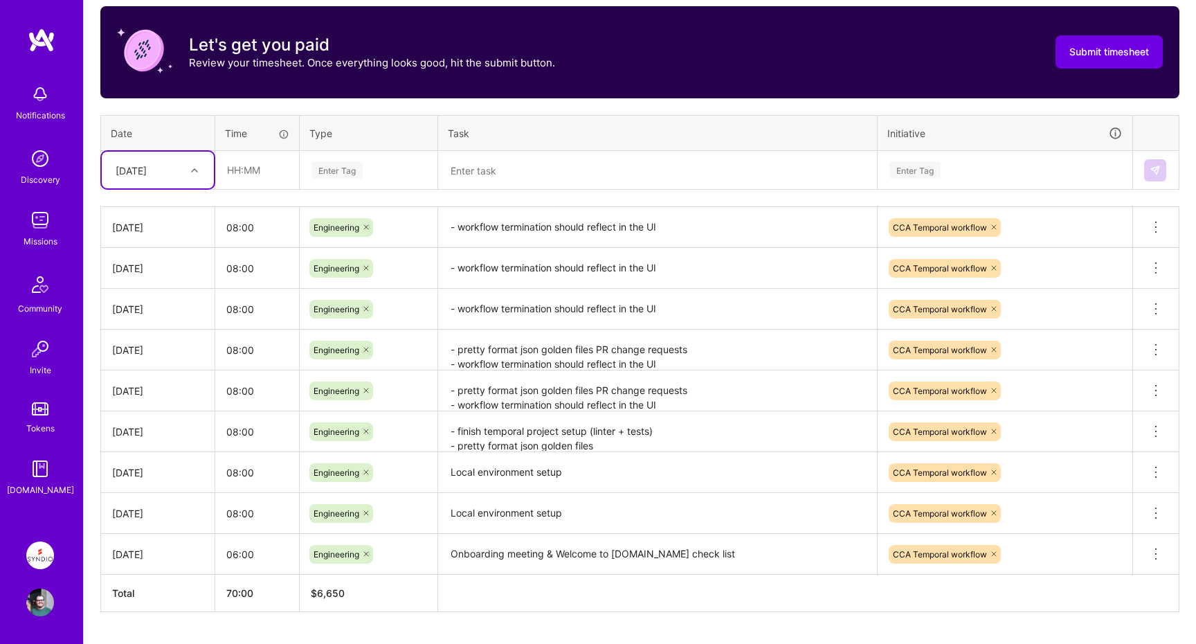
scroll to position [472, 0]
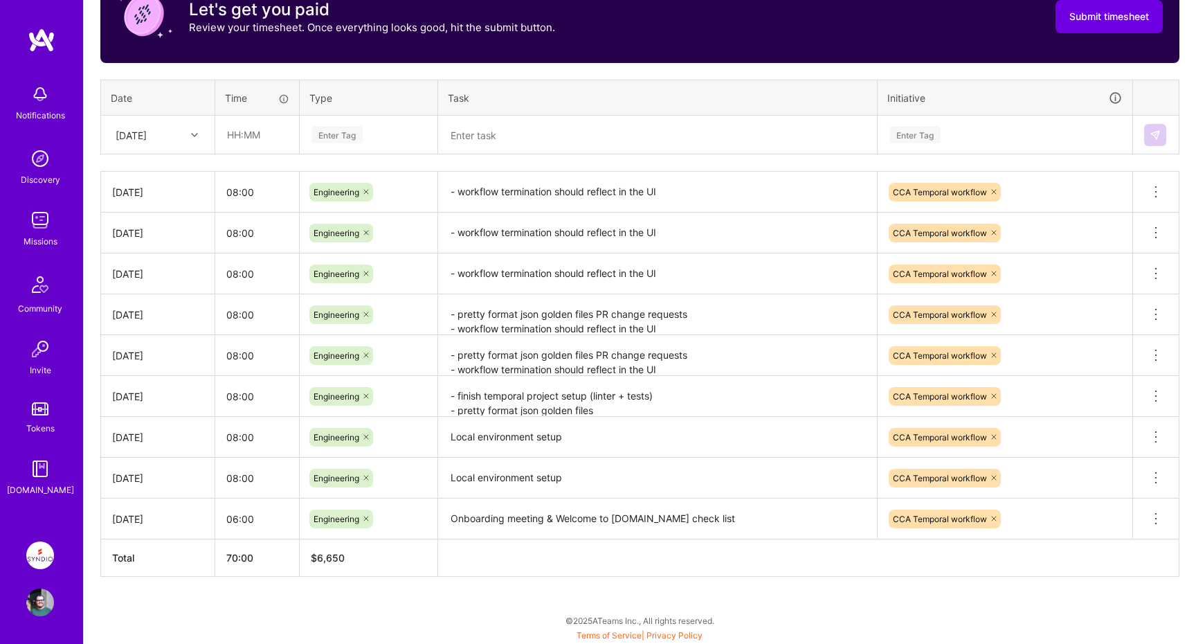
click at [199, 161] on div "Time tracking [DATE] - [DATE] Timesheet Export Timesheet Let's get you paid Rev…" at bounding box center [639, 253] width 1079 height 648
drag, startPoint x: 111, startPoint y: 519, endPoint x: 425, endPoint y: 518, distance: 313.6
click at [425, 518] on tr "[DATE] 06:00 Engineering Onboarding meeting & Welcome to [DOMAIN_NAME] check li…" at bounding box center [640, 518] width 1079 height 41
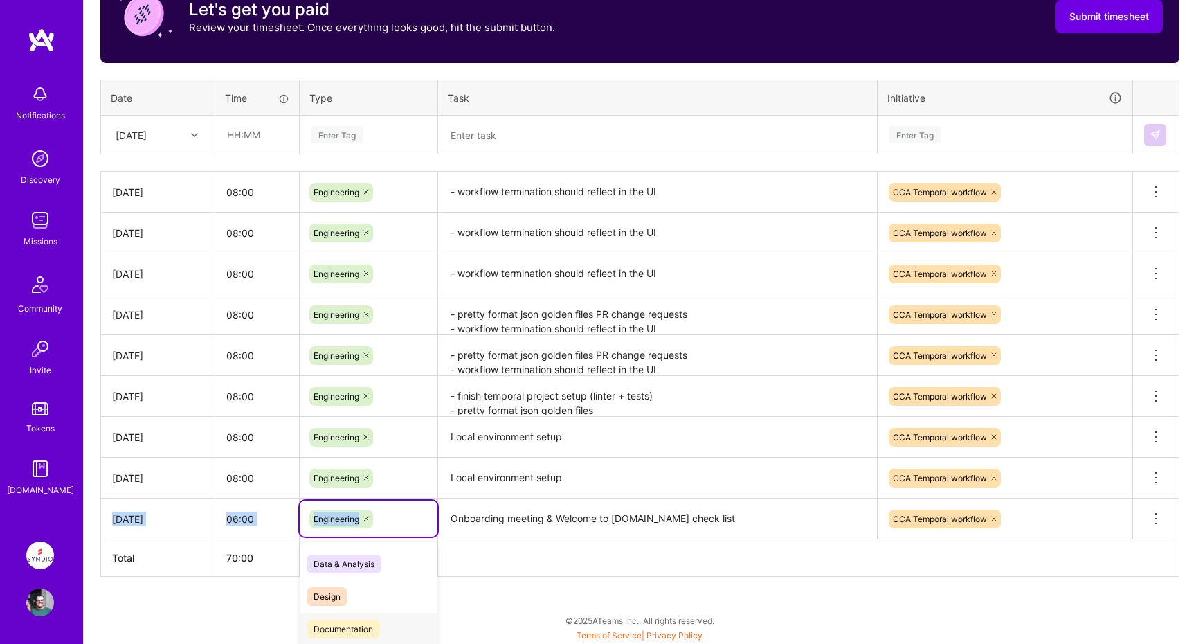
scroll to position [577, 0]
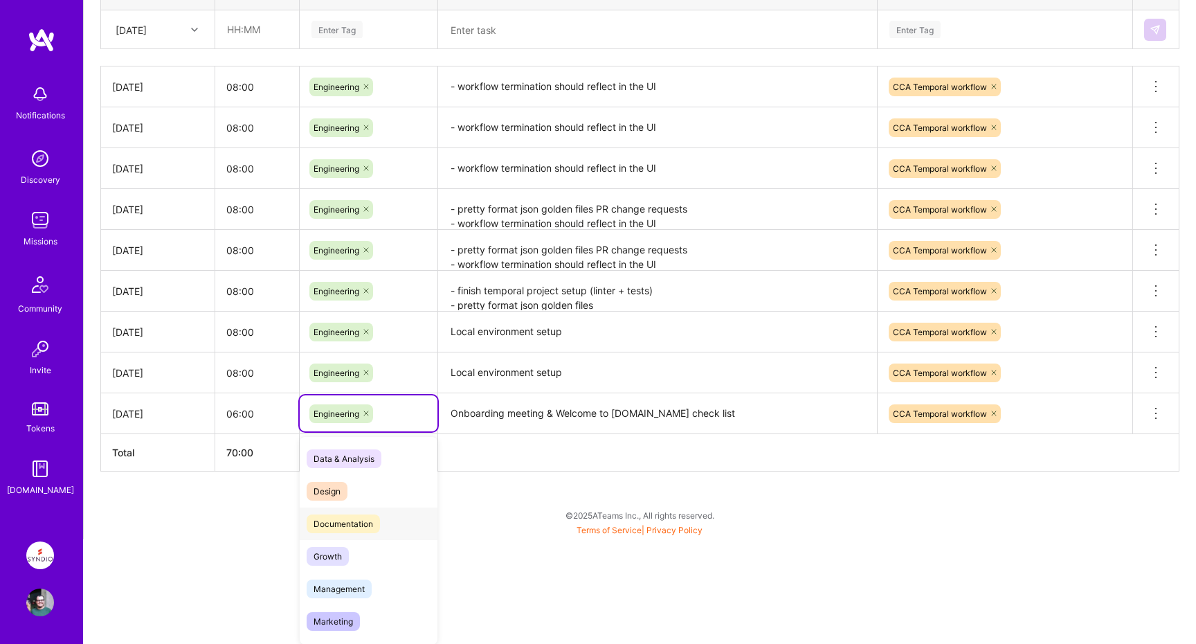
click at [425, 431] on div "option Documentation focused, 0 of 2. 16 results available. Use Up and Down to …" at bounding box center [369, 413] width 138 height 36
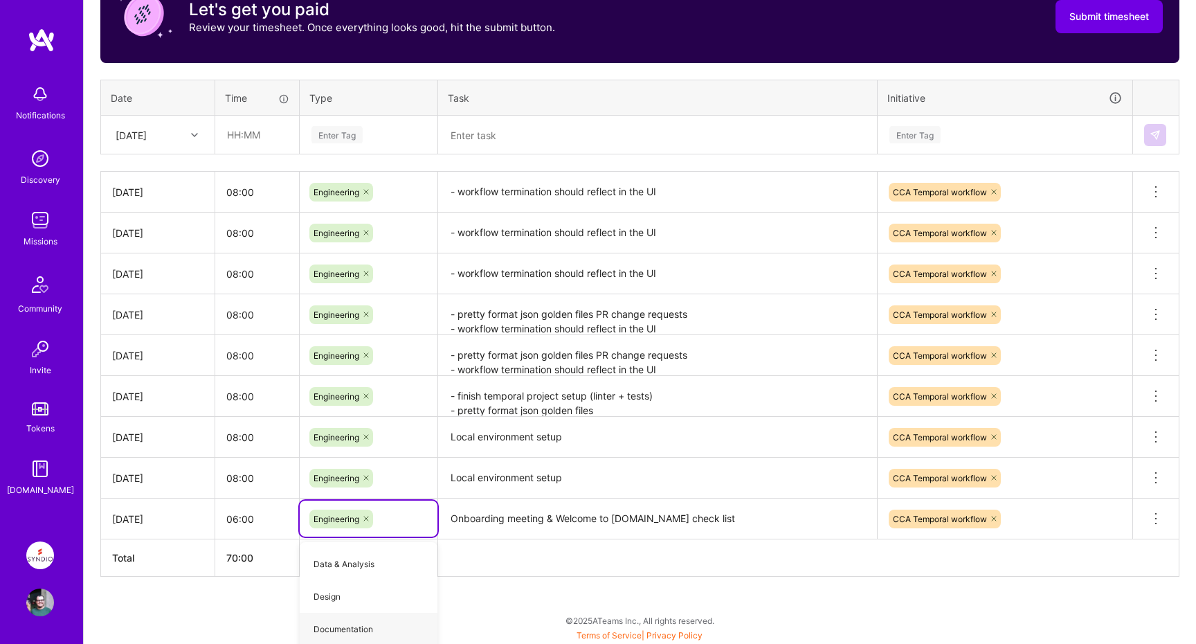
click at [515, 514] on div "To Submit Submit now [DATE] - [DATE] 70:00 h $6,650 Submitted [DATE] - [DATE] 0…" at bounding box center [640, 205] width 1113 height 879
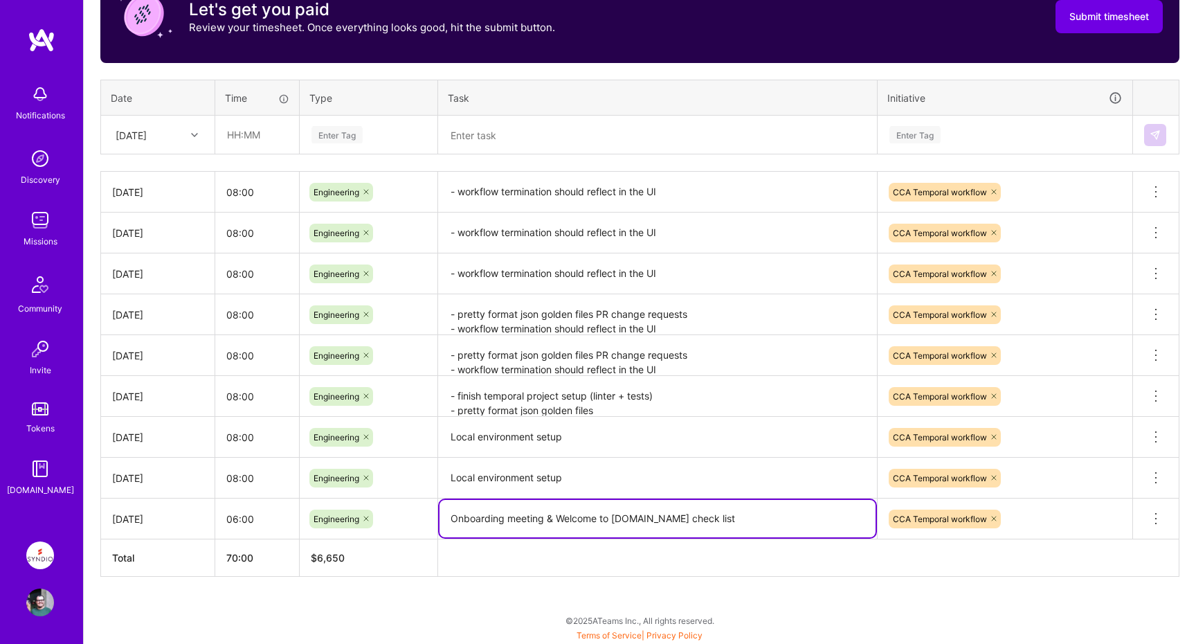
click at [467, 606] on div "To Submit Submit now [DATE] - [DATE] 70:00 h $6,650 Submitted [DATE] - [DATE] 0…" at bounding box center [640, 205] width 1113 height 879
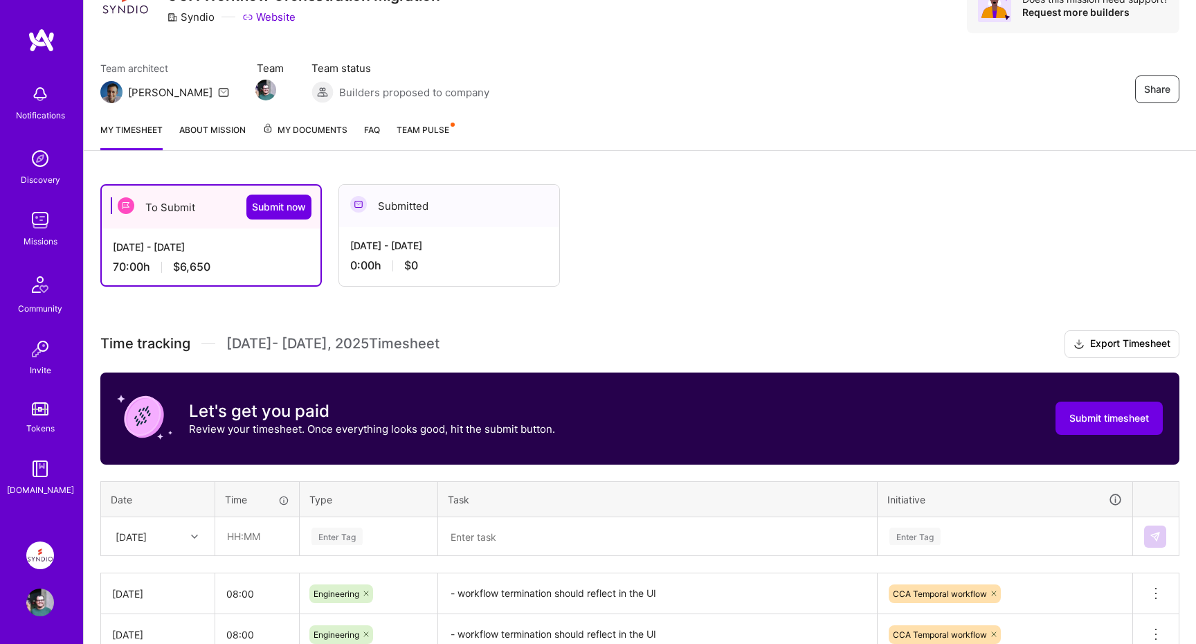
scroll to position [52, 0]
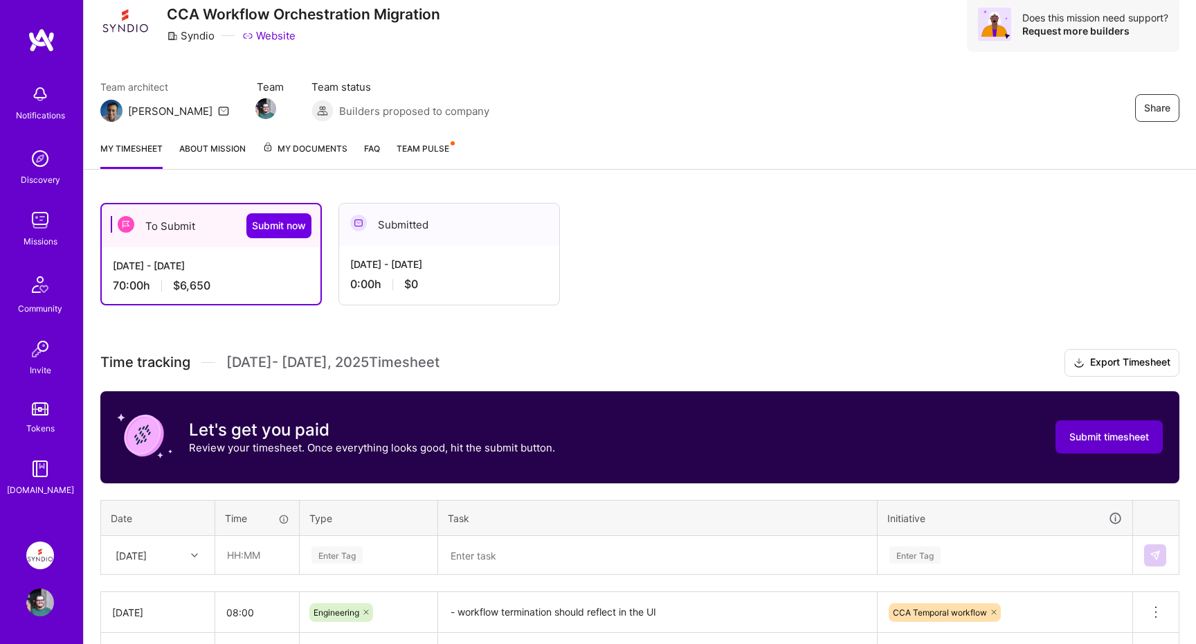
click at [1081, 435] on span "Submit timesheet" at bounding box center [1110, 437] width 80 height 14
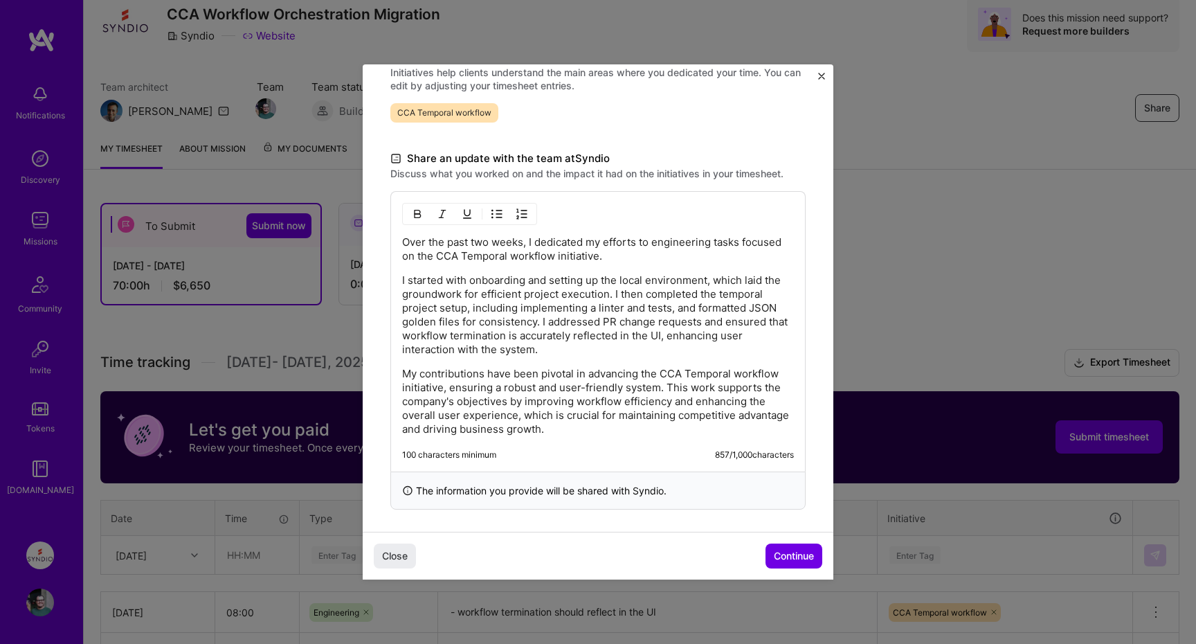
scroll to position [352, 0]
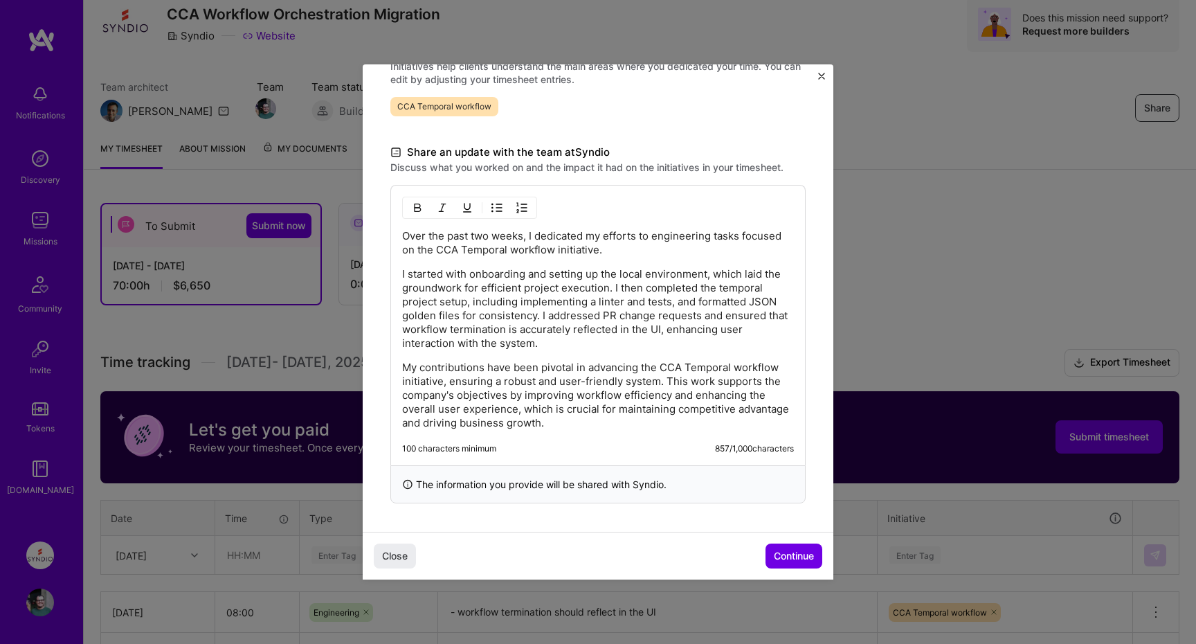
click at [568, 414] on p "My contributions have been pivotal in advancing the CCA Temporal workflow initi…" at bounding box center [598, 395] width 392 height 69
click at [595, 349] on p "I started with onboarding and setting up the local environment, which laid the …" at bounding box center [598, 308] width 392 height 83
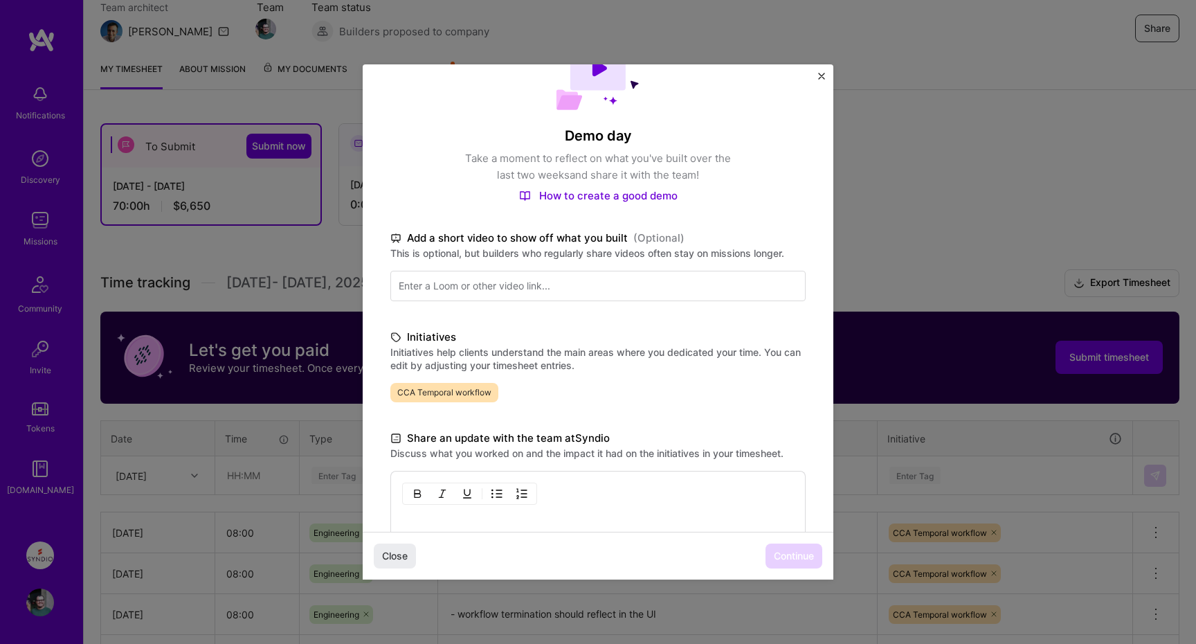
scroll to position [165, 0]
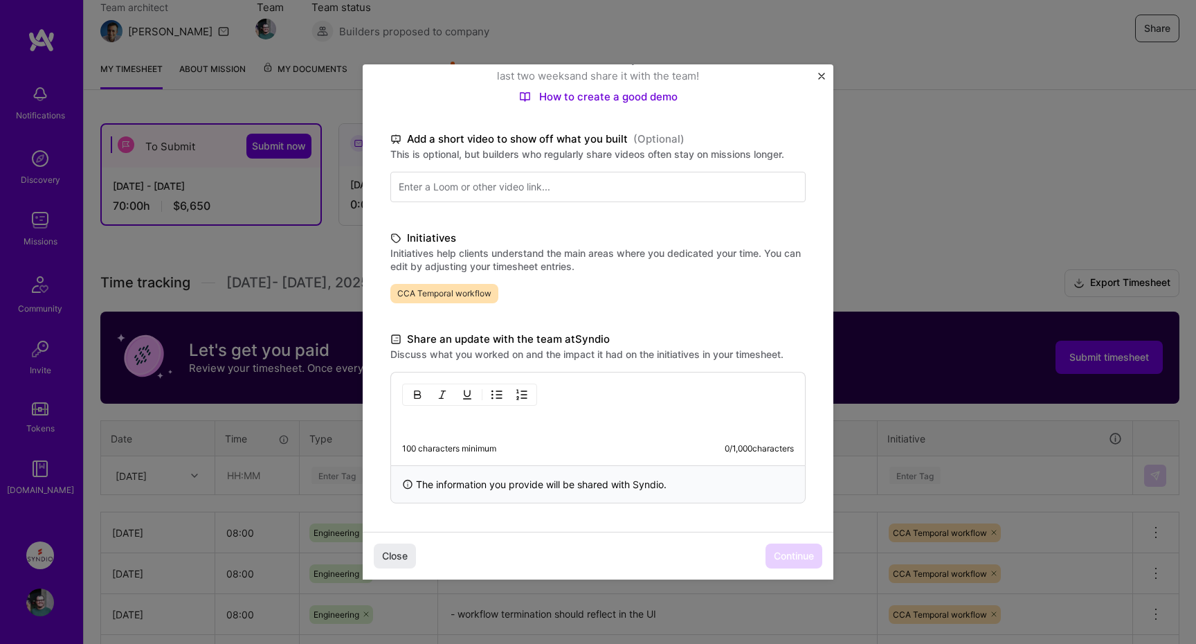
click at [568, 419] on p at bounding box center [598, 423] width 392 height 14
click at [257, 484] on div "Demo day Take a moment to reflect on what you've built over the last two weeks …" at bounding box center [598, 322] width 1196 height 644
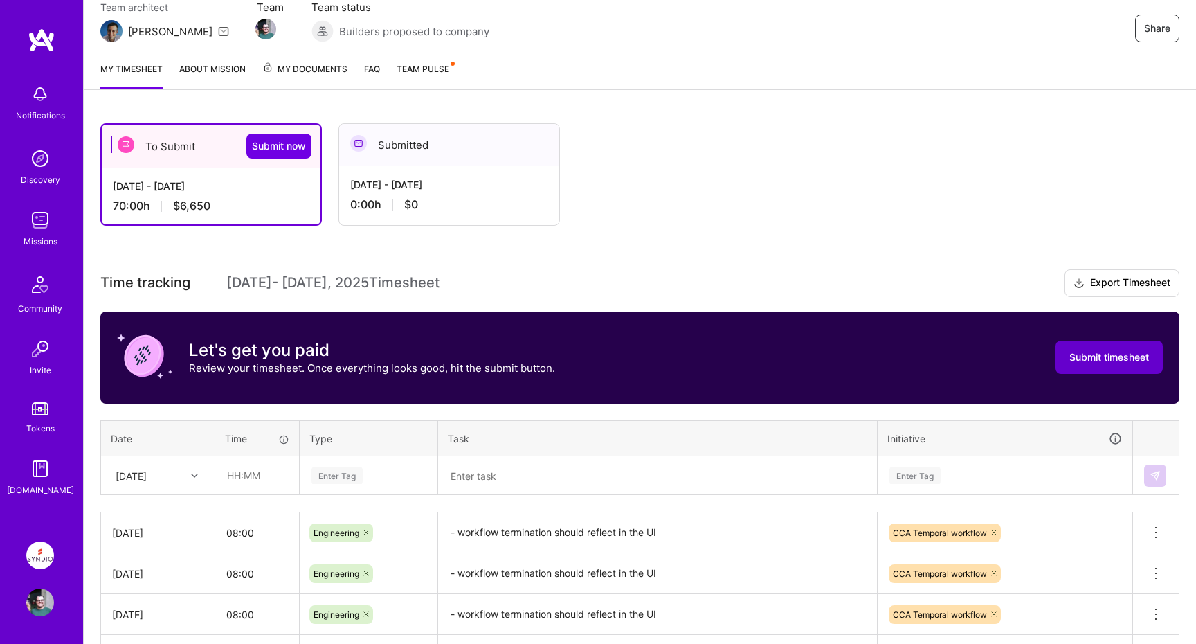
click at [1074, 358] on span "Submit timesheet" at bounding box center [1110, 357] width 80 height 14
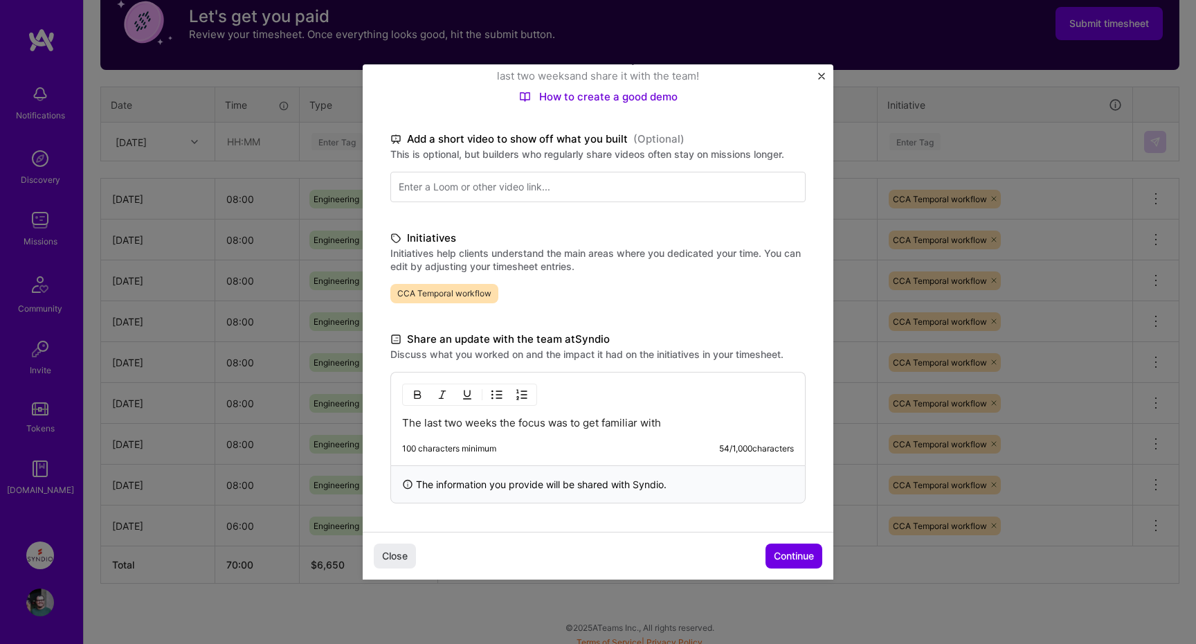
scroll to position [472, 0]
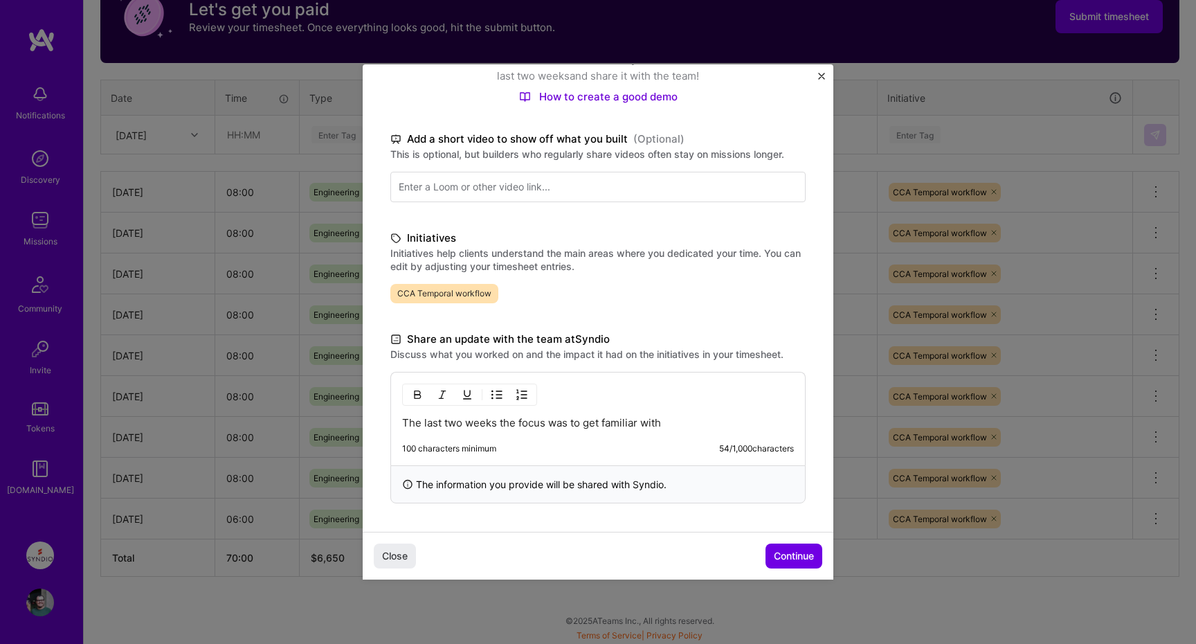
click at [701, 424] on p "The last two weeks the focus was to get familiar with" at bounding box center [598, 423] width 392 height 14
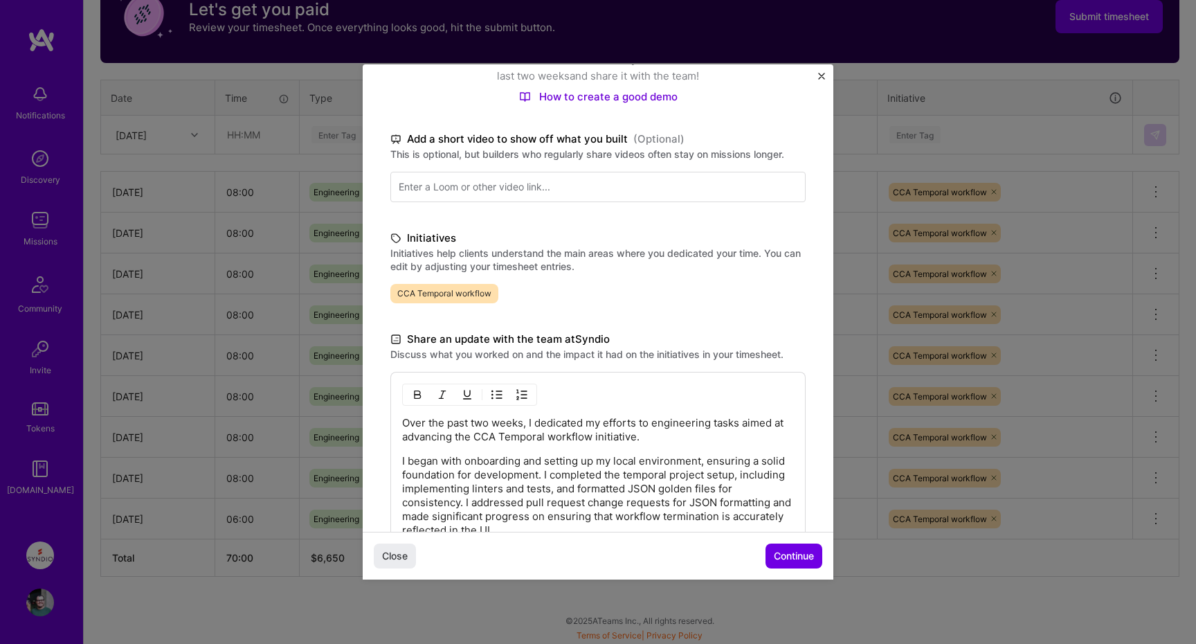
click at [701, 424] on p "Over the past two weeks, I dedicated my efforts to engineering tasks aimed at a…" at bounding box center [598, 430] width 392 height 28
click at [603, 426] on p "Over the past two weeks, I dedicated my efforts to engineering tasks aimed at a…" at bounding box center [598, 430] width 392 height 28
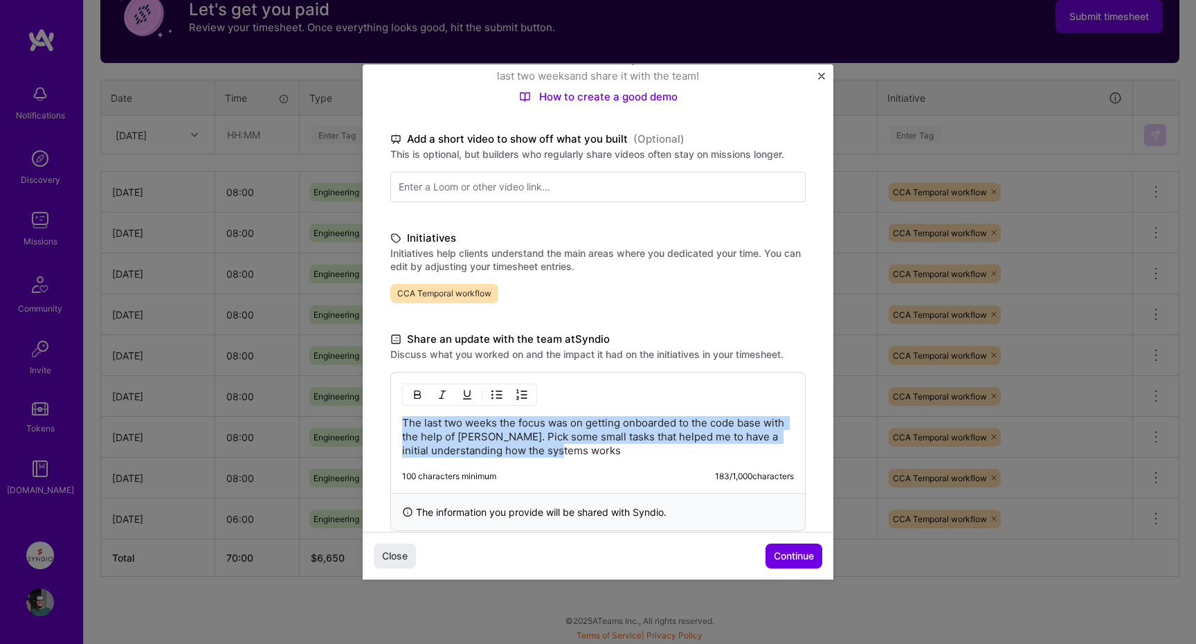
copy p "The last two weeks the focus was on getting onboarded to the code base with the…"
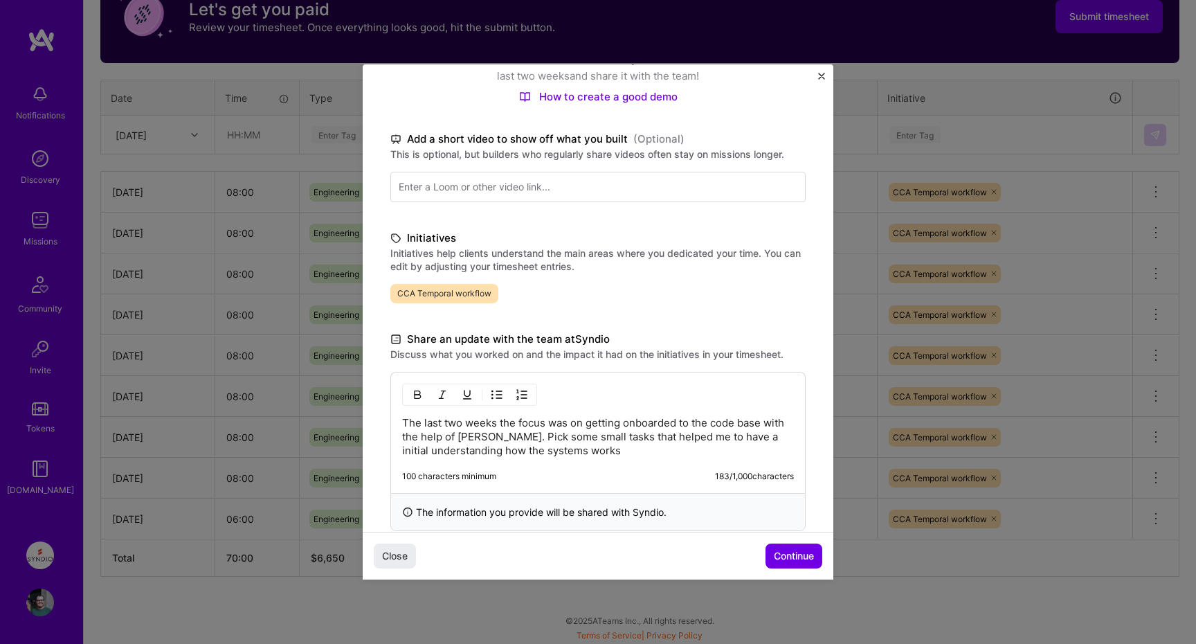
click at [610, 451] on p "The last two weeks the focus was on getting onboarded to the code base with the…" at bounding box center [598, 437] width 392 height 42
drag, startPoint x: 422, startPoint y: 435, endPoint x: 460, endPoint y: 436, distance: 37.4
click at [460, 436] on p "The last two weeks the focus was on getting onboarded to the code base with the…" at bounding box center [598, 437] width 392 height 42
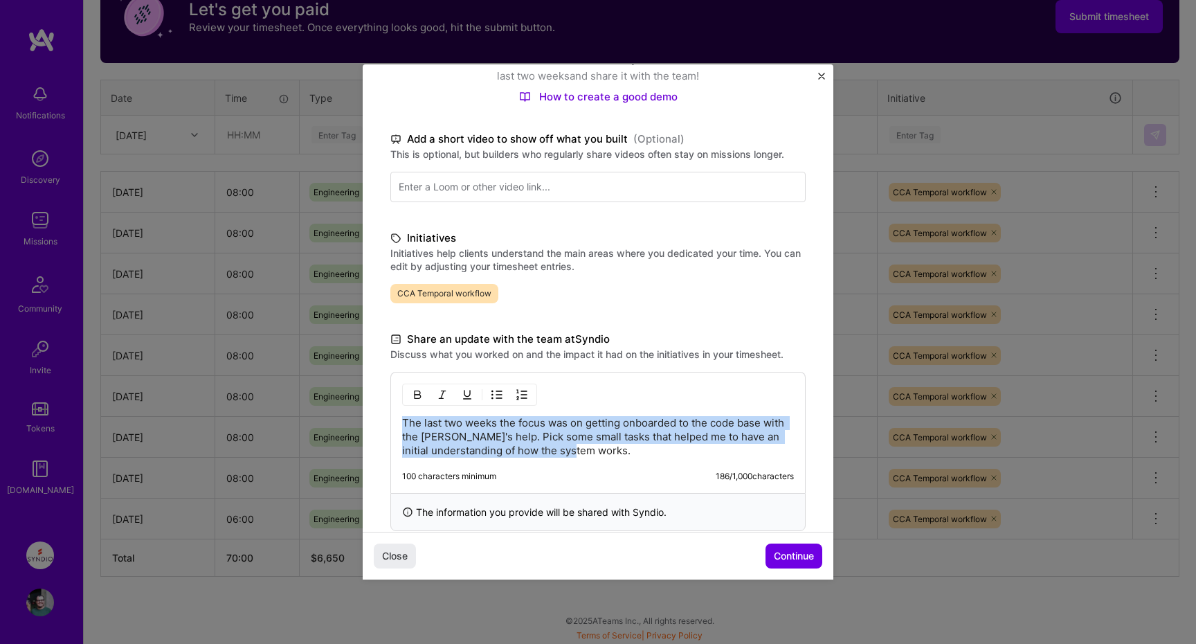
drag, startPoint x: 631, startPoint y: 445, endPoint x: 345, endPoint y: 397, distance: 289.9
click at [345, 397] on div "Demo day Take a moment to reflect on what you've built over the last two weeks …" at bounding box center [598, 322] width 1196 height 644
copy p "The last two weeks the focus was on getting onboarded to the code base with the…"
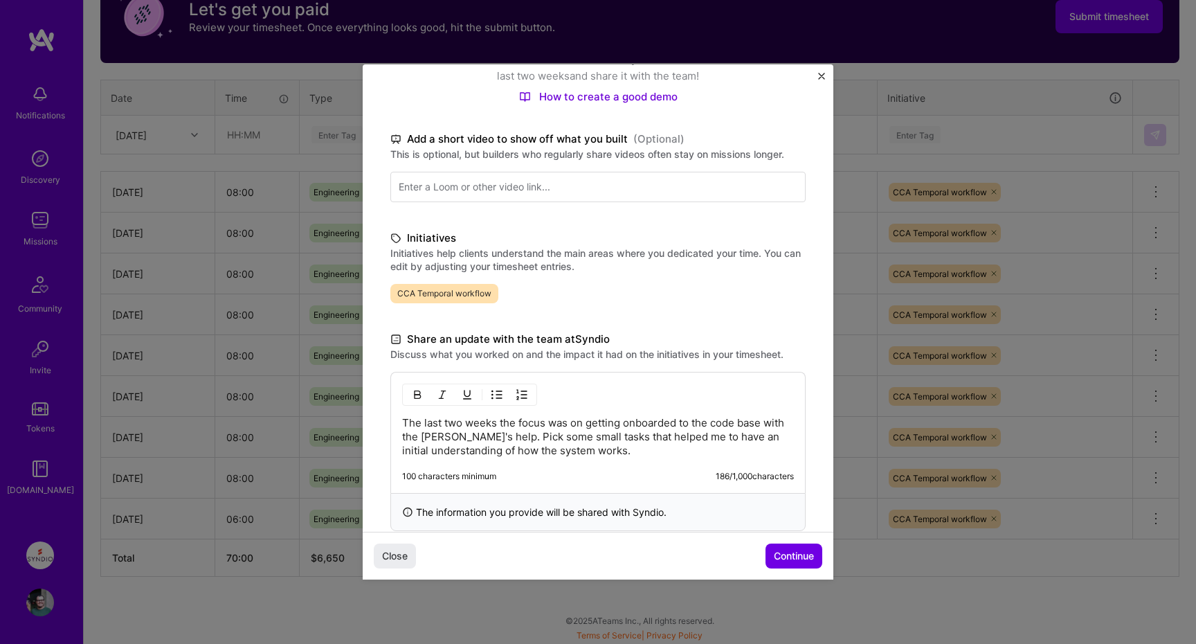
click at [629, 459] on div "The last two weeks the focus was on getting onboarded to the code base with the…" at bounding box center [597, 432] width 415 height 121
click at [636, 460] on div "The last two weeks the focus was on getting onboarded to the code base with the…" at bounding box center [597, 432] width 415 height 121
click at [633, 455] on p "The last two weeks the focus was on getting onboarded to the code base with the…" at bounding box center [598, 437] width 392 height 42
click at [622, 444] on p "During the last two weeks, I focused on getting onboarded to the code base with…" at bounding box center [598, 437] width 392 height 42
click at [783, 555] on span "Continue" at bounding box center [794, 556] width 40 height 14
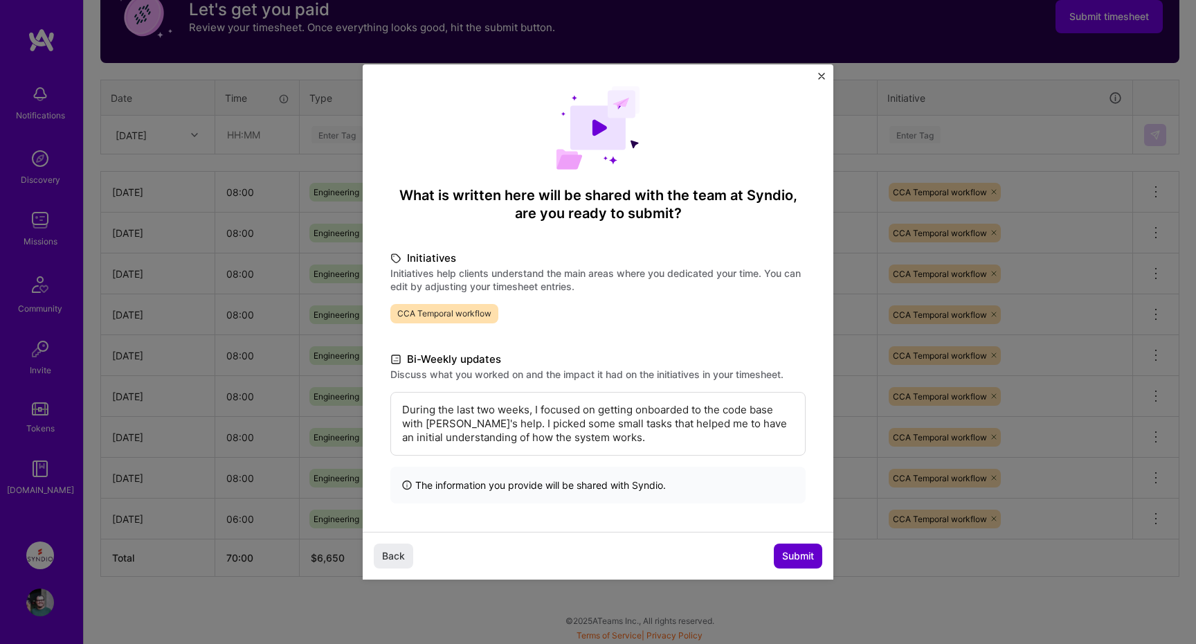
scroll to position [6, 0]
click at [433, 408] on p "During the last two weeks, I focused on getting onboarded to the code base with…" at bounding box center [598, 424] width 392 height 42
click at [806, 556] on span "Submit" at bounding box center [798, 556] width 32 height 14
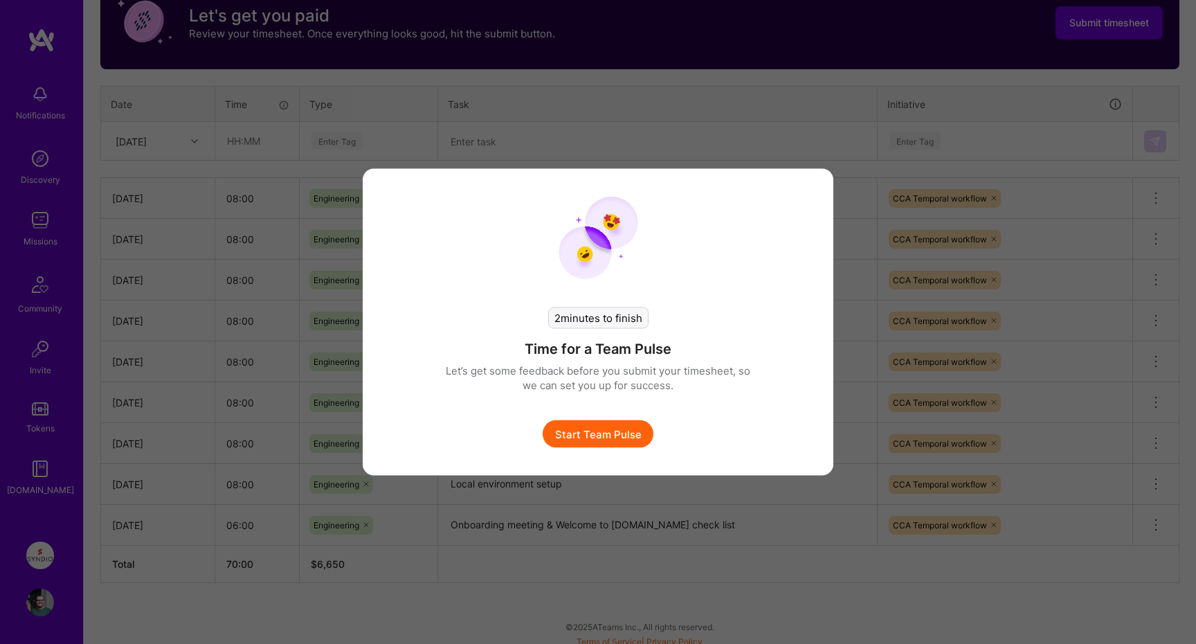
scroll to position [465, 0]
click at [604, 433] on button "Start Team Pulse" at bounding box center [598, 434] width 111 height 28
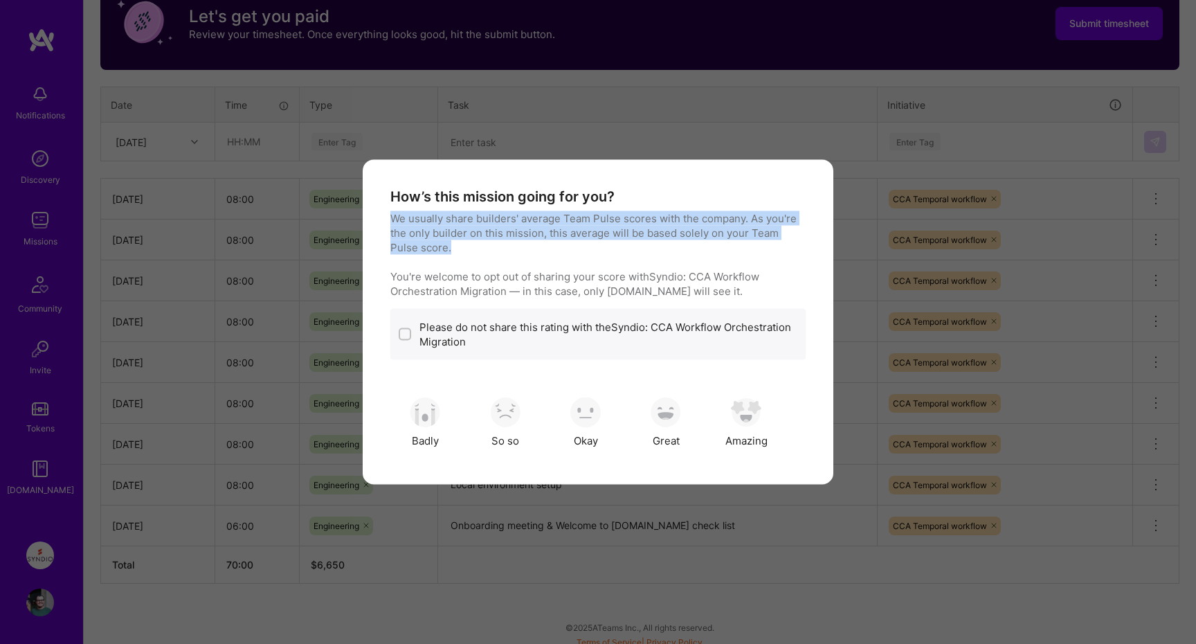
drag, startPoint x: 393, startPoint y: 217, endPoint x: 521, endPoint y: 253, distance: 133.5
click at [521, 253] on p "We usually share builders' average Team Pulse scores with the company. As you'r…" at bounding box center [597, 254] width 415 height 87
drag, startPoint x: 393, startPoint y: 234, endPoint x: 474, endPoint y: 251, distance: 83.4
click at [474, 251] on p "We usually share builders' average Team Pulse scores with the company. As you'r…" at bounding box center [597, 254] width 415 height 87
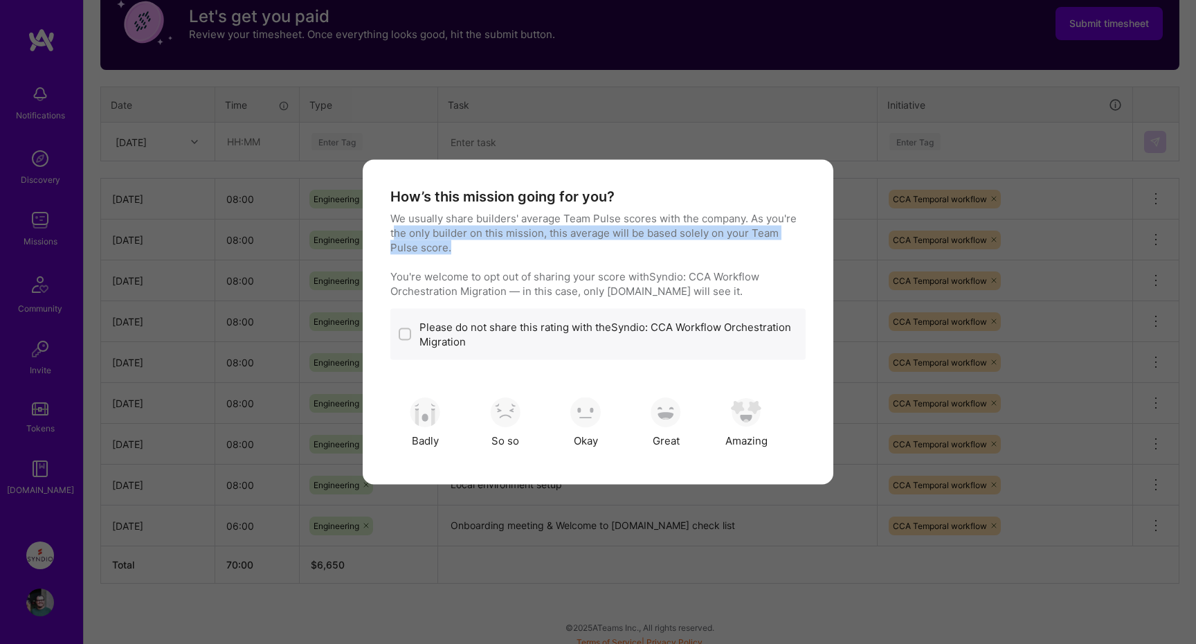
click at [474, 251] on p "We usually share builders' average Team Pulse scores with the company. As you'r…" at bounding box center [597, 254] width 415 height 87
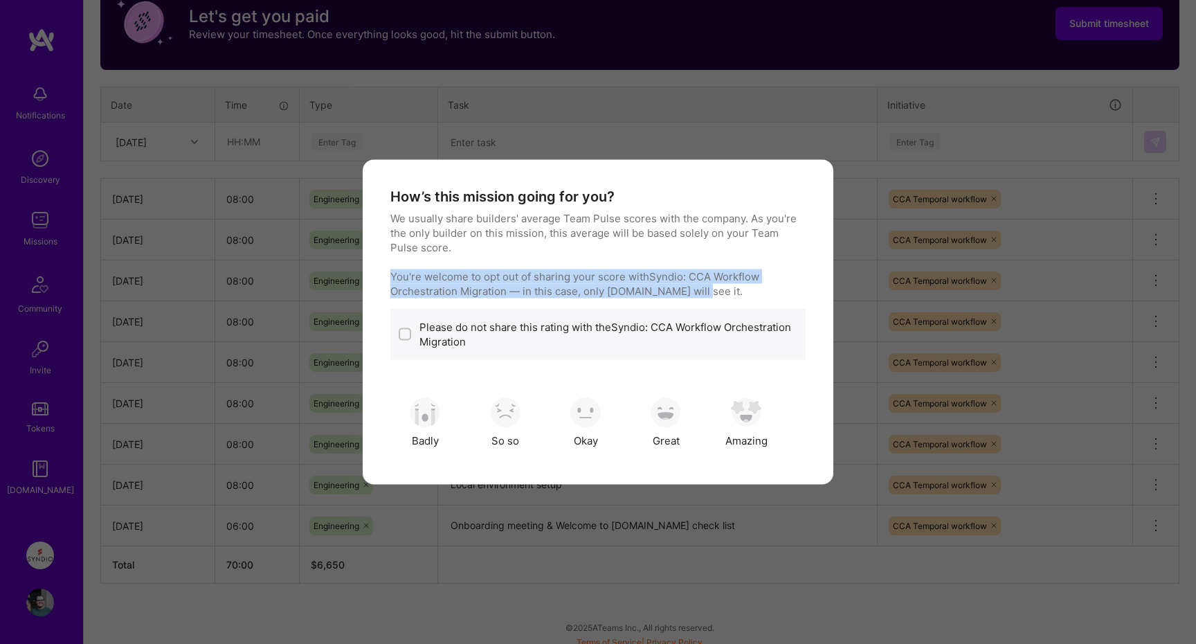
drag, startPoint x: 393, startPoint y: 276, endPoint x: 740, endPoint y: 293, distance: 347.3
click at [740, 293] on div "How’s this mission going for you? We usually share builders' average Team Pulse…" at bounding box center [598, 322] width 471 height 325
click at [740, 293] on p "We usually share builders' average Team Pulse scores with the company. As you'r…" at bounding box center [597, 254] width 415 height 87
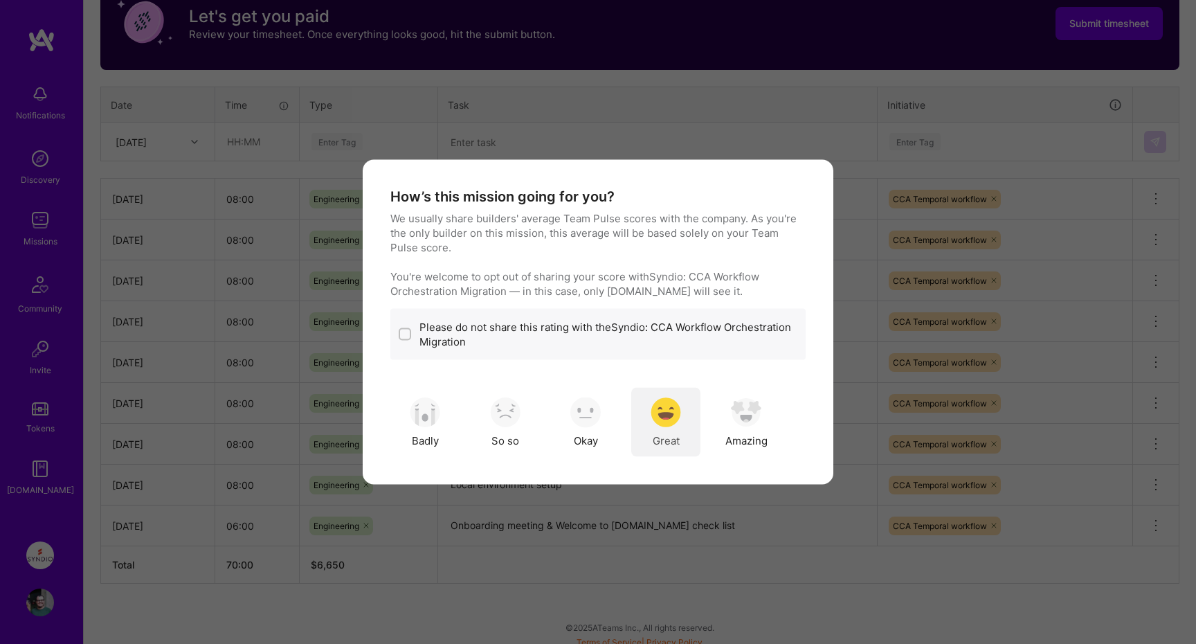
click at [661, 410] on img "modal" at bounding box center [666, 412] width 30 height 30
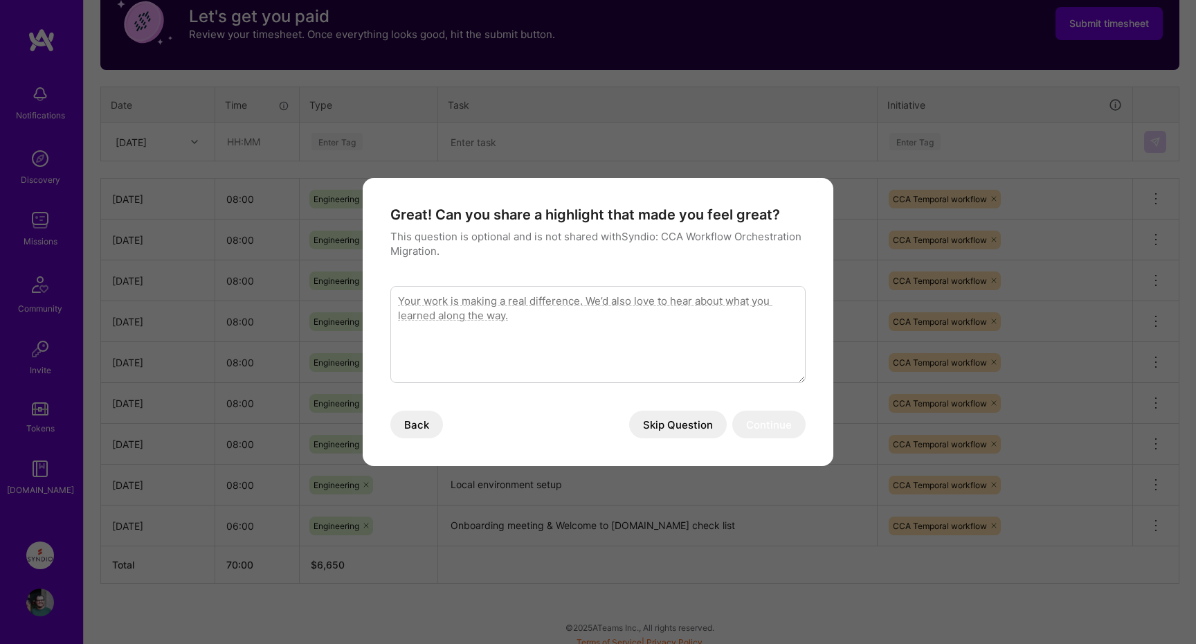
click at [507, 327] on textarea "modal" at bounding box center [597, 334] width 415 height 97
click at [425, 350] on textarea "modal" at bounding box center [597, 334] width 415 height 97
drag, startPoint x: 420, startPoint y: 299, endPoint x: 437, endPoint y: 305, distance: 18.4
click at [420, 299] on textarea "The is interesting, yet complex. There is a lot to learn and I am excited to ge…" at bounding box center [597, 334] width 415 height 97
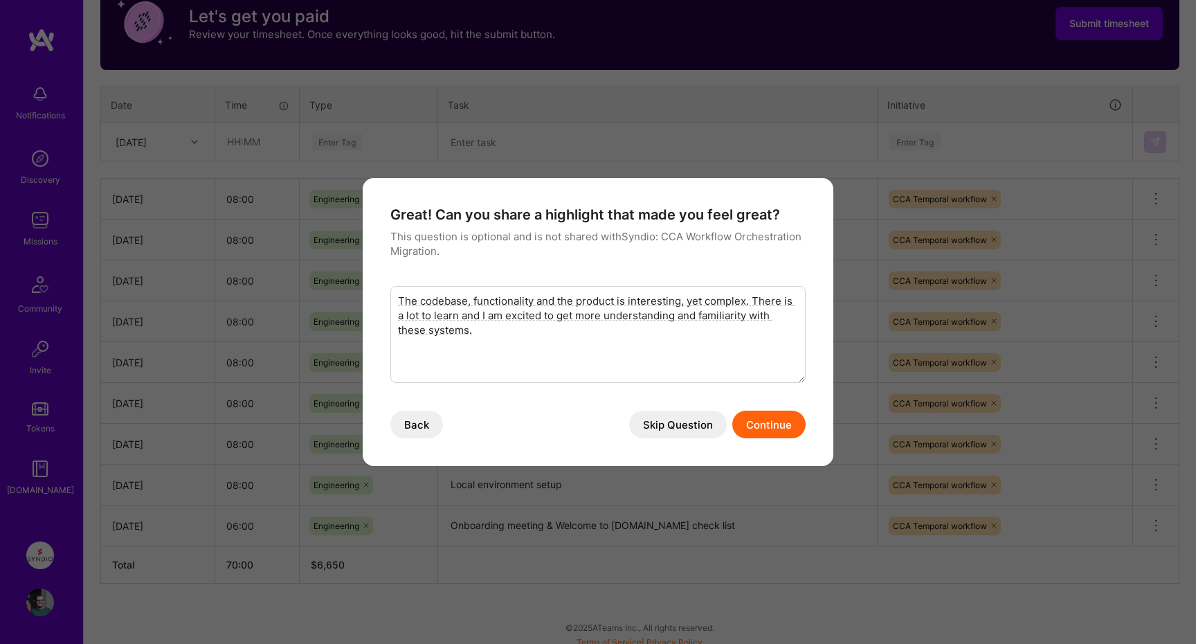
click at [687, 317] on textarea "The codebase, functionality and the product is interesting, yet complex. There …" at bounding box center [597, 334] width 415 height 97
drag, startPoint x: 687, startPoint y: 317, endPoint x: 720, endPoint y: 324, distance: 33.9
click at [689, 318] on textarea "The codebase, functionality and the product is interesting, yet complex. There …" at bounding box center [597, 334] width 415 height 97
click at [601, 333] on textarea "The codebase, functionality and the product is interesting, yet complex. There …" at bounding box center [597, 334] width 415 height 97
click at [606, 339] on textarea "The codebase, functionality and the product is interesting, yet complex. There …" at bounding box center [597, 334] width 415 height 97
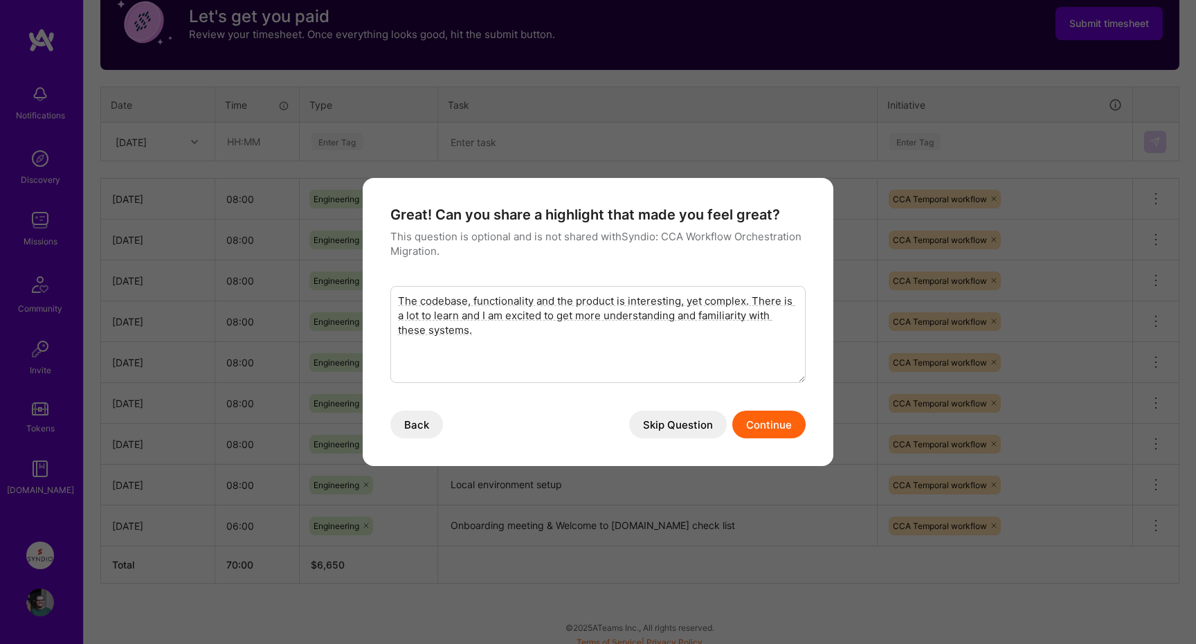
paste textarea "and the product are"
type textarea "The codebase and the product are interesting, yet complex. There is a lot to le…"
click at [773, 426] on button "Continue" at bounding box center [768, 425] width 73 height 28
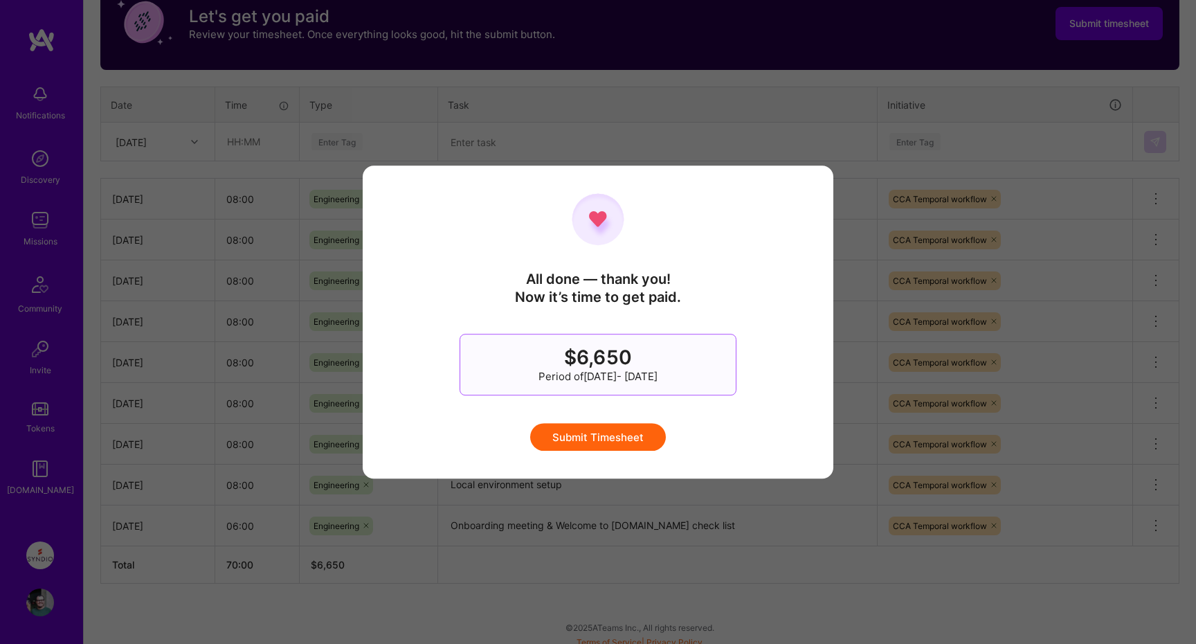
click at [632, 442] on button "Submit Timesheet" at bounding box center [598, 437] width 136 height 28
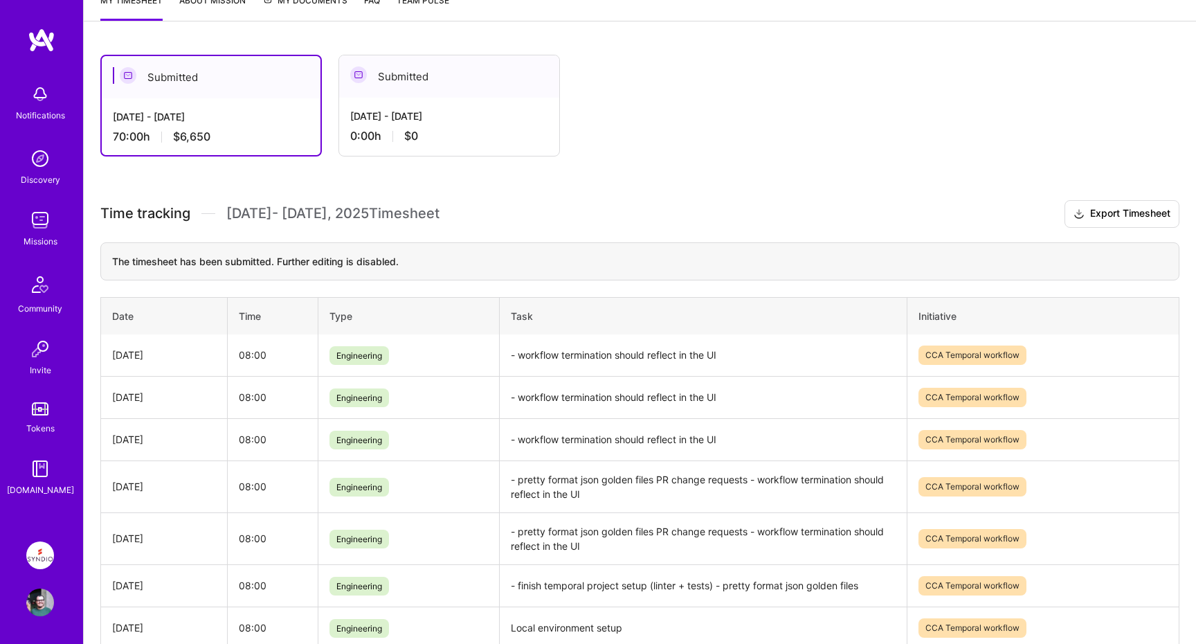
scroll to position [0, 0]
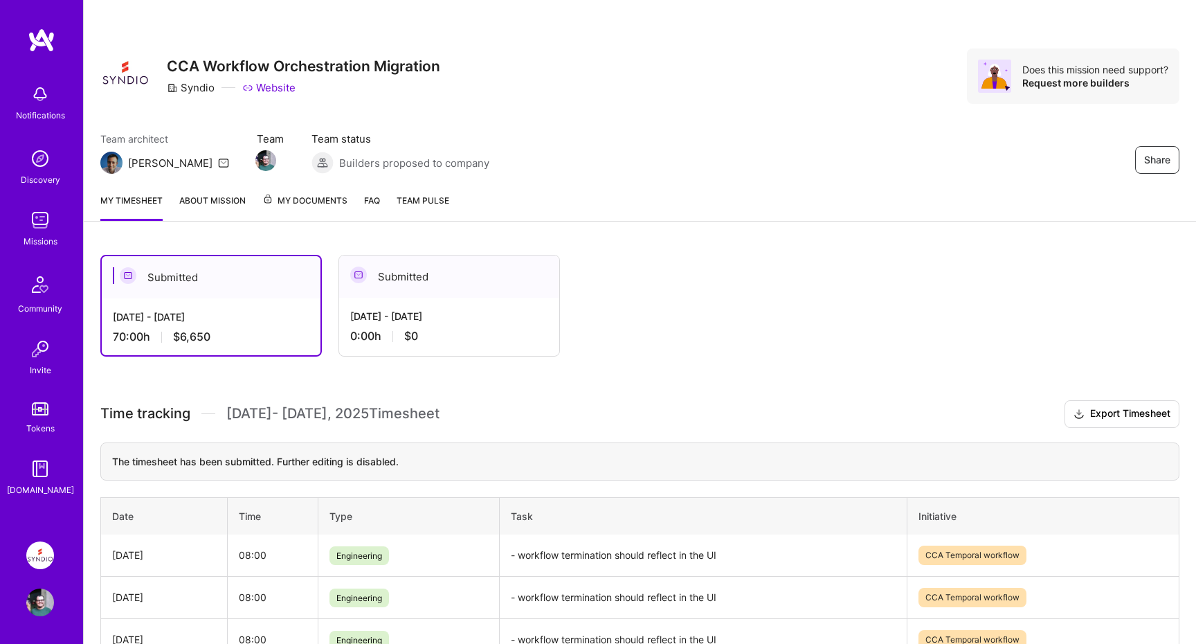
click at [46, 48] on img at bounding box center [42, 40] width 28 height 25
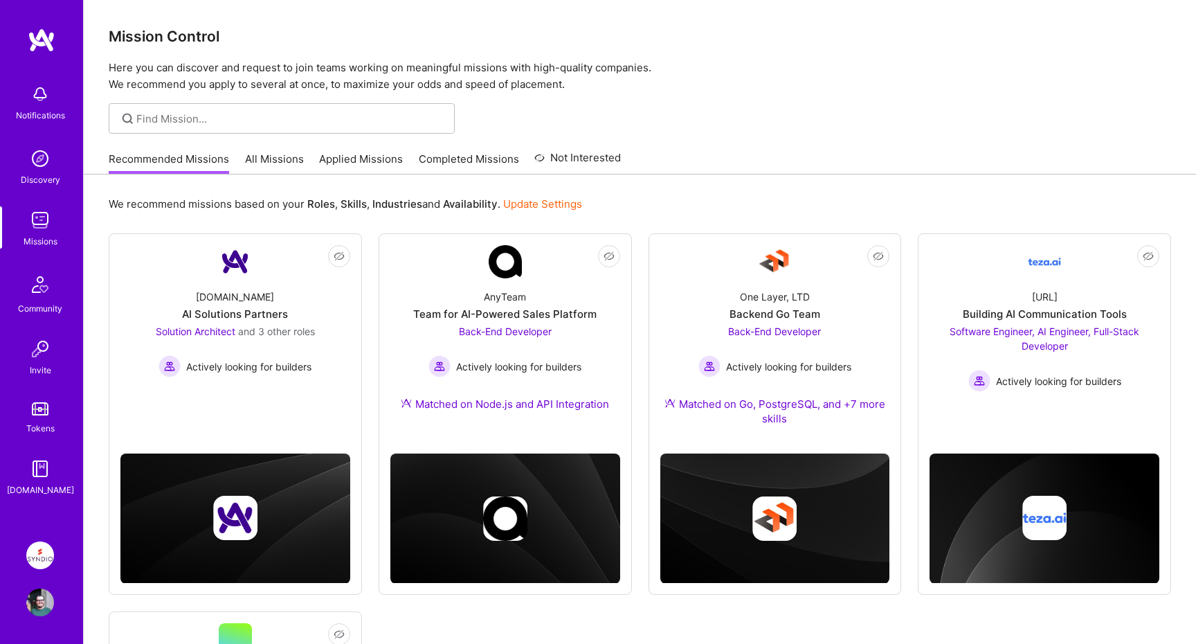
click at [863, 116] on div at bounding box center [640, 118] width 1113 height 30
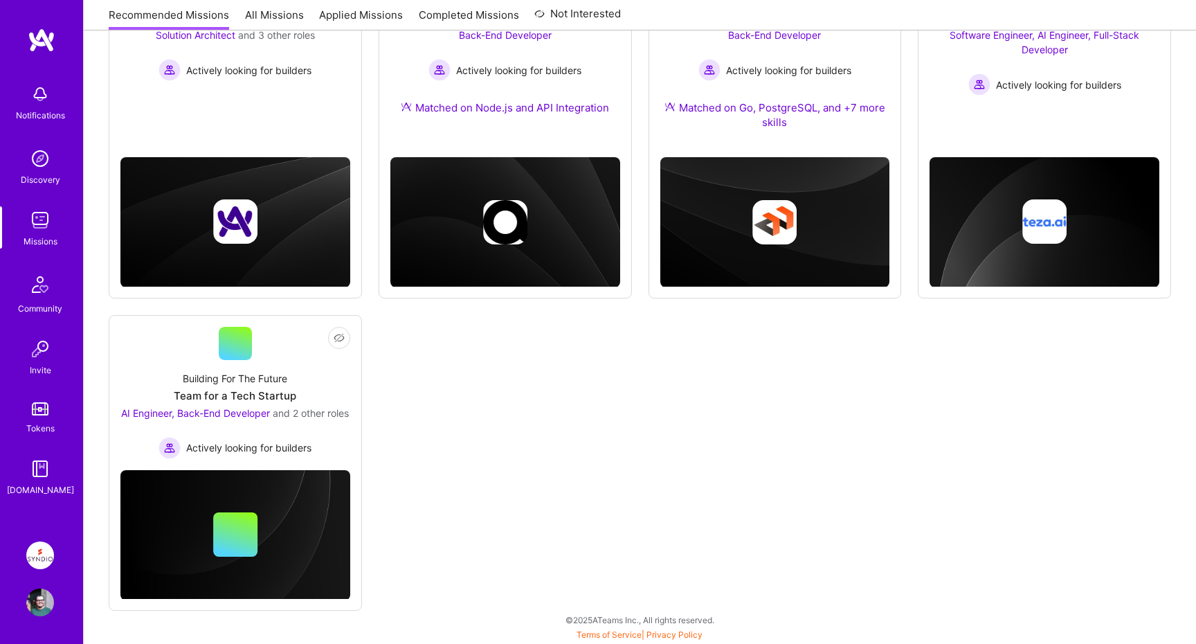
scroll to position [311, 0]
click at [912, 424] on div "Not Interested [DOMAIN_NAME] AI Solutions Partners Solution Architect and 3 oth…" at bounding box center [640, 274] width 1063 height 674
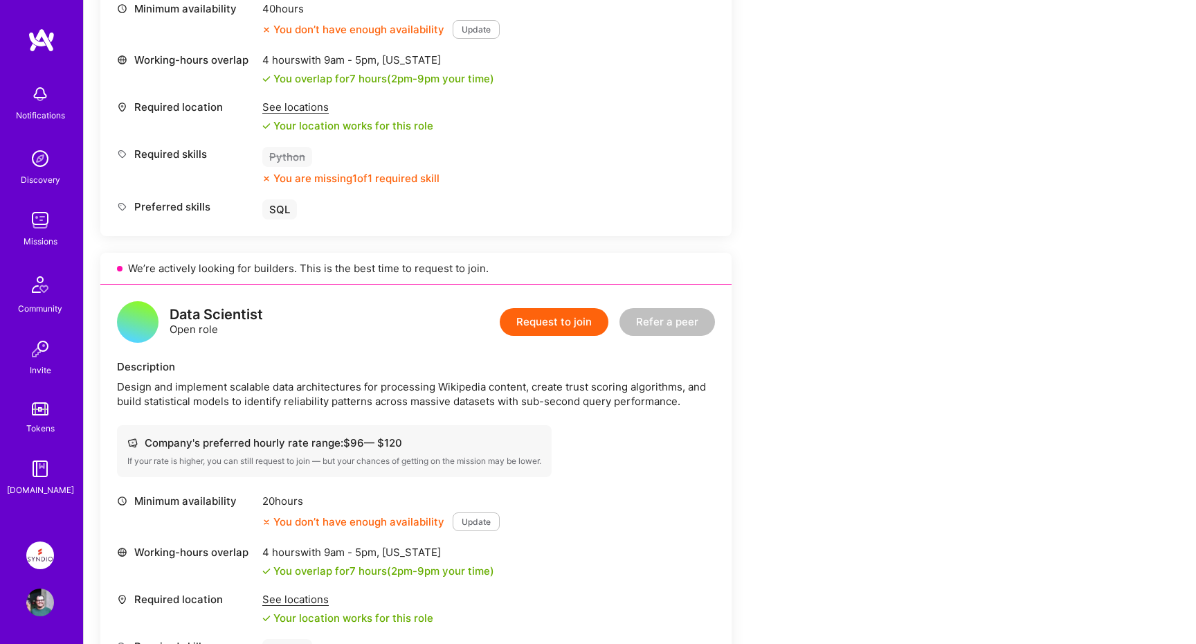
scroll to position [640, 0]
